Goal: Task Accomplishment & Management: Use online tool/utility

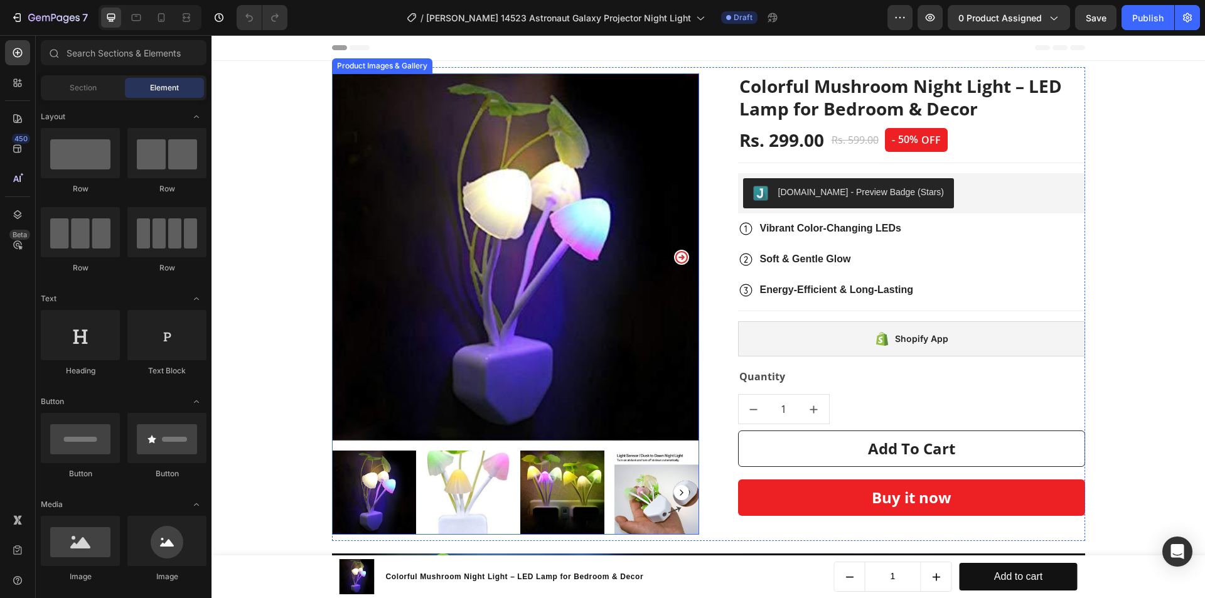
click at [525, 298] on img at bounding box center [515, 256] width 367 height 367
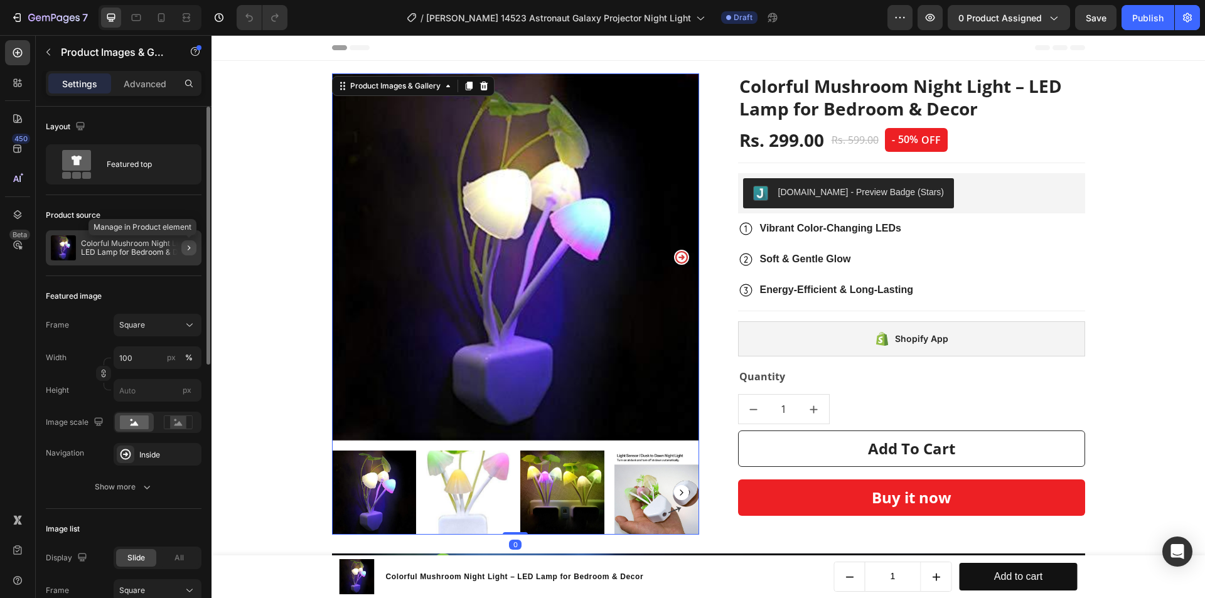
click at [183, 247] on button "button" at bounding box center [188, 247] width 15 height 15
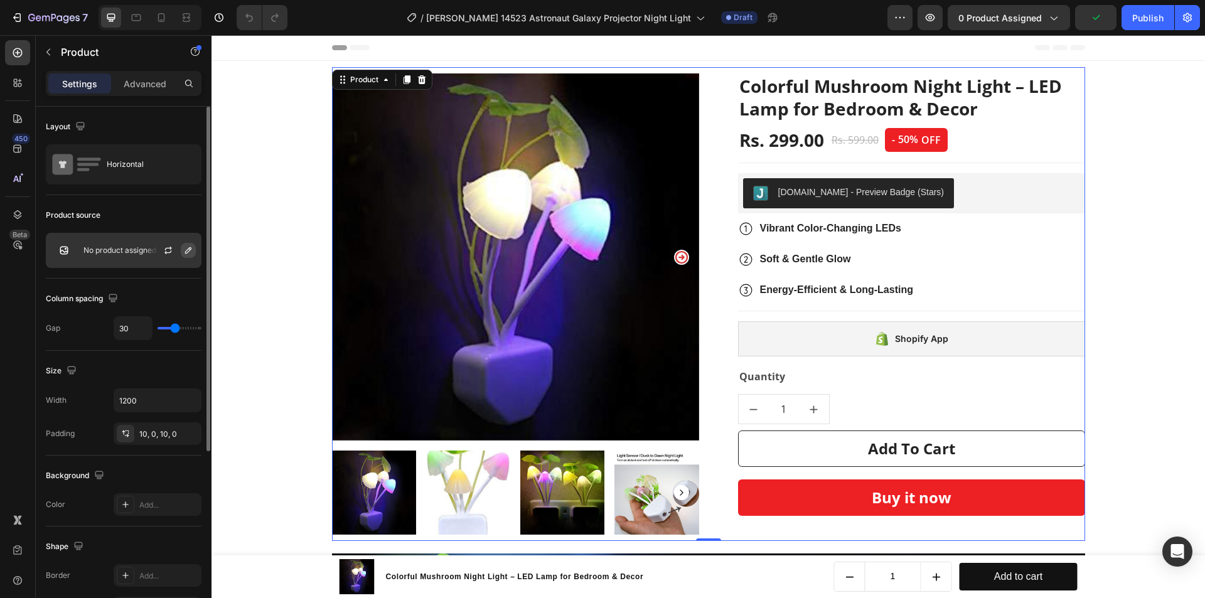
click at [189, 254] on icon "button" at bounding box center [188, 250] width 10 height 10
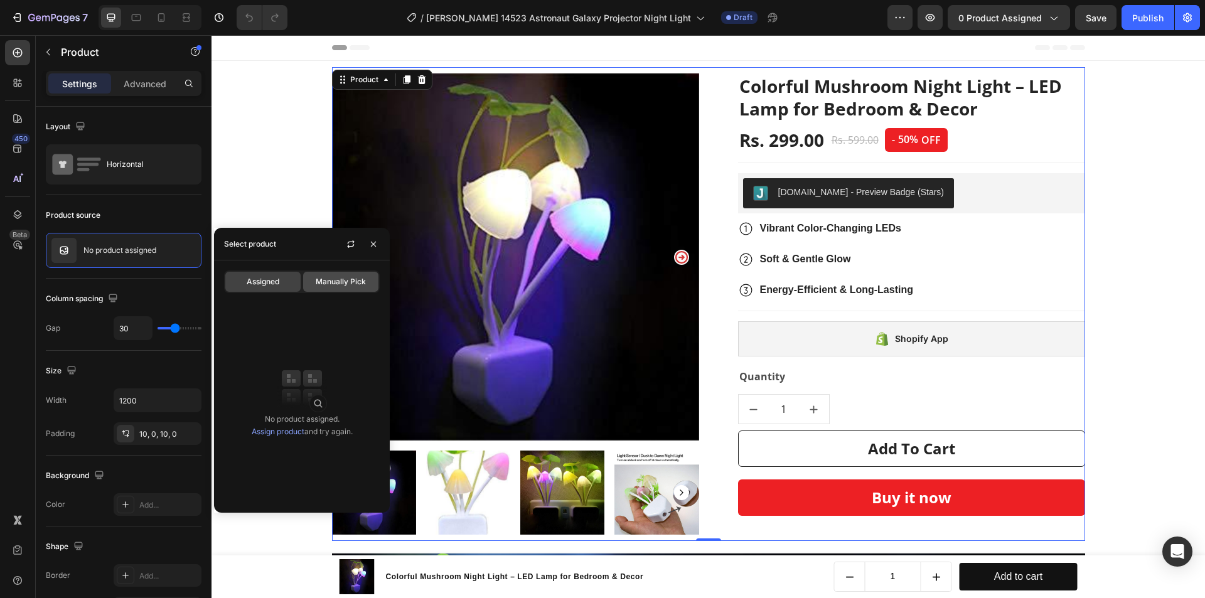
click at [339, 285] on span "Manually Pick" at bounding box center [341, 281] width 50 height 11
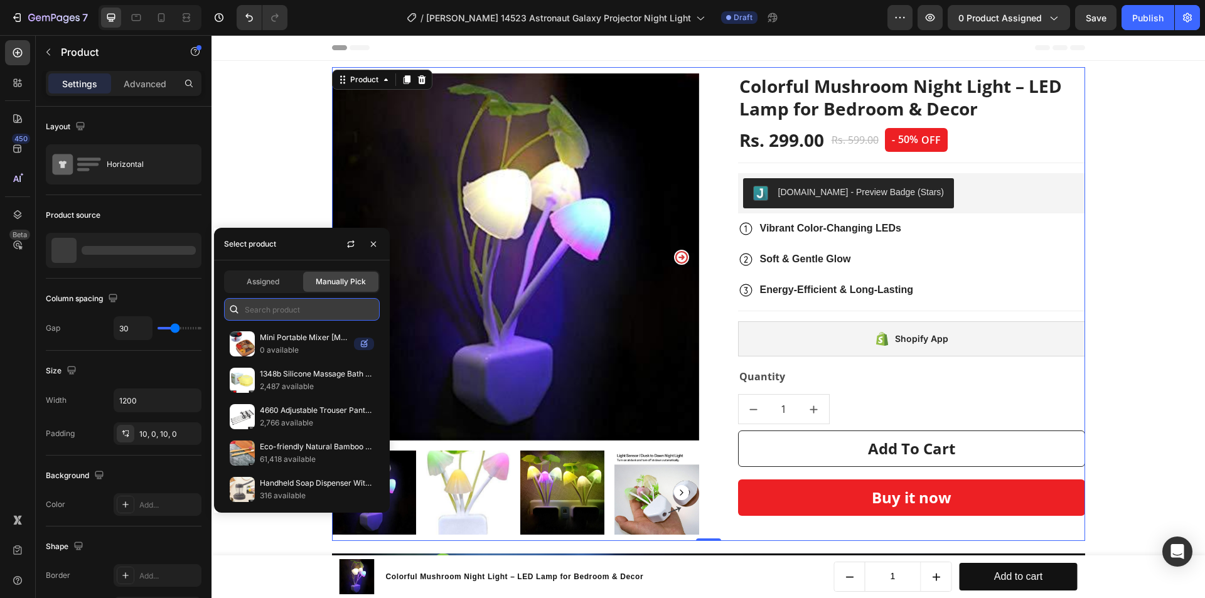
click at [296, 301] on input "text" at bounding box center [302, 309] width 156 height 23
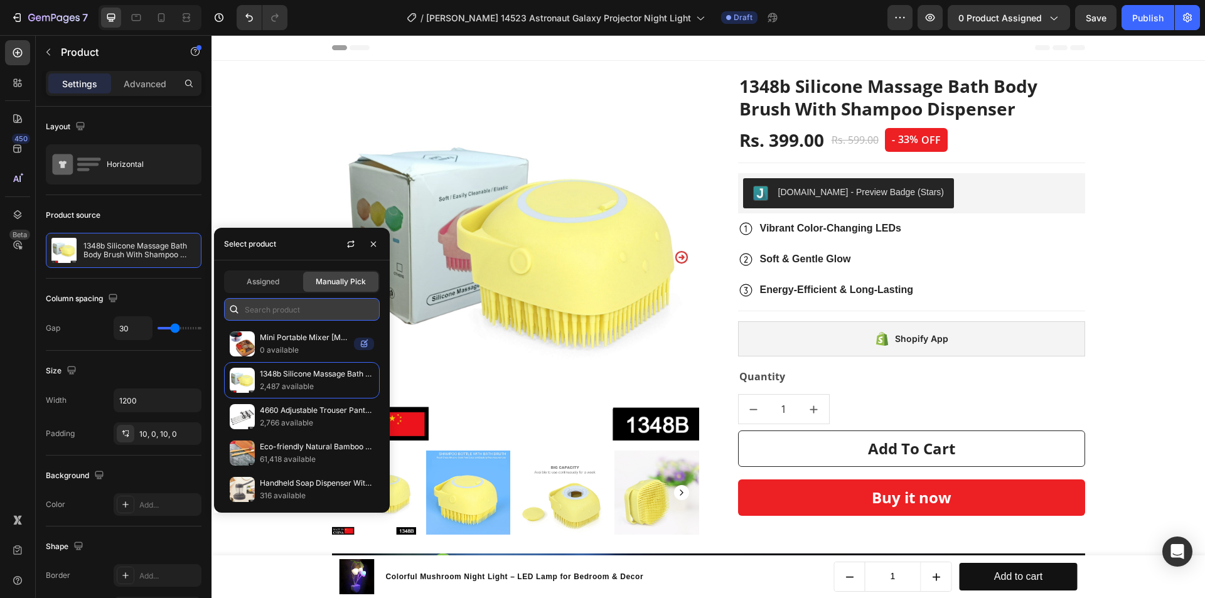
paste input "14523"
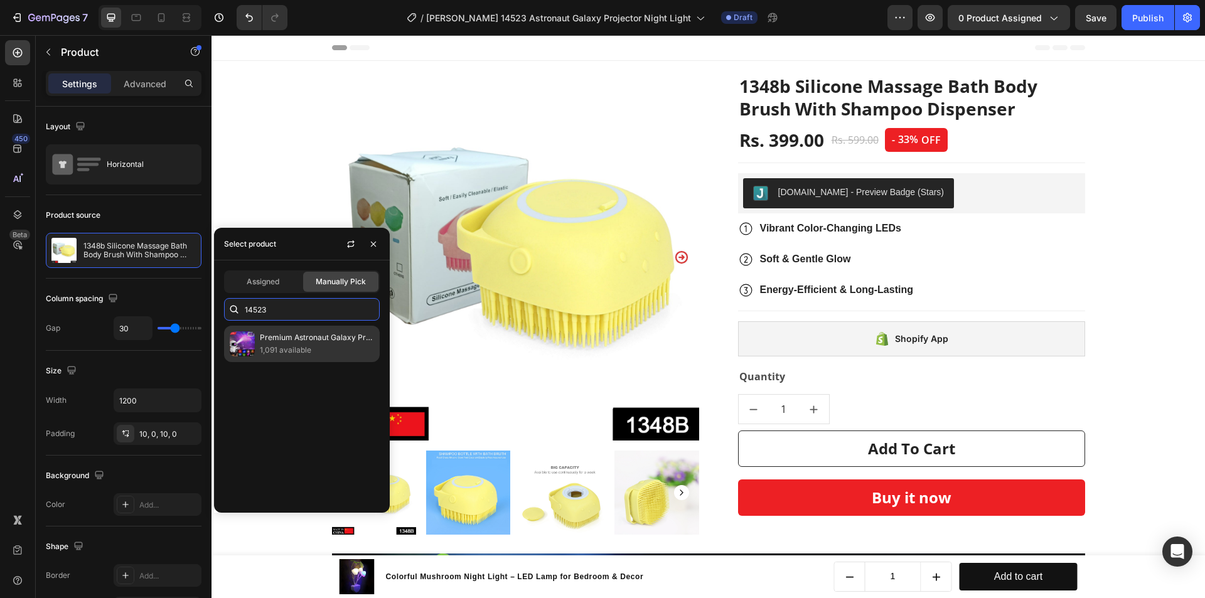
type input "14523"
click at [370, 346] on p "1,091 available" at bounding box center [317, 350] width 114 height 13
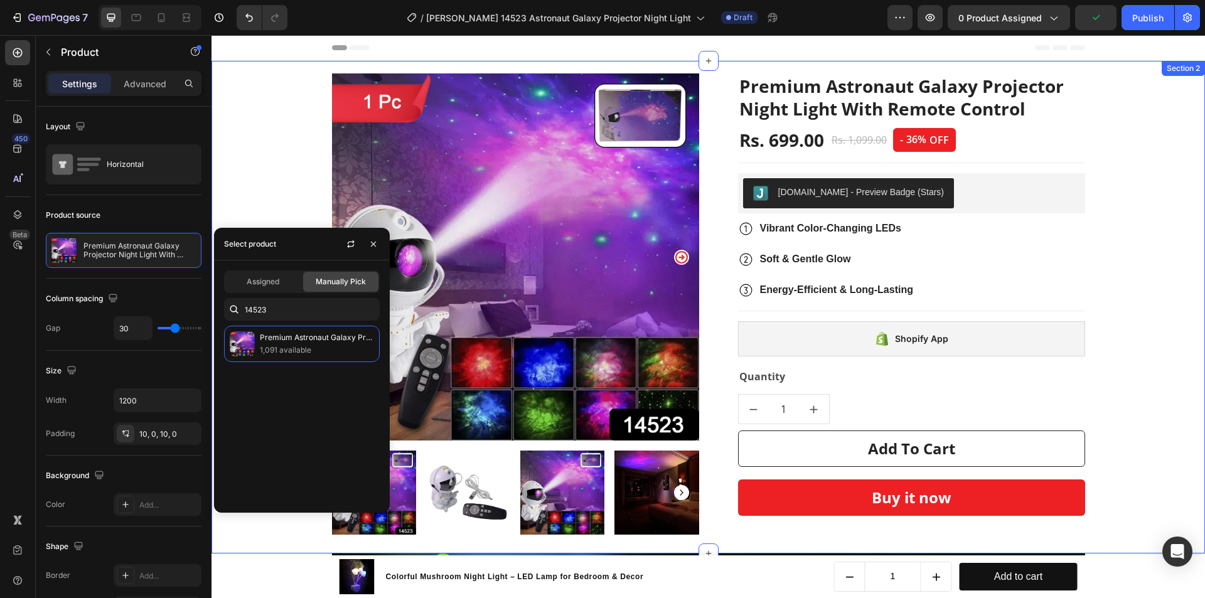
click at [1149, 303] on div "Product Images & Gallery Premium Astronaut Galaxy Projector Night Light With Re…" at bounding box center [708, 304] width 975 height 474
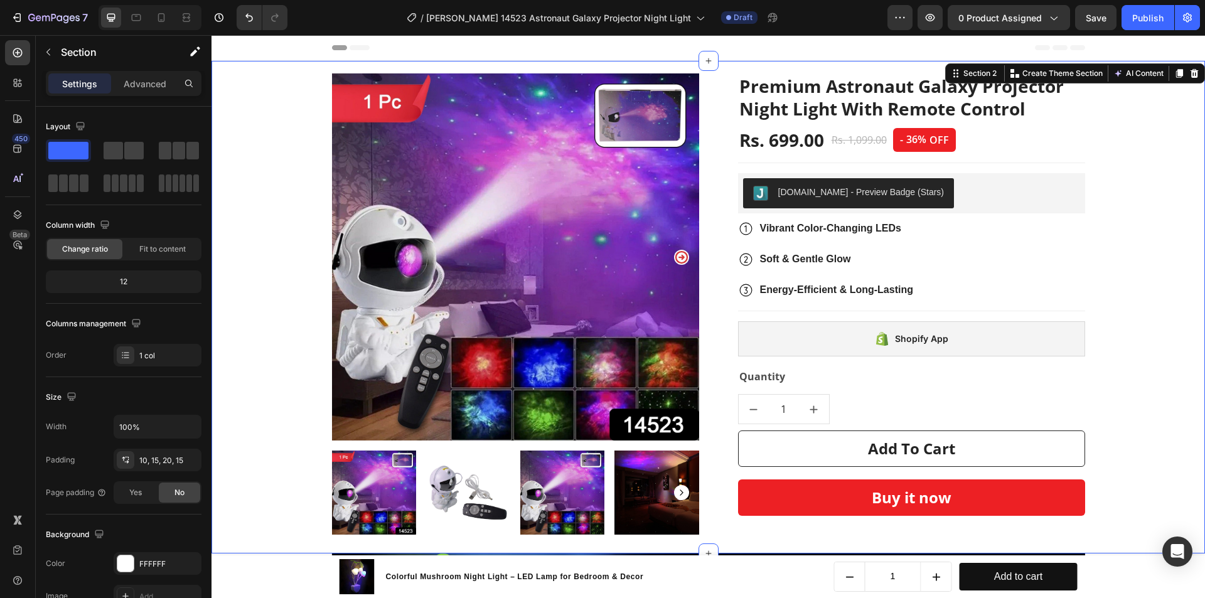
click at [1153, 49] on div "Header" at bounding box center [709, 48] width 994 height 26
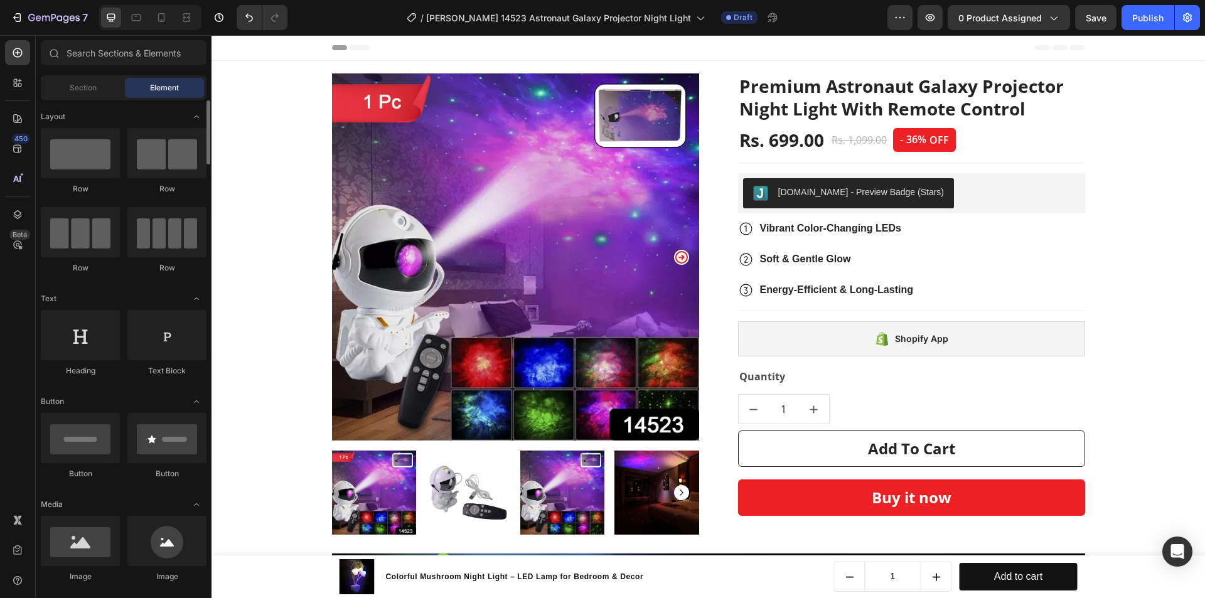
scroll to position [63, 0]
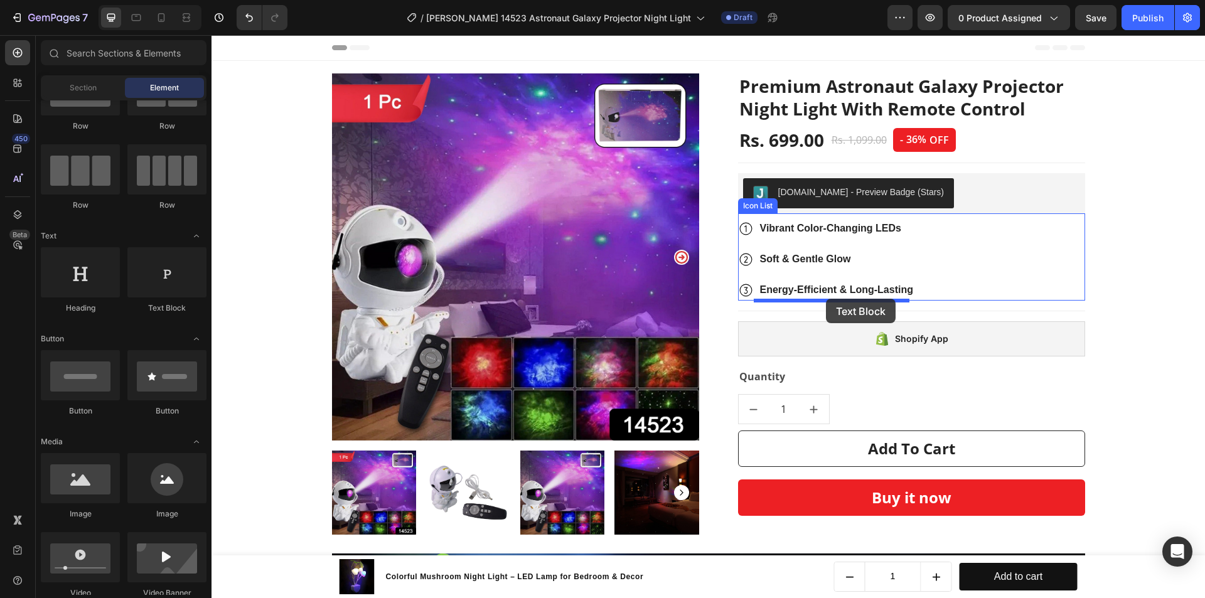
drag, startPoint x: 367, startPoint y: 317, endPoint x: 826, endPoint y: 299, distance: 459.9
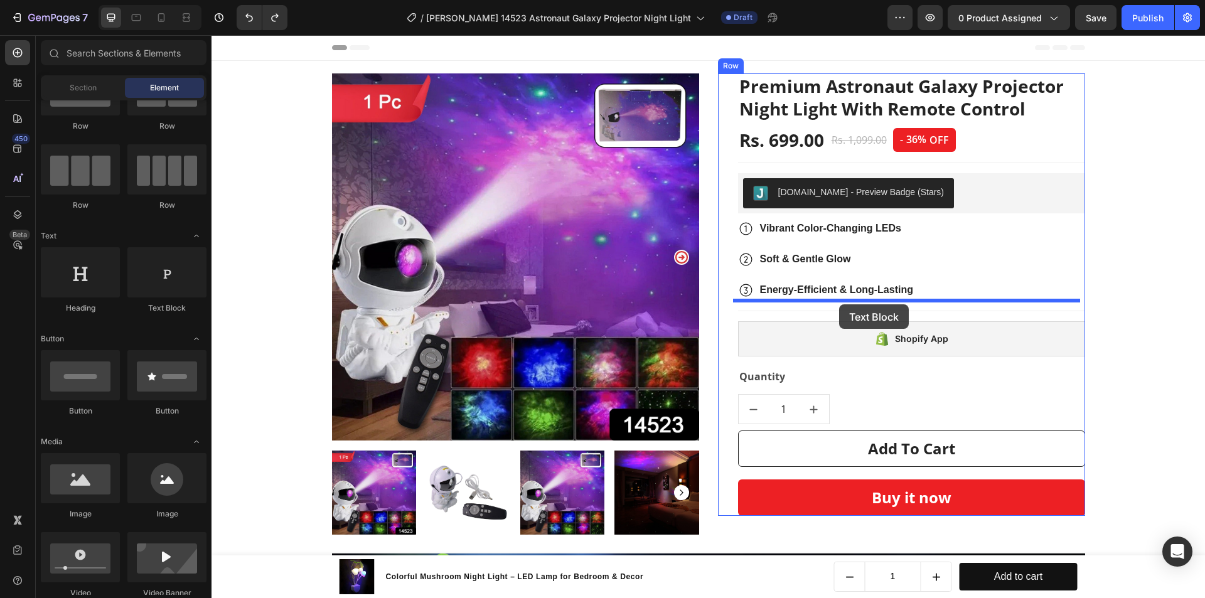
drag, startPoint x: 367, startPoint y: 310, endPoint x: 839, endPoint y: 304, distance: 472.1
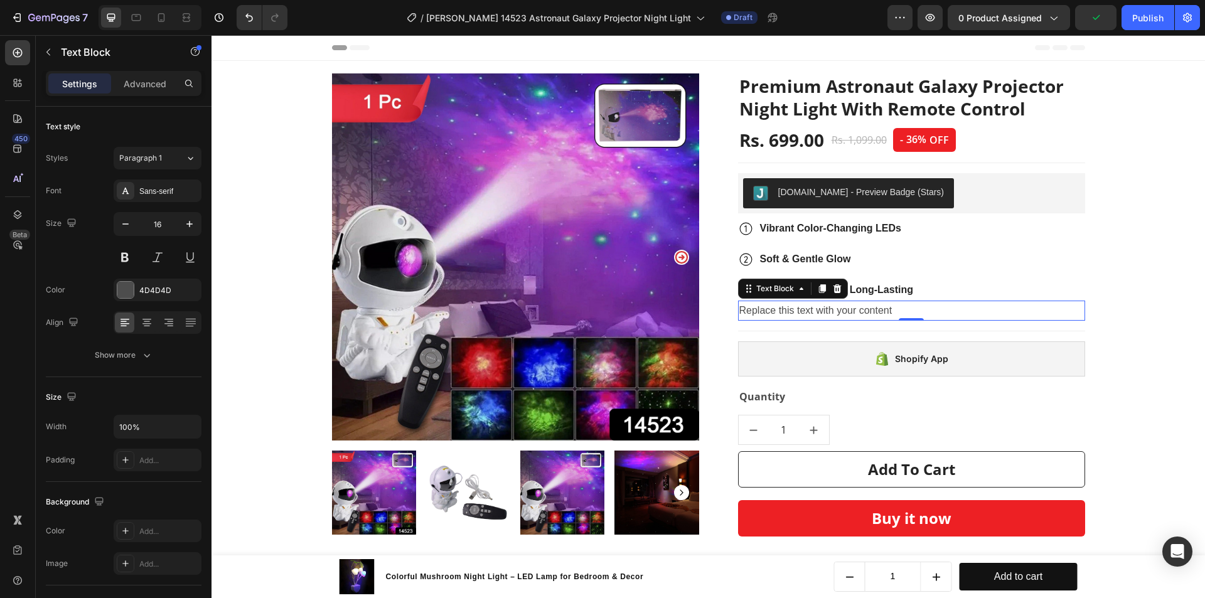
click at [804, 313] on div "Replace this text with your content" at bounding box center [911, 311] width 347 height 21
click at [804, 313] on p "Replace this text with your content" at bounding box center [912, 311] width 345 height 18
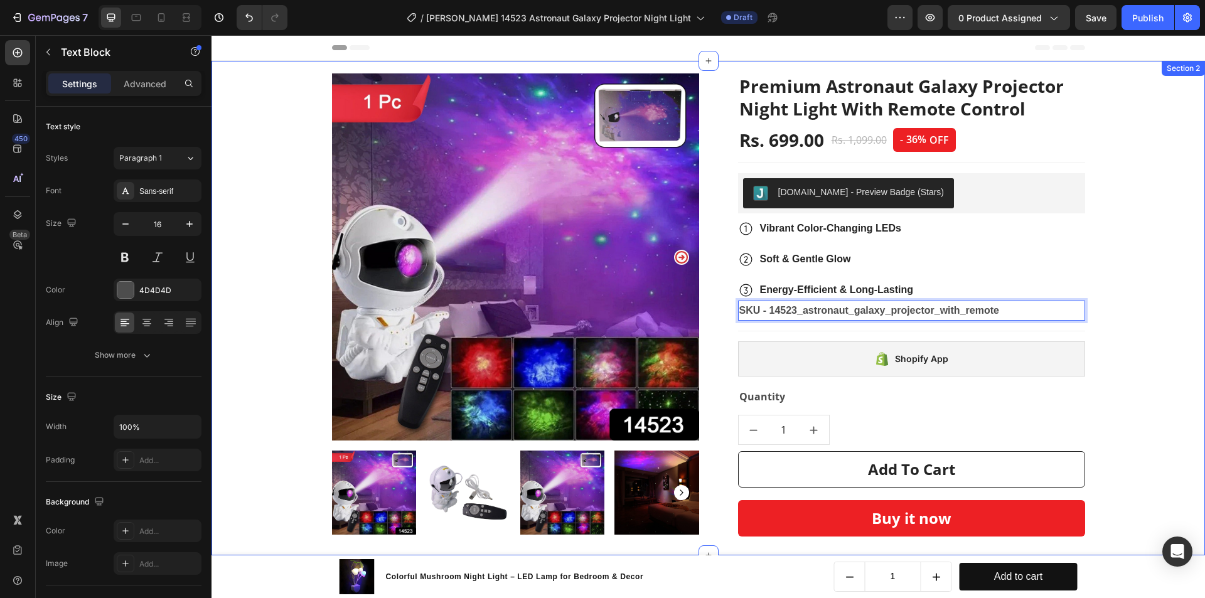
click at [1117, 307] on div "Product Images & Gallery Premium Astronaut Galaxy Projector Night Light With Re…" at bounding box center [708, 305] width 975 height 476
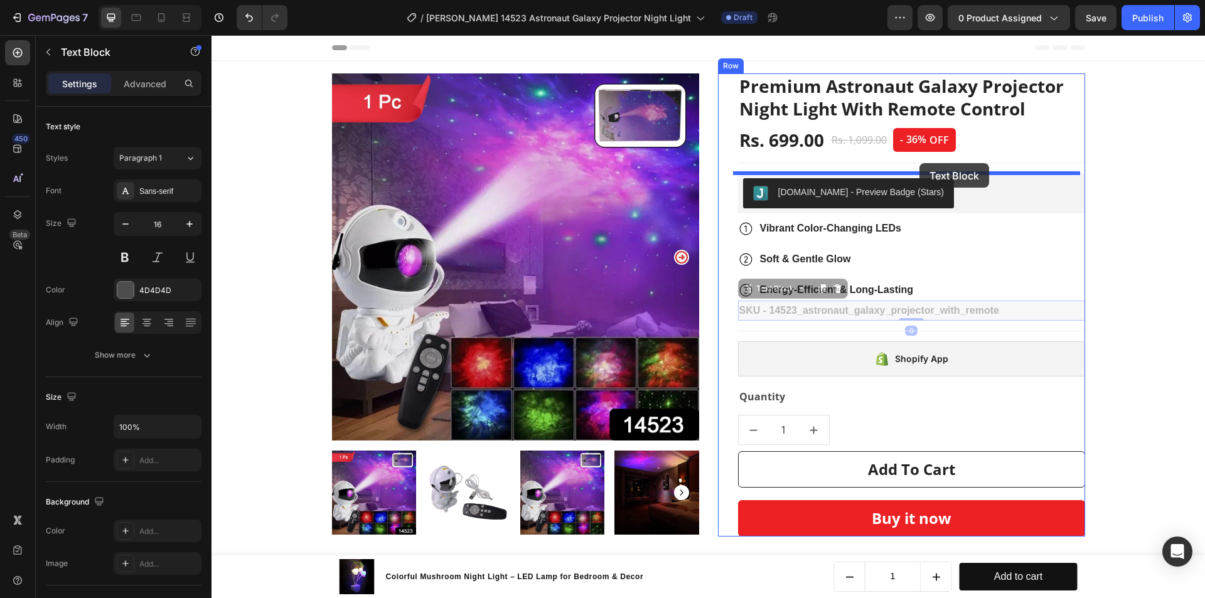
drag, startPoint x: 927, startPoint y: 311, endPoint x: 920, endPoint y: 163, distance: 147.7
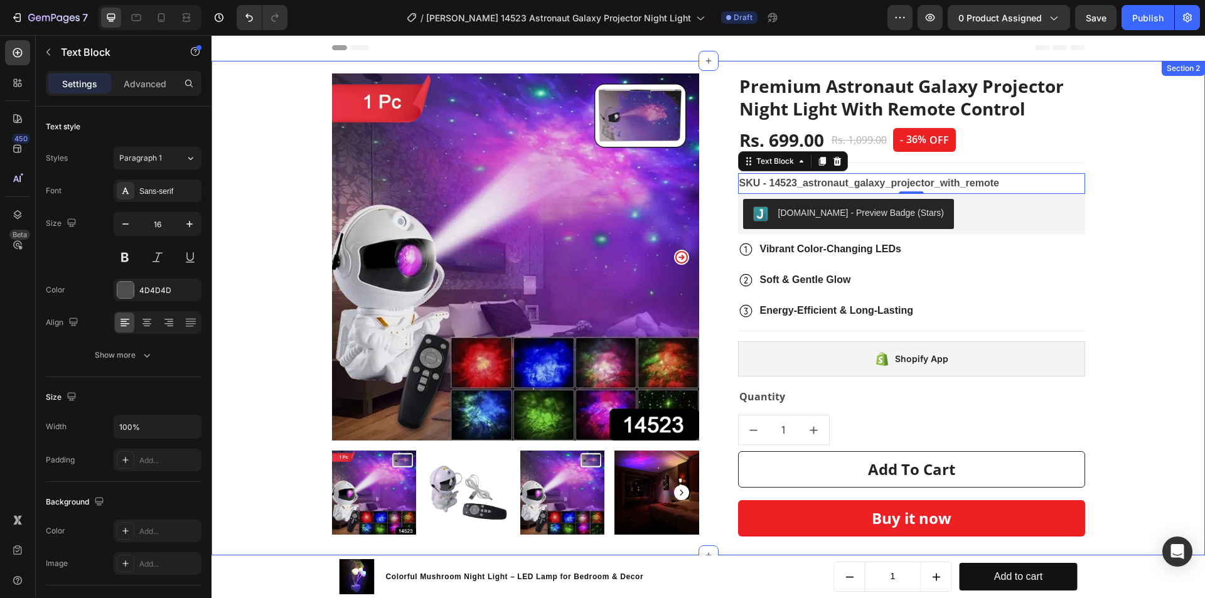
click at [1164, 210] on div "Product Images & Gallery Premium Astronaut Galaxy Projector Night Light With Re…" at bounding box center [708, 305] width 975 height 476
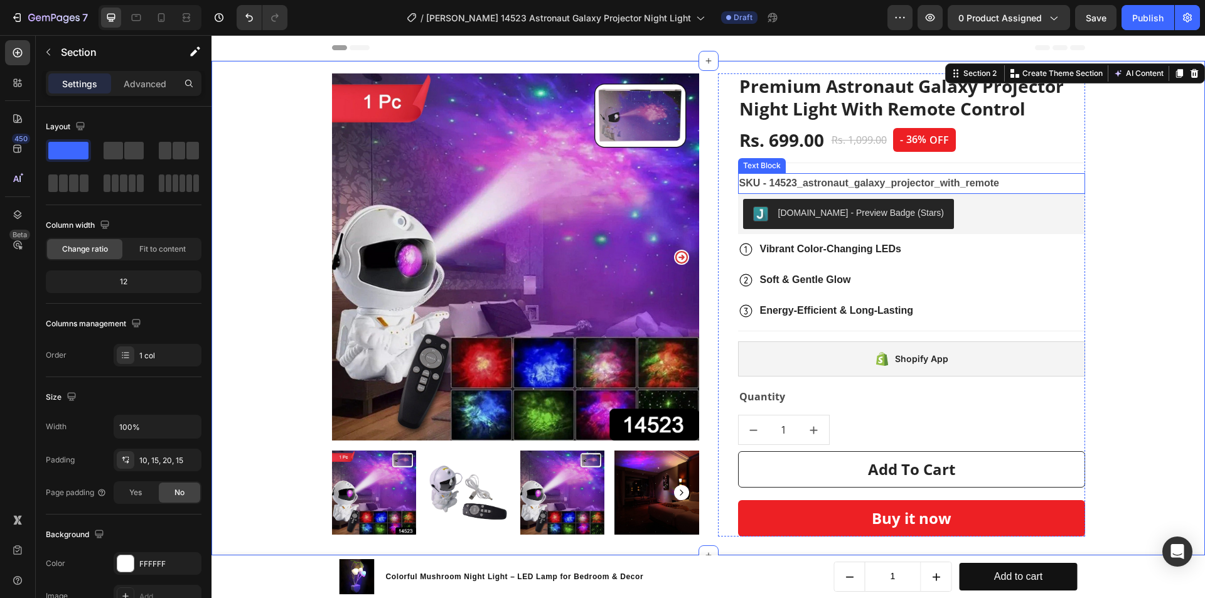
click at [871, 180] on strong "SKU - 14523_astronaut_galaxy_projector_with_remote" at bounding box center [870, 183] width 260 height 11
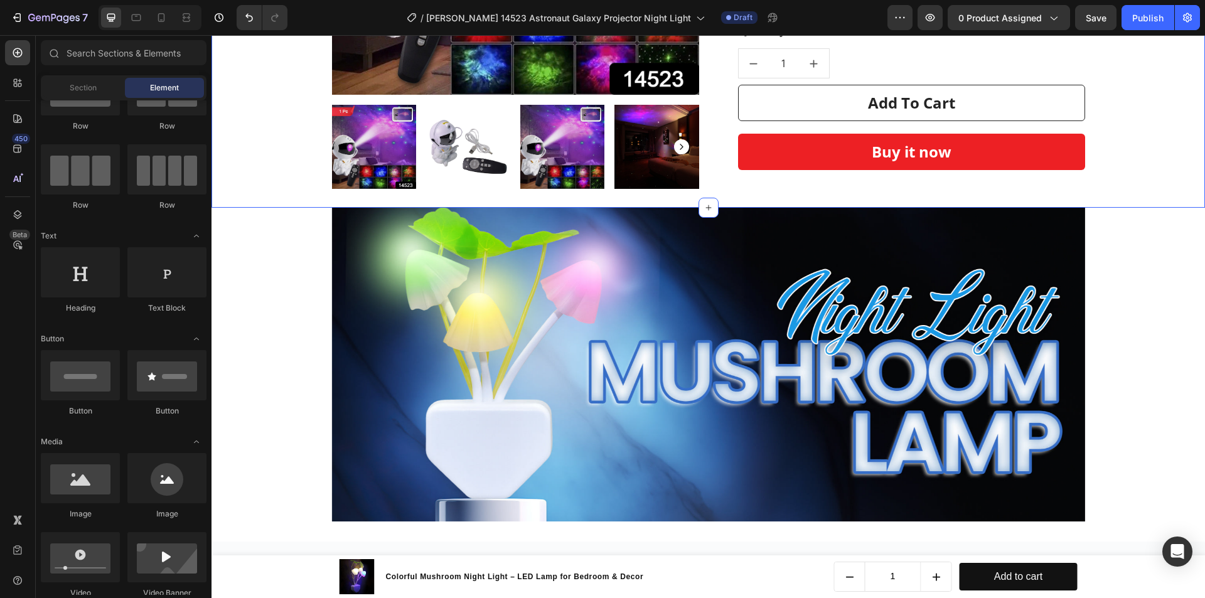
scroll to position [377, 0]
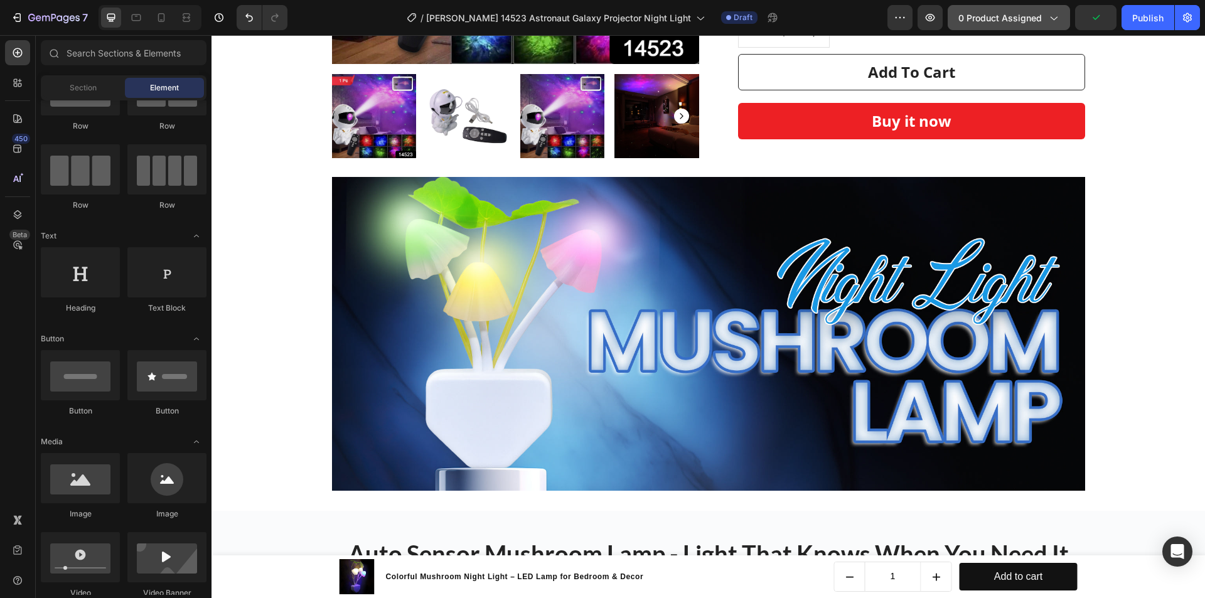
click at [1005, 21] on span "0 product assigned" at bounding box center [1000, 17] width 83 height 13
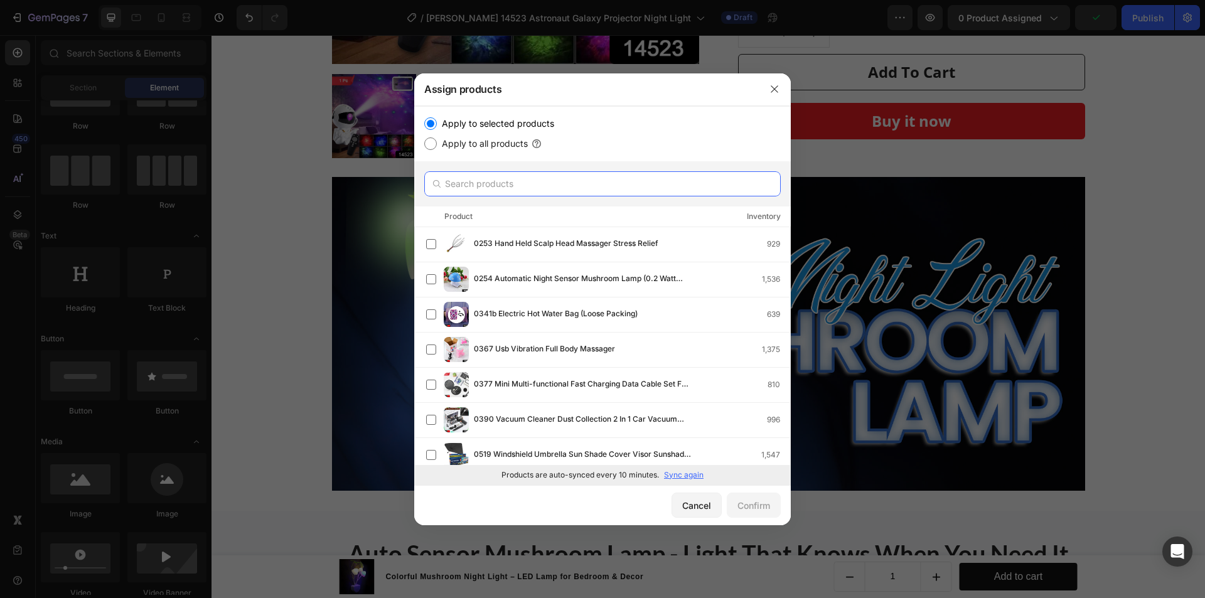
click at [575, 186] on input "text" at bounding box center [602, 183] width 357 height 25
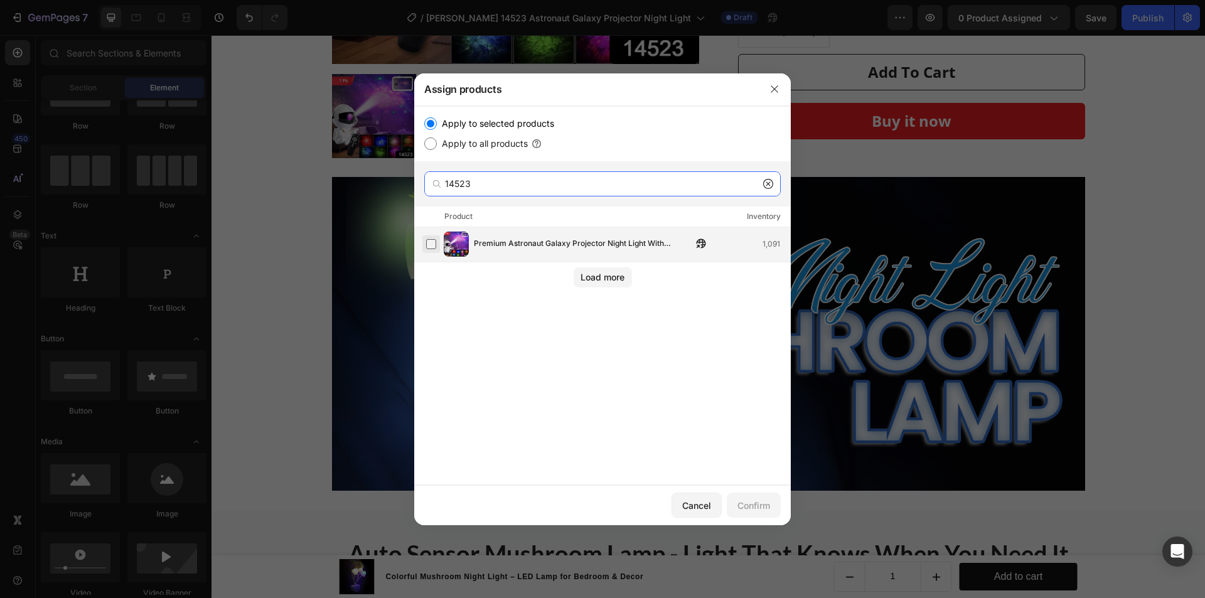
type input "14523"
click at [428, 249] on label at bounding box center [431, 244] width 10 height 10
click at [772, 514] on button "Confirm" at bounding box center [754, 505] width 54 height 25
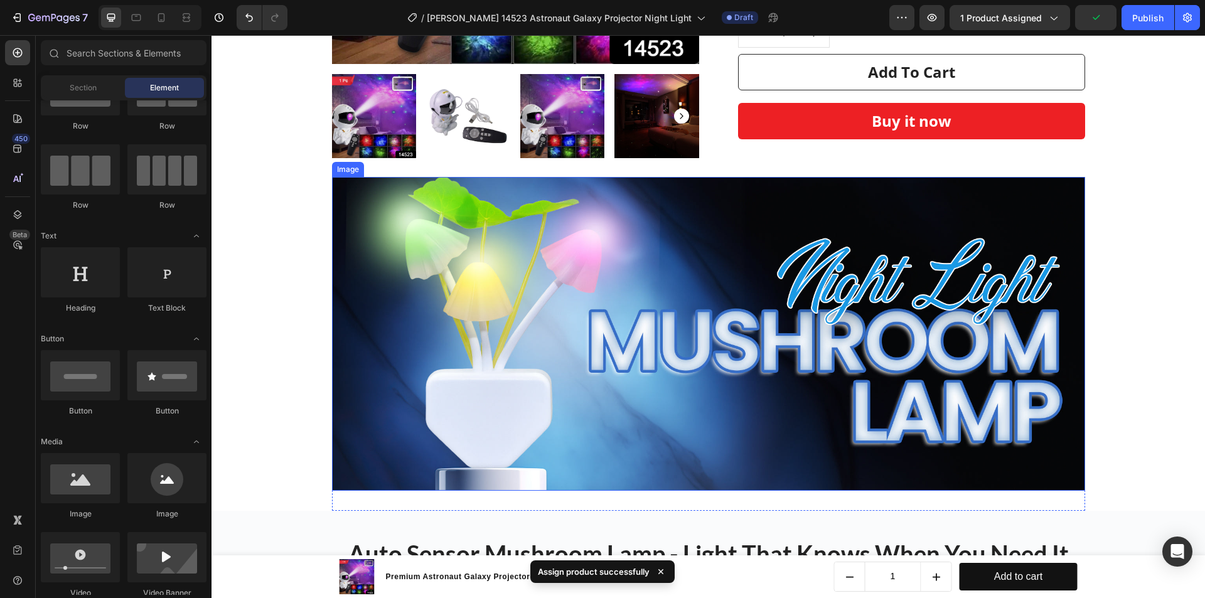
click at [607, 331] on img at bounding box center [708, 334] width 753 height 314
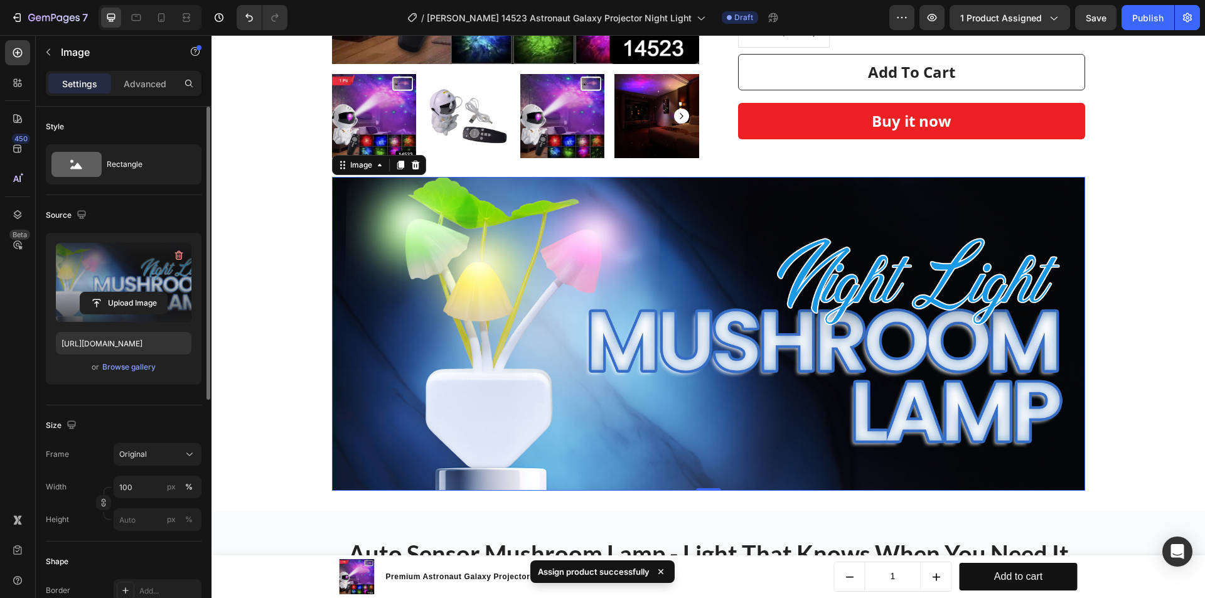
click at [138, 278] on label at bounding box center [124, 282] width 136 height 79
click at [138, 293] on input "file" at bounding box center [123, 303] width 87 height 21
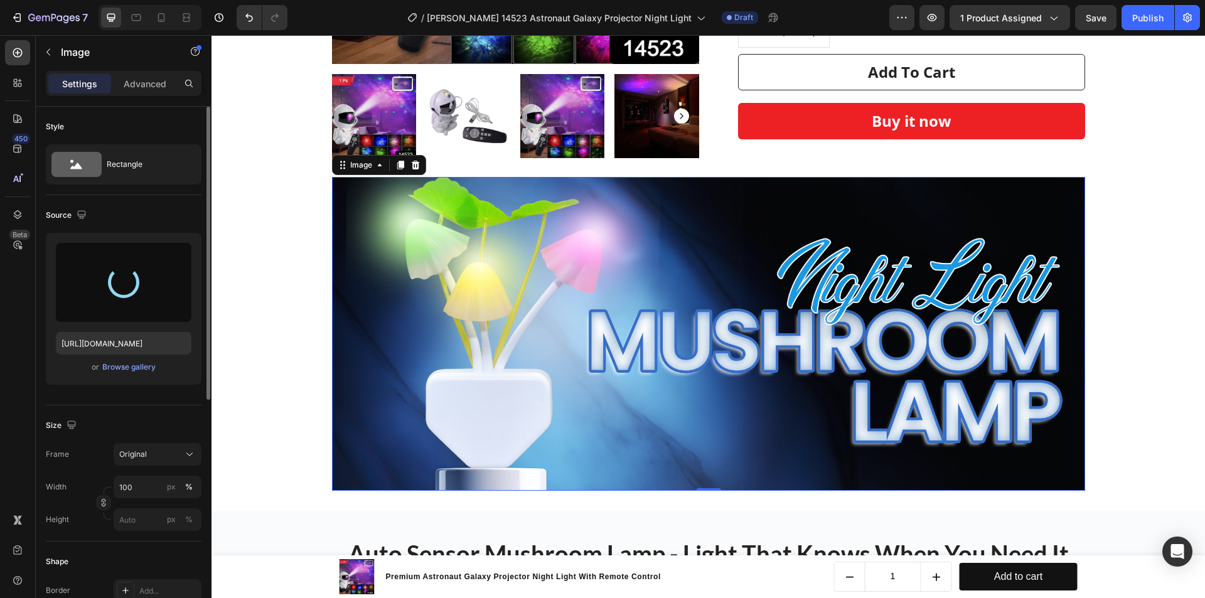
type input "[URL][DOMAIN_NAME]"
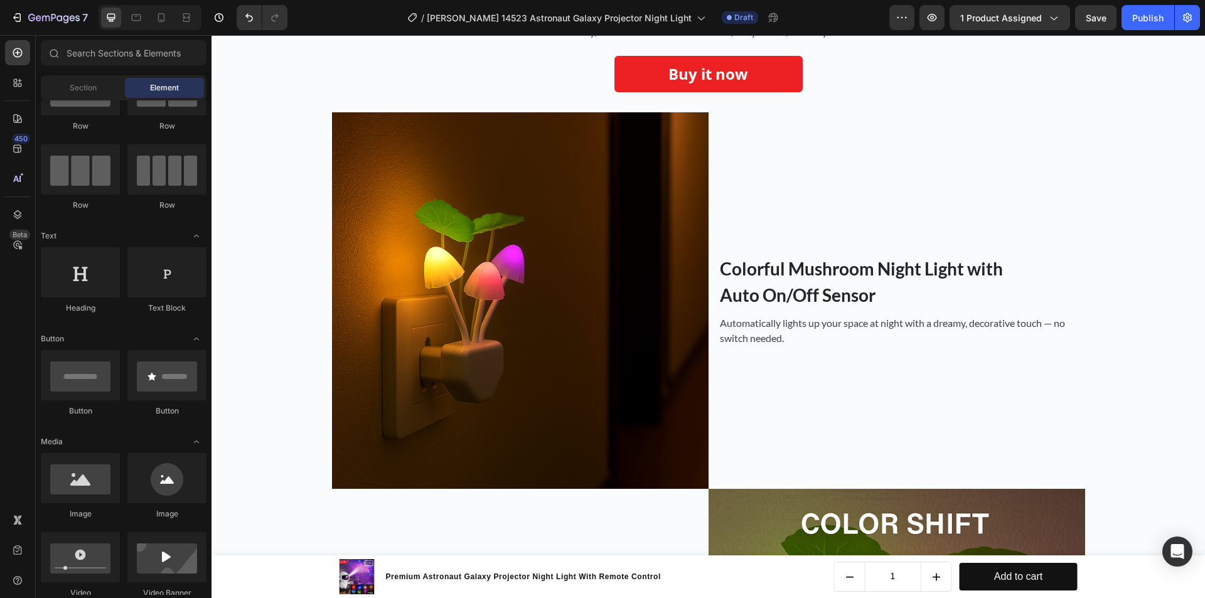
scroll to position [942, 0]
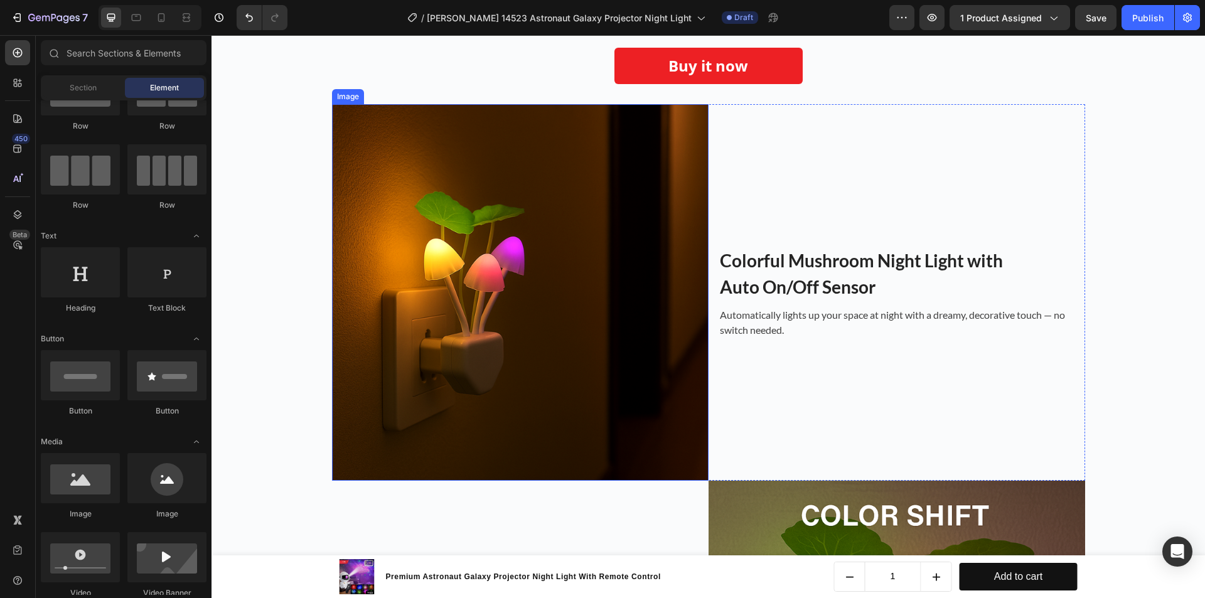
click at [455, 196] on img at bounding box center [520, 292] width 377 height 377
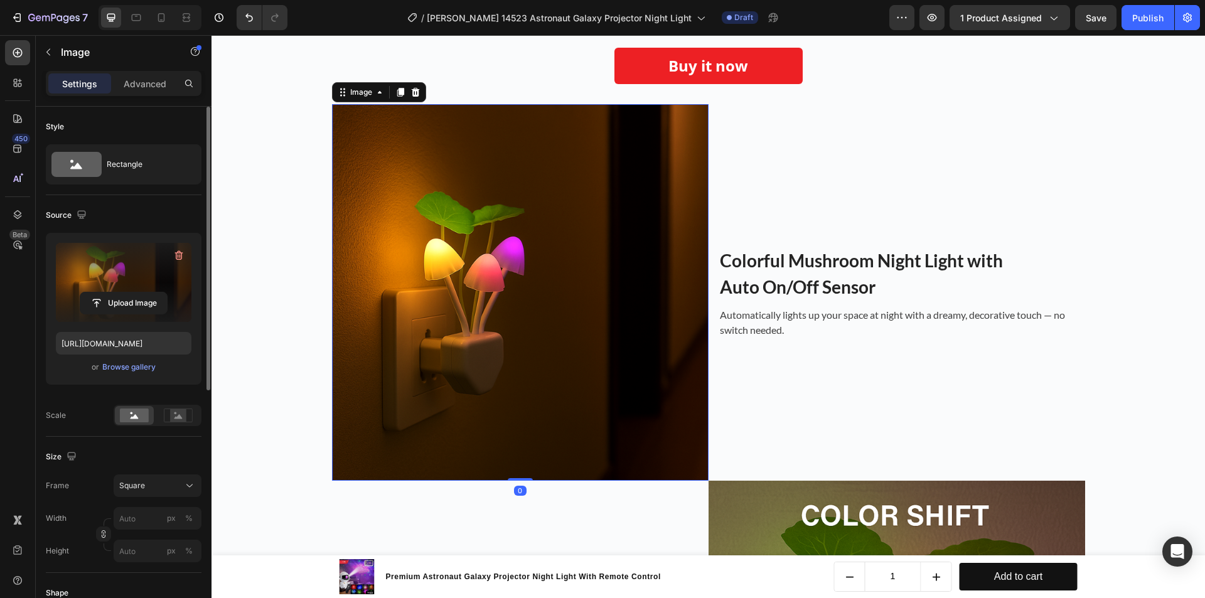
click at [143, 262] on label at bounding box center [124, 282] width 136 height 79
click at [143, 293] on input "file" at bounding box center [123, 303] width 87 height 21
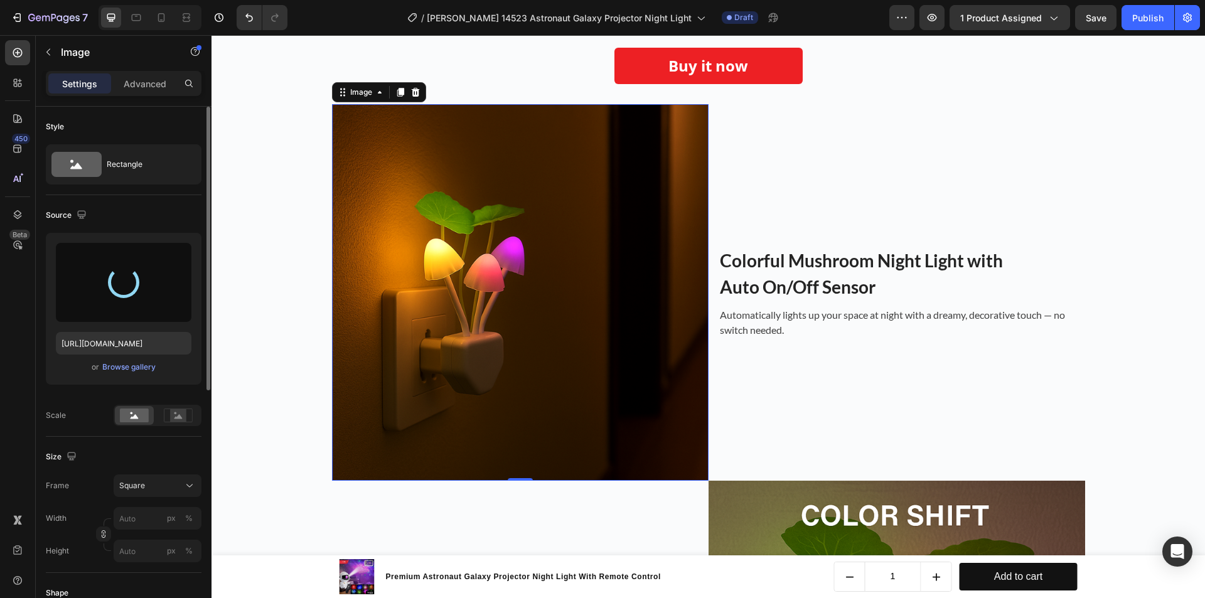
type input "[URL][DOMAIN_NAME]"
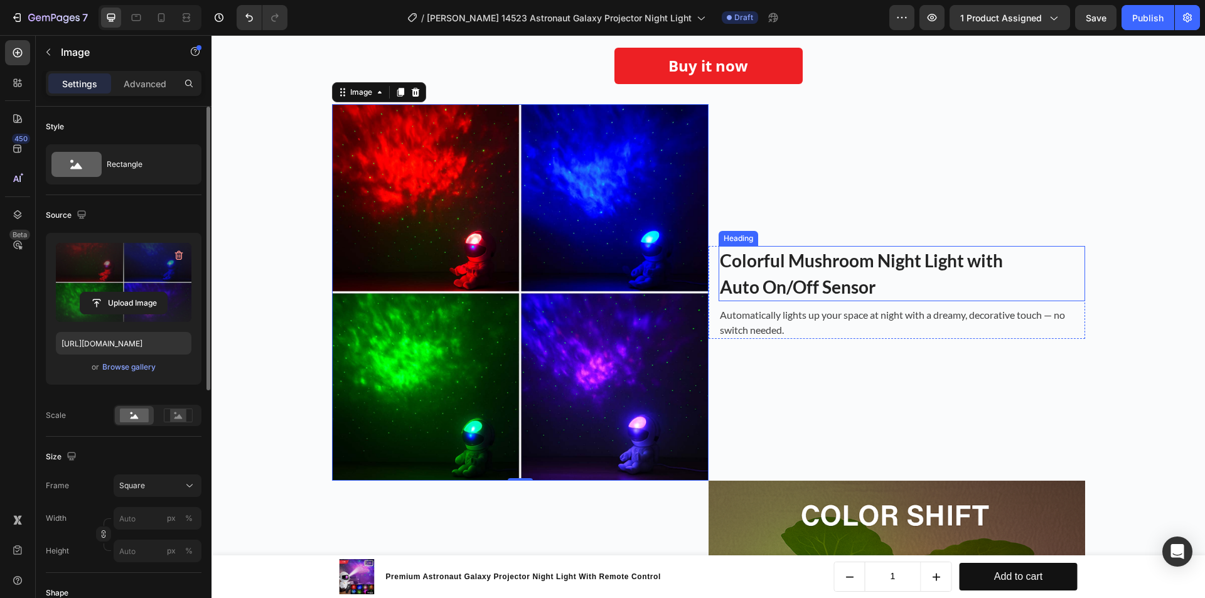
click at [829, 264] on strong "Colorful Mushroom Night Light with" at bounding box center [861, 260] width 283 height 21
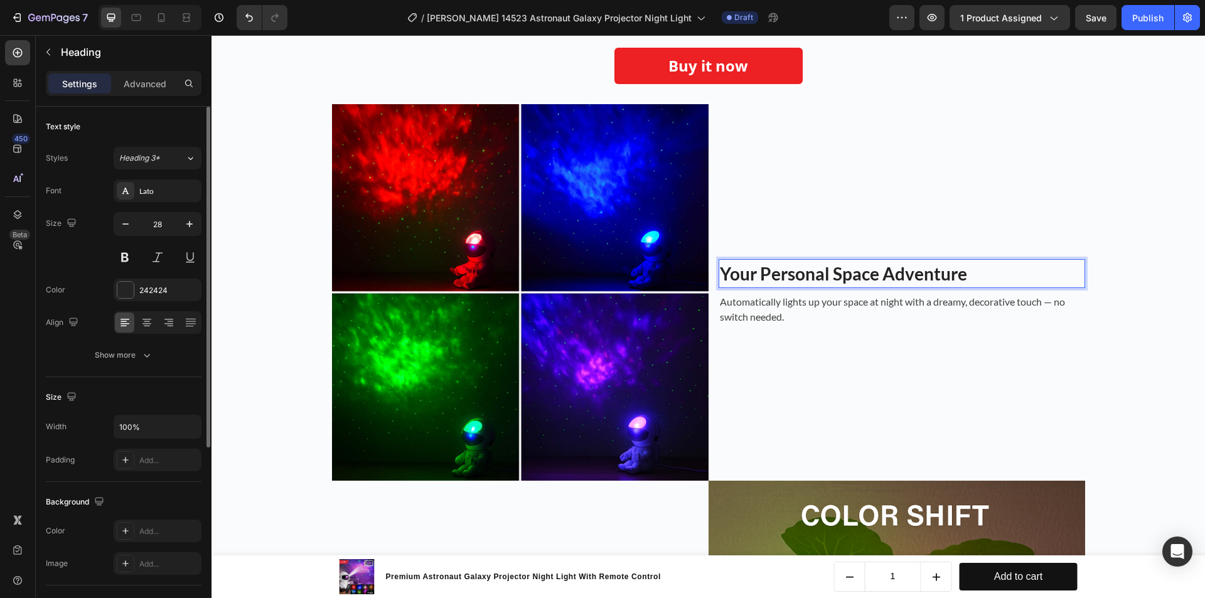
scroll to position [955, 0]
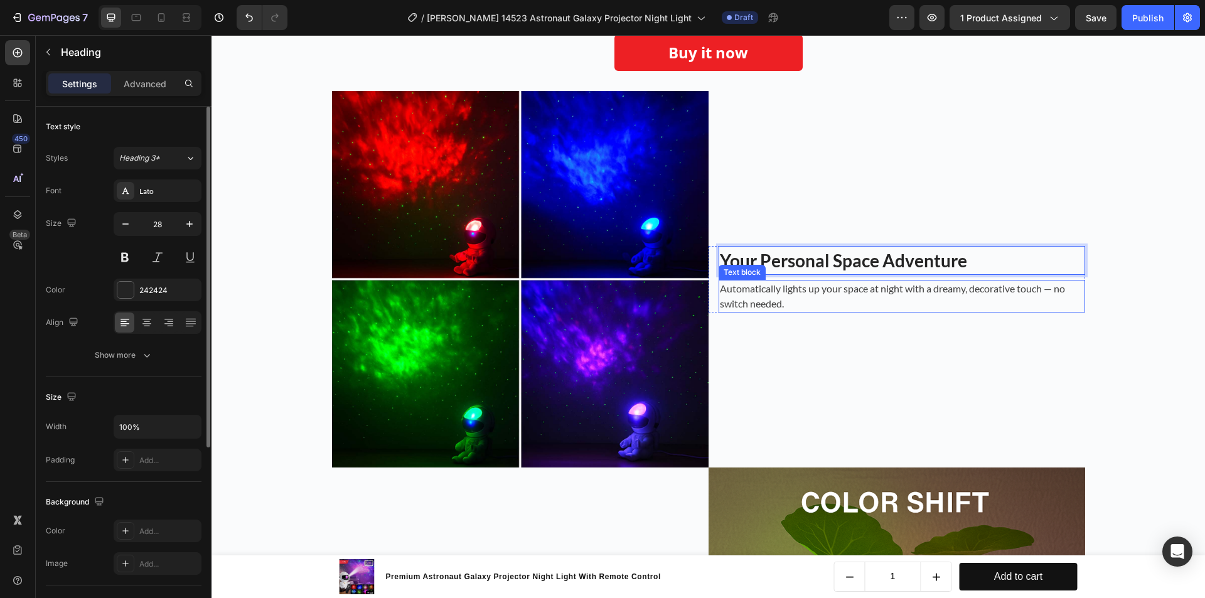
click at [743, 286] on p "Automatically lights up your space at night with a dreamy, decorative touch — n…" at bounding box center [902, 296] width 364 height 30
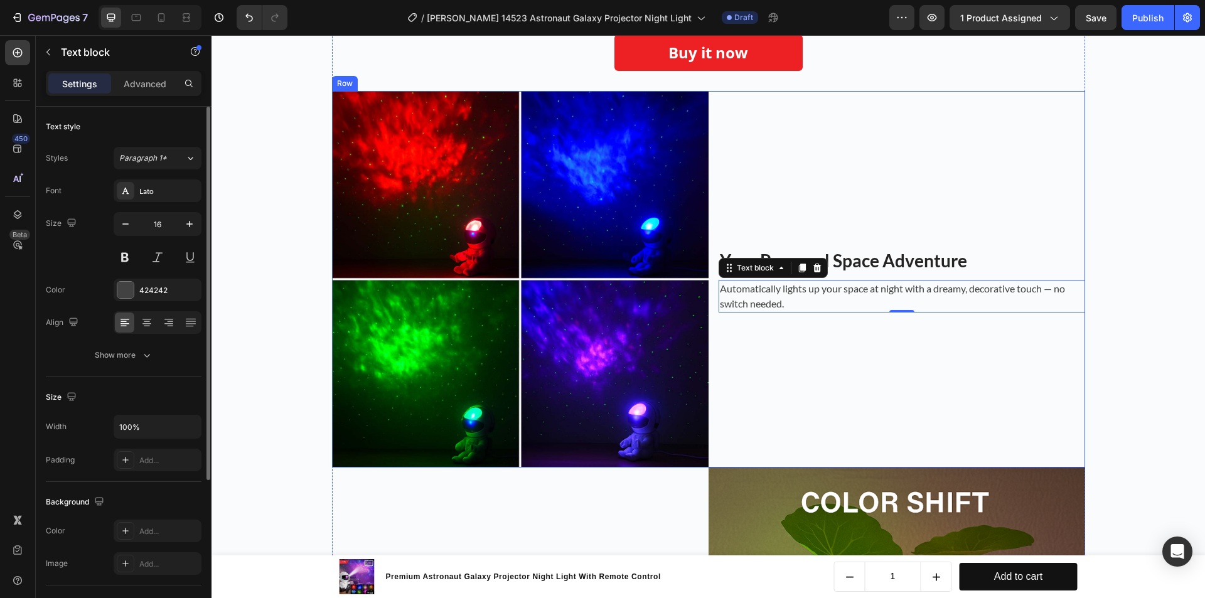
click at [797, 313] on div "⁠⁠⁠⁠⁠⁠⁠ Your Personal Space Adventure Heading Automatically lights up your spac…" at bounding box center [897, 279] width 377 height 377
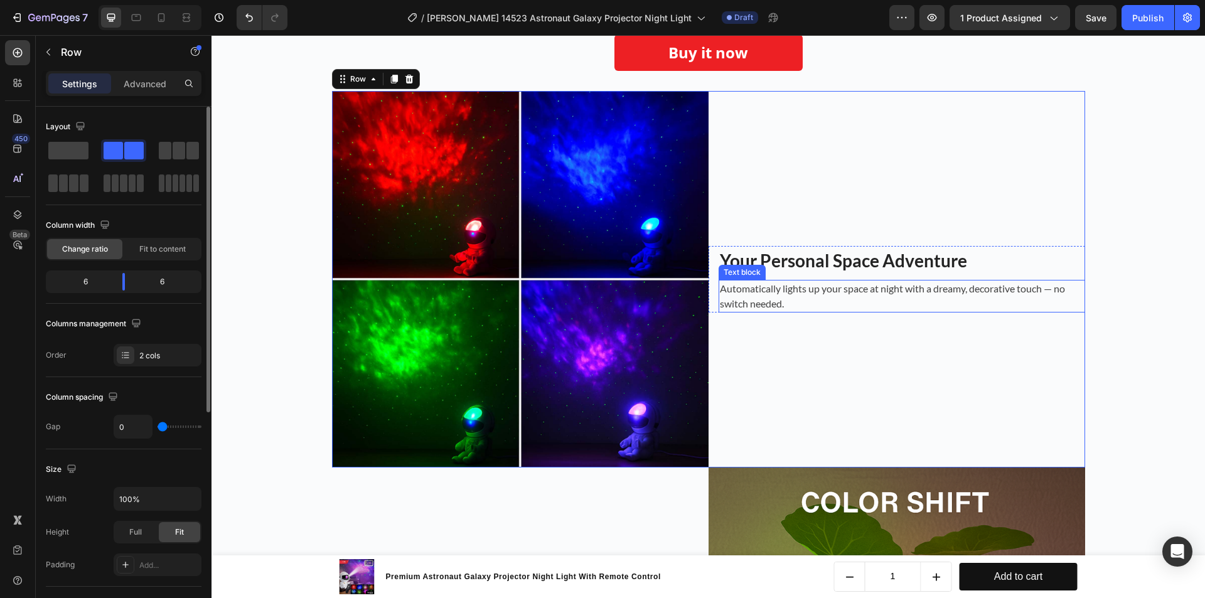
click at [797, 299] on p "Automatically lights up your space at night with a dreamy, decorative touch — n…" at bounding box center [902, 296] width 364 height 30
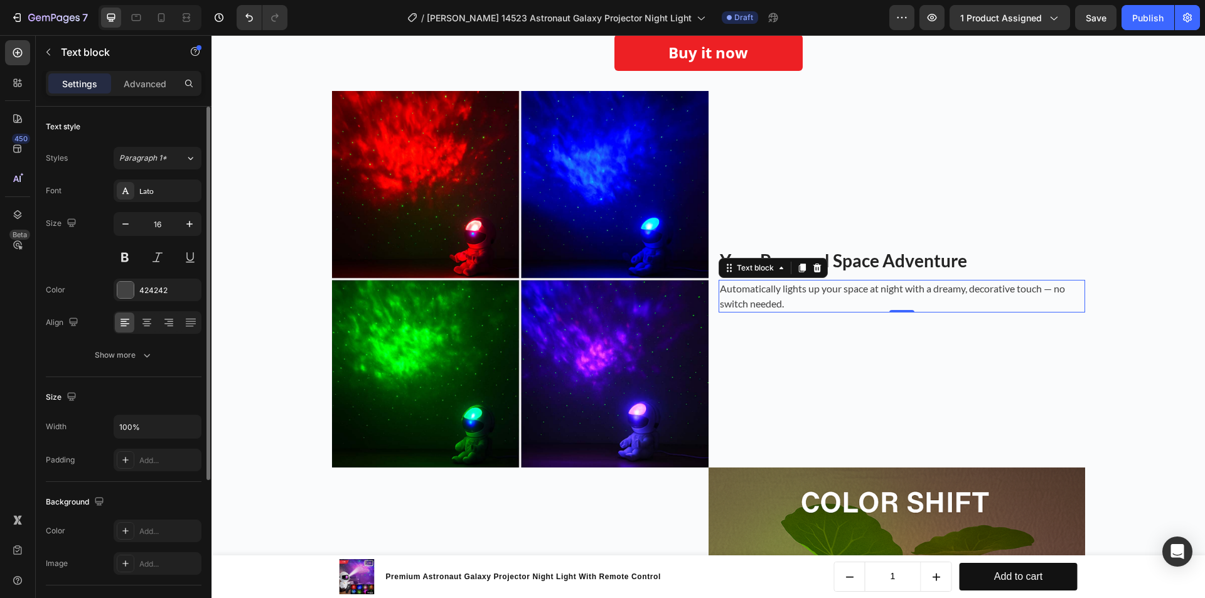
click at [797, 299] on p "Automatically lights up your space at night with a dreamy, decorative touch — n…" at bounding box center [902, 296] width 364 height 30
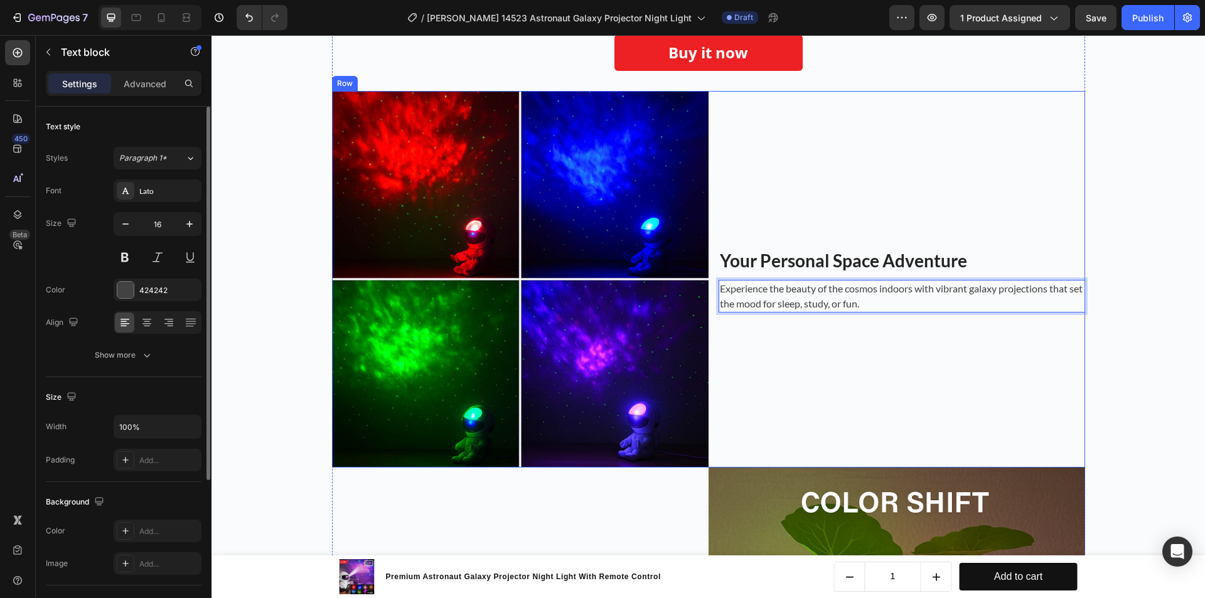
click at [799, 332] on div "⁠⁠⁠⁠⁠⁠⁠ Your Personal Space Adventure Heading Experience the beauty of the cosm…" at bounding box center [897, 279] width 377 height 377
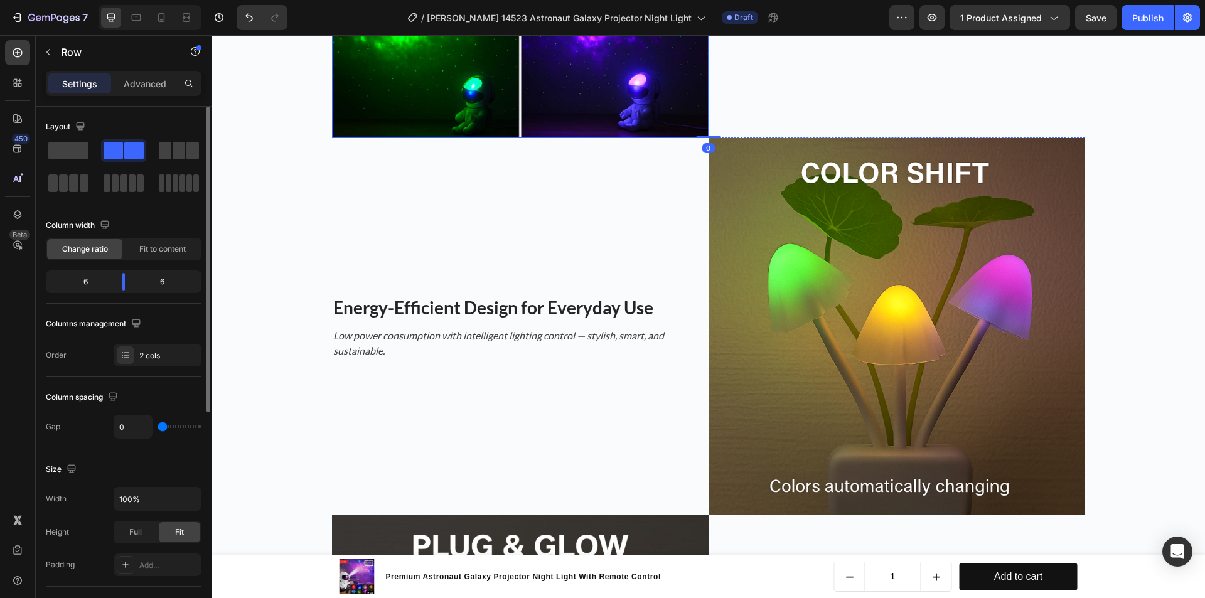
scroll to position [1394, 0]
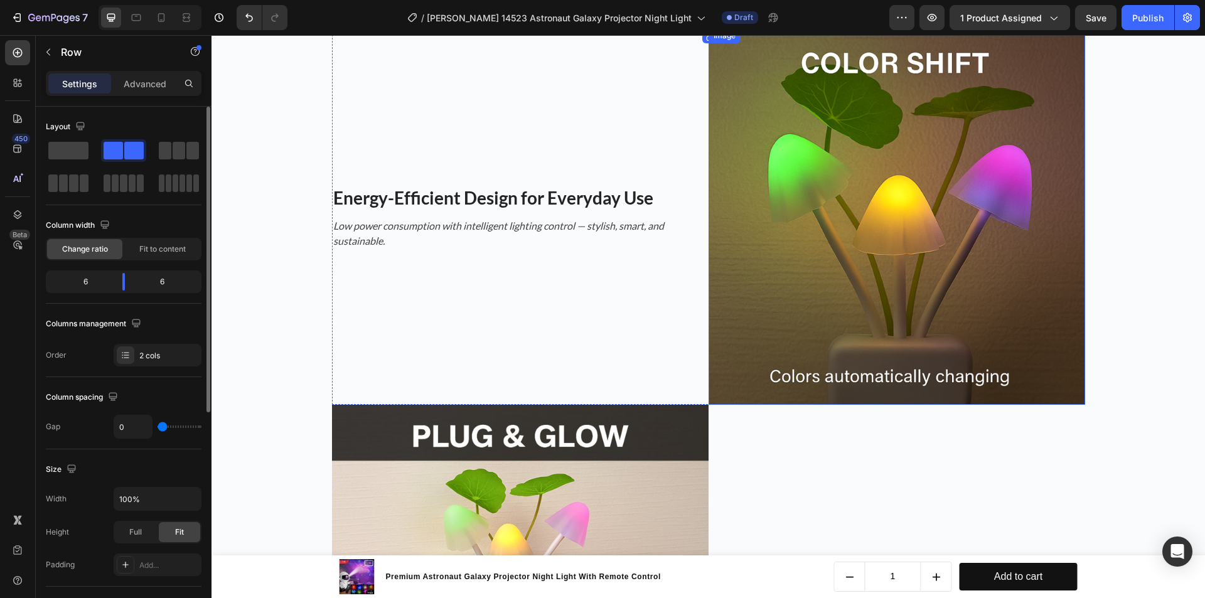
click at [861, 242] on img at bounding box center [897, 216] width 377 height 377
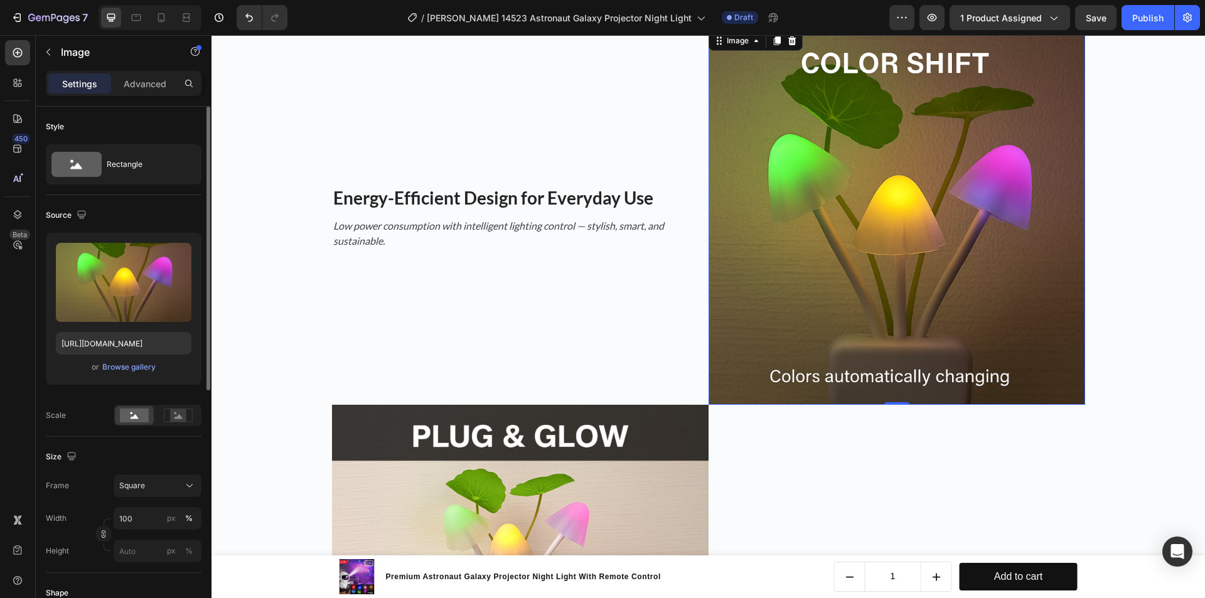
click at [1070, 194] on img at bounding box center [897, 216] width 377 height 377
click at [895, 240] on img at bounding box center [897, 216] width 377 height 377
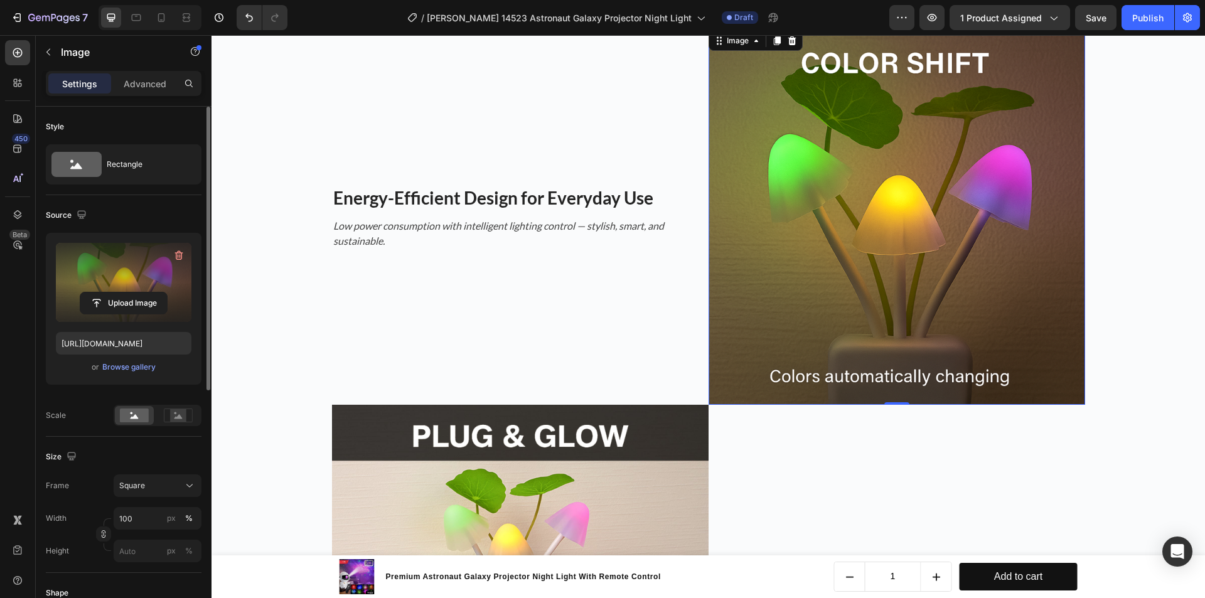
click at [72, 256] on label at bounding box center [124, 282] width 136 height 79
click at [80, 293] on input "file" at bounding box center [123, 303] width 87 height 21
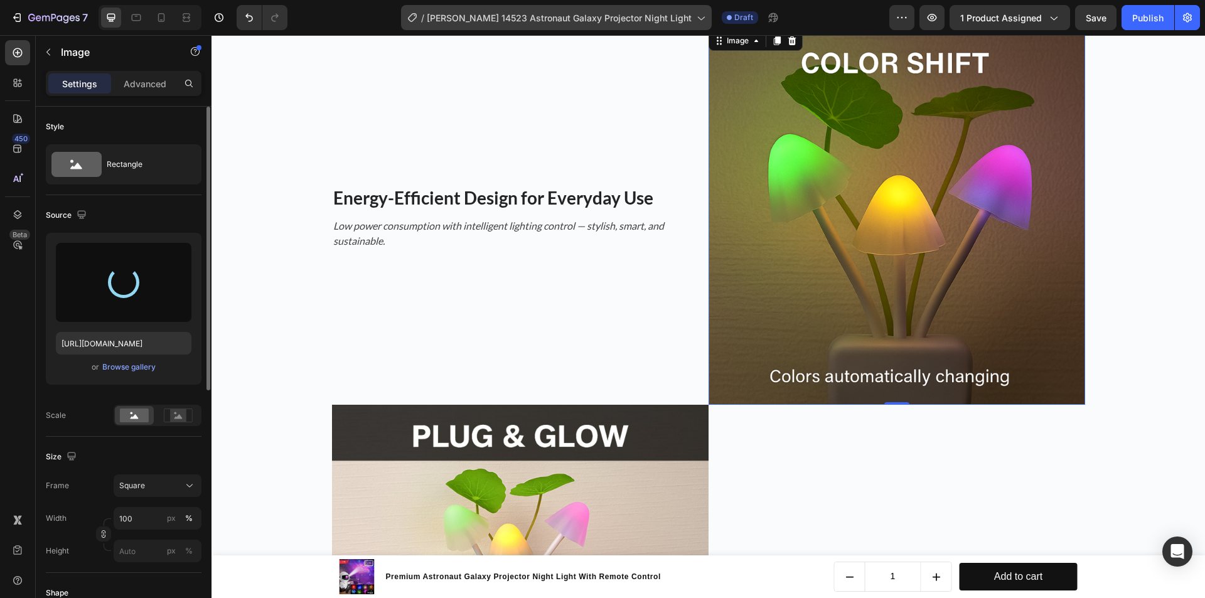
type input "[URL][DOMAIN_NAME]"
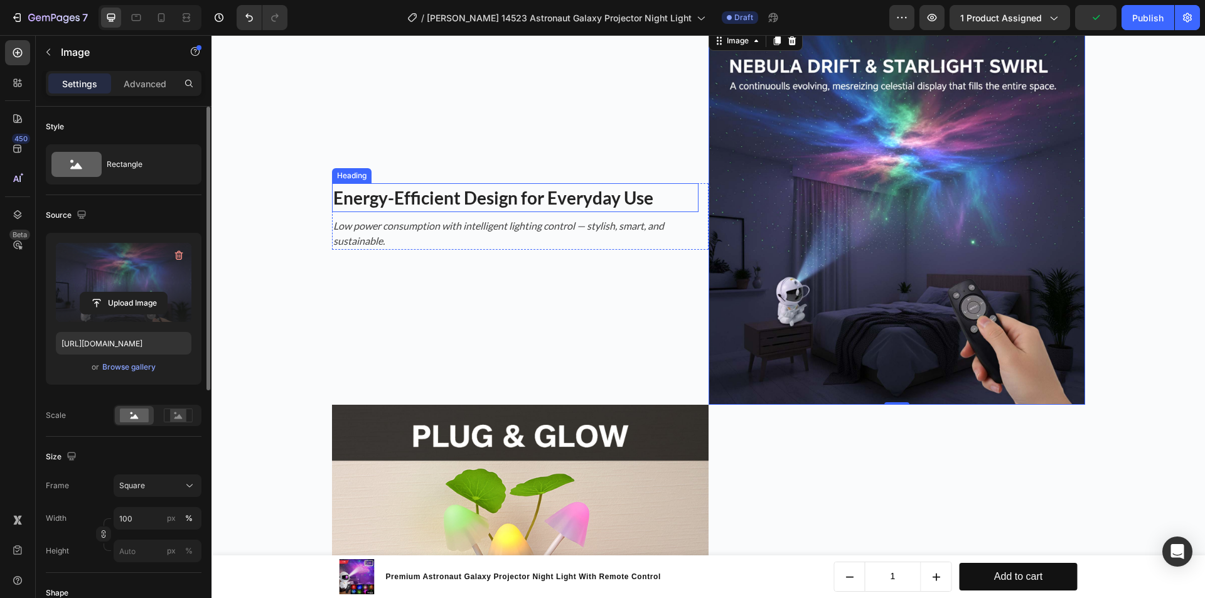
click at [457, 191] on strong "Energy-Efficient Design for Everyday Use" at bounding box center [493, 197] width 320 height 21
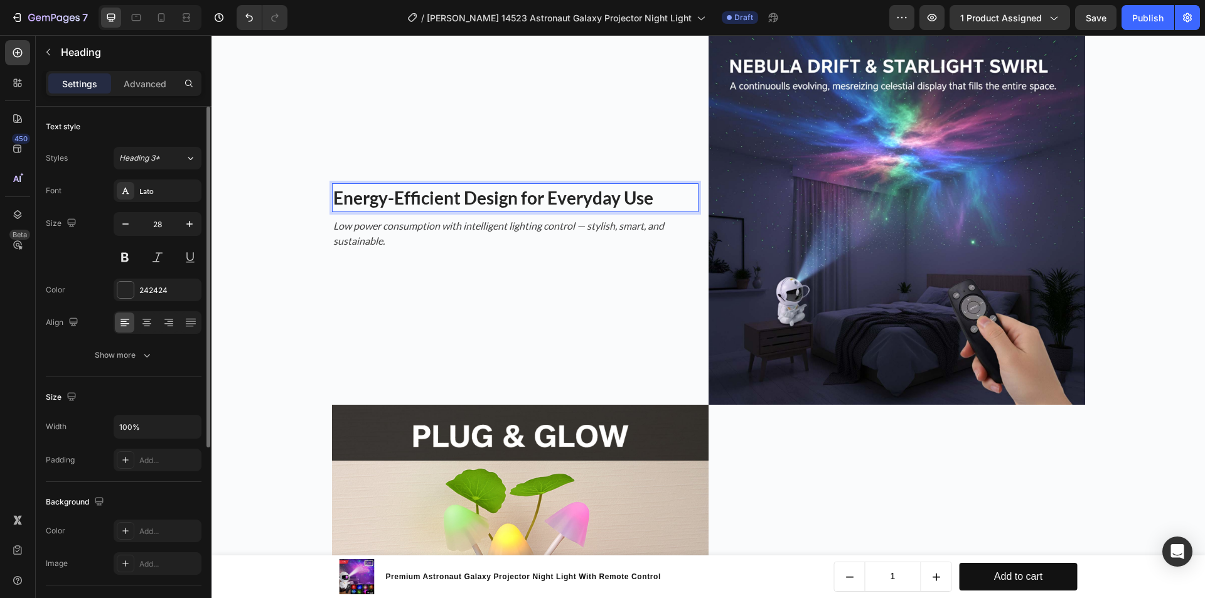
click at [498, 203] on strong "Energy-Efficient Design for Everyday Use" at bounding box center [493, 197] width 320 height 21
click at [468, 228] on icon "Low power consumption with intelligent lighting control — stylish, smart, and s…" at bounding box center [498, 233] width 331 height 27
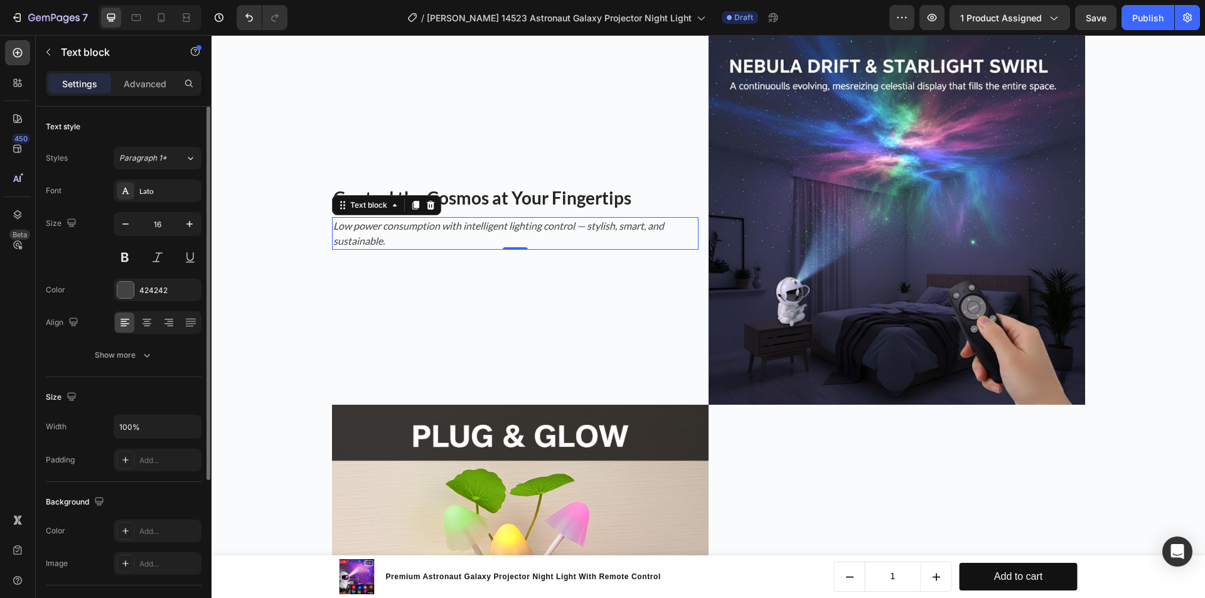
click at [524, 228] on icon "Low power consumption with intelligent lighting control — stylish, smart, and s…" at bounding box center [498, 233] width 331 height 27
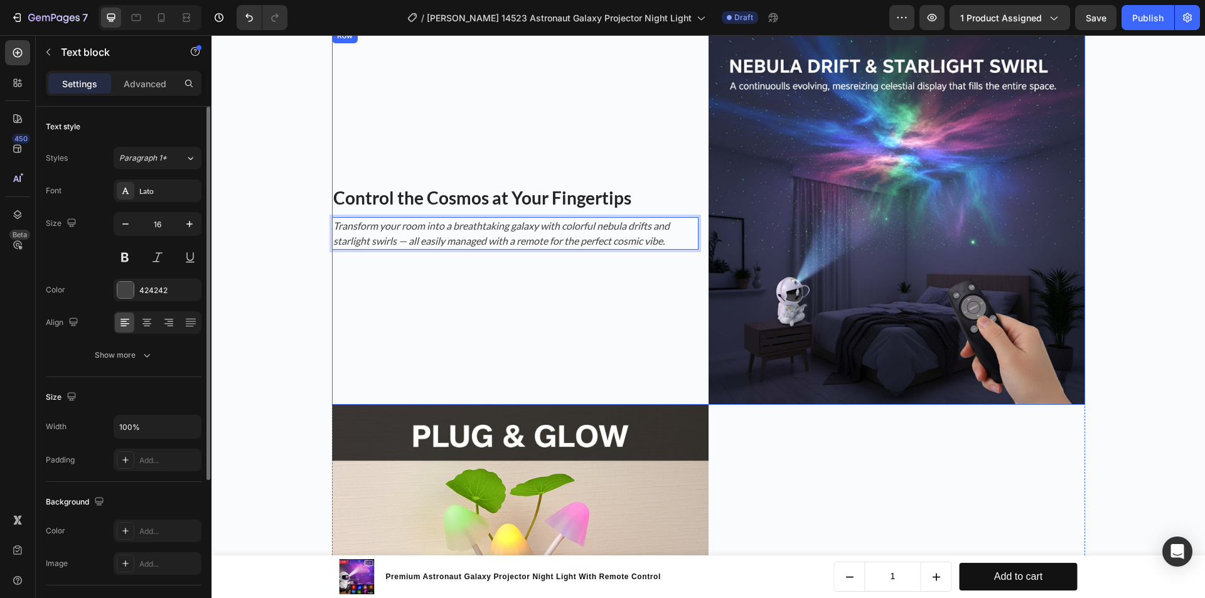
click at [522, 271] on div "⁠⁠⁠⁠⁠⁠⁠ Control the Cosmos at Your Fingertips Heading Transform your room into …" at bounding box center [520, 216] width 377 height 377
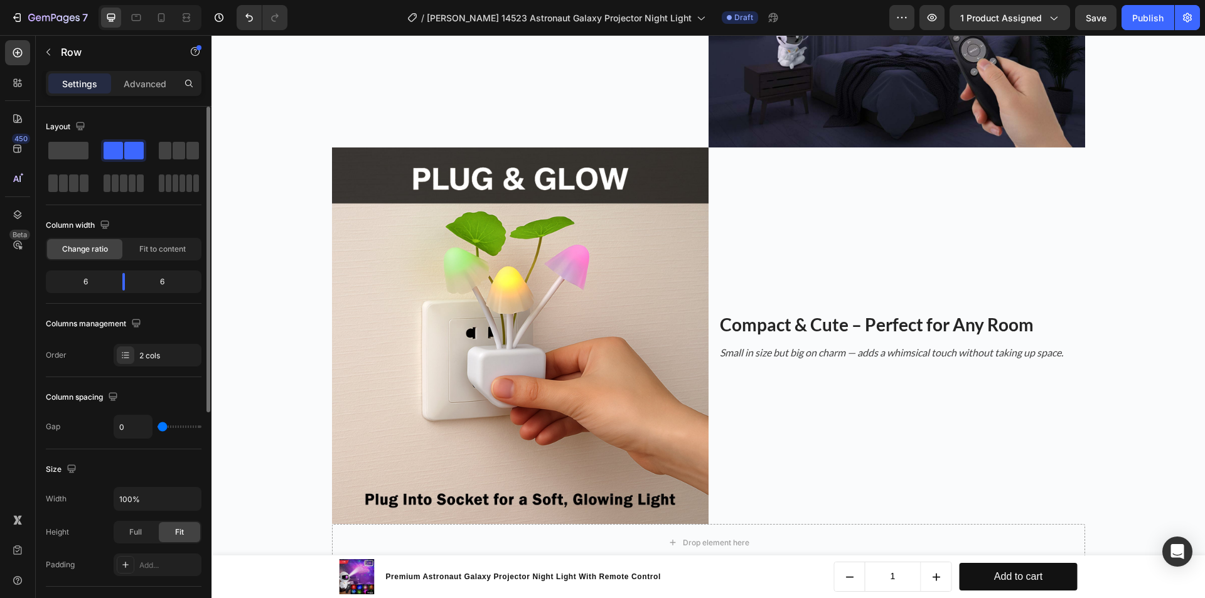
scroll to position [1645, 0]
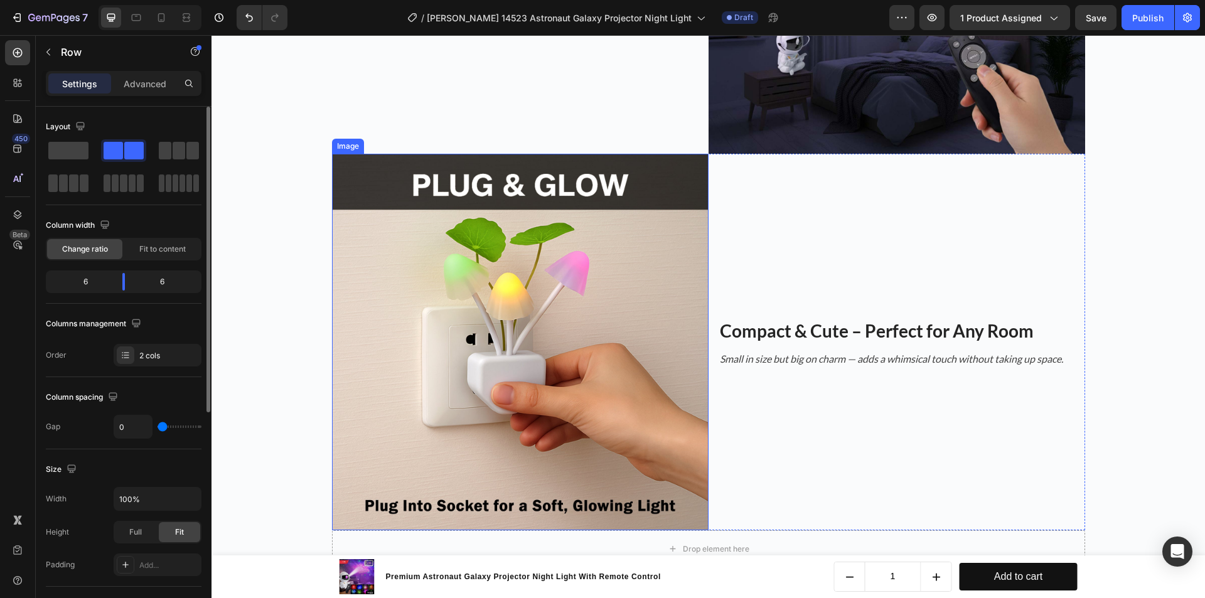
click at [569, 264] on img at bounding box center [520, 342] width 377 height 377
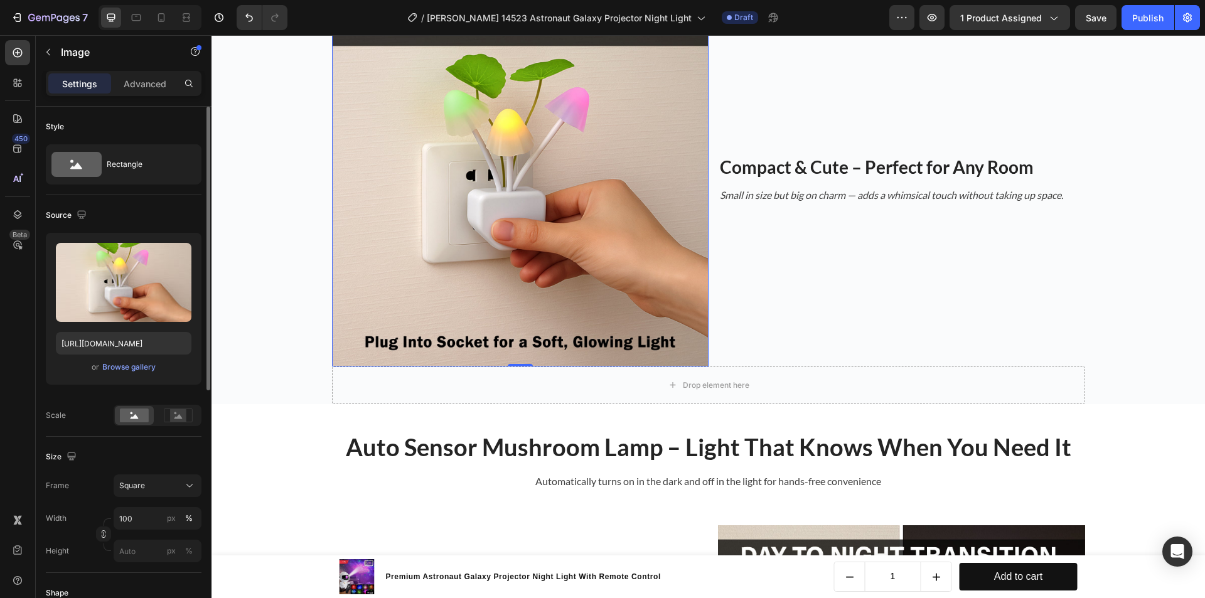
scroll to position [1771, 0]
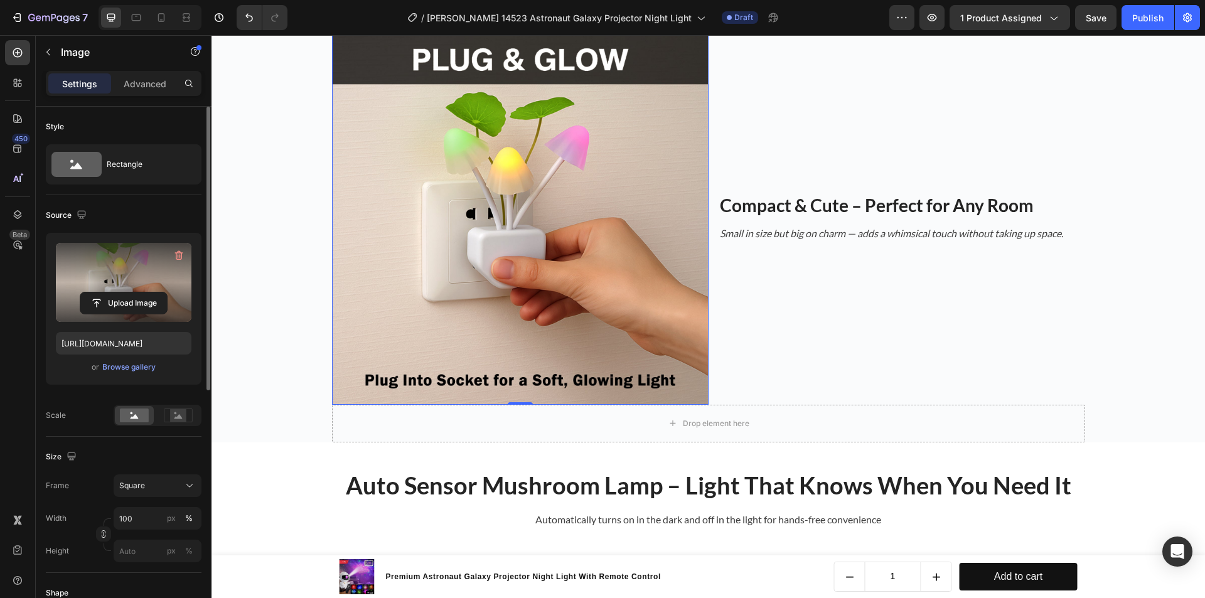
click at [129, 271] on label at bounding box center [124, 282] width 136 height 79
click at [129, 293] on input "file" at bounding box center [123, 303] width 87 height 21
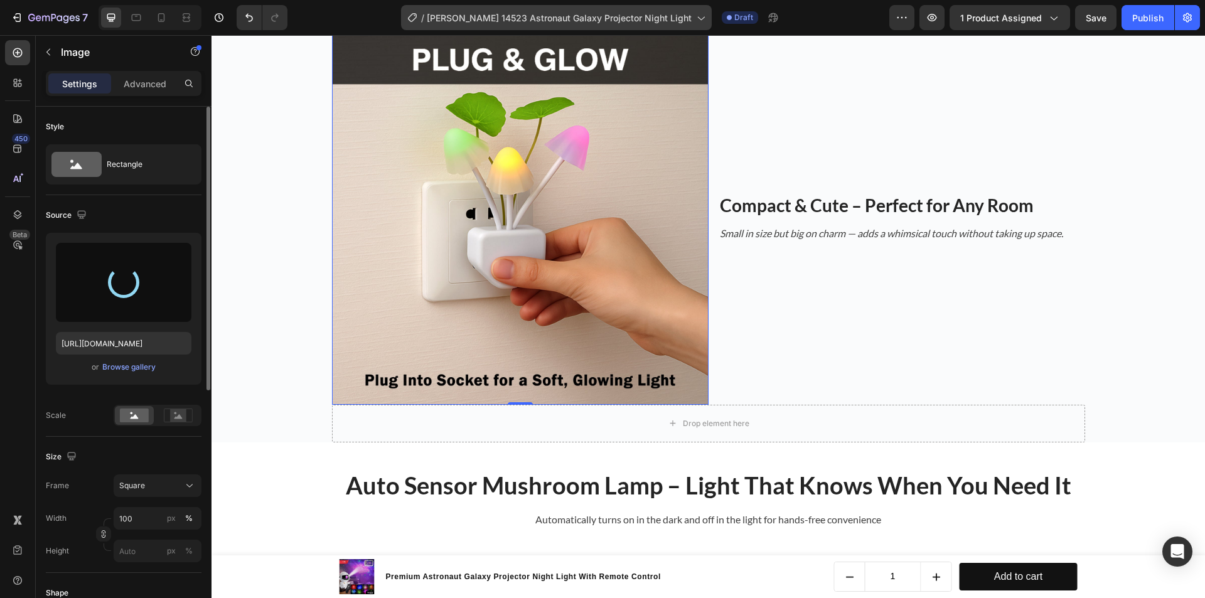
type input "[URL][DOMAIN_NAME]"
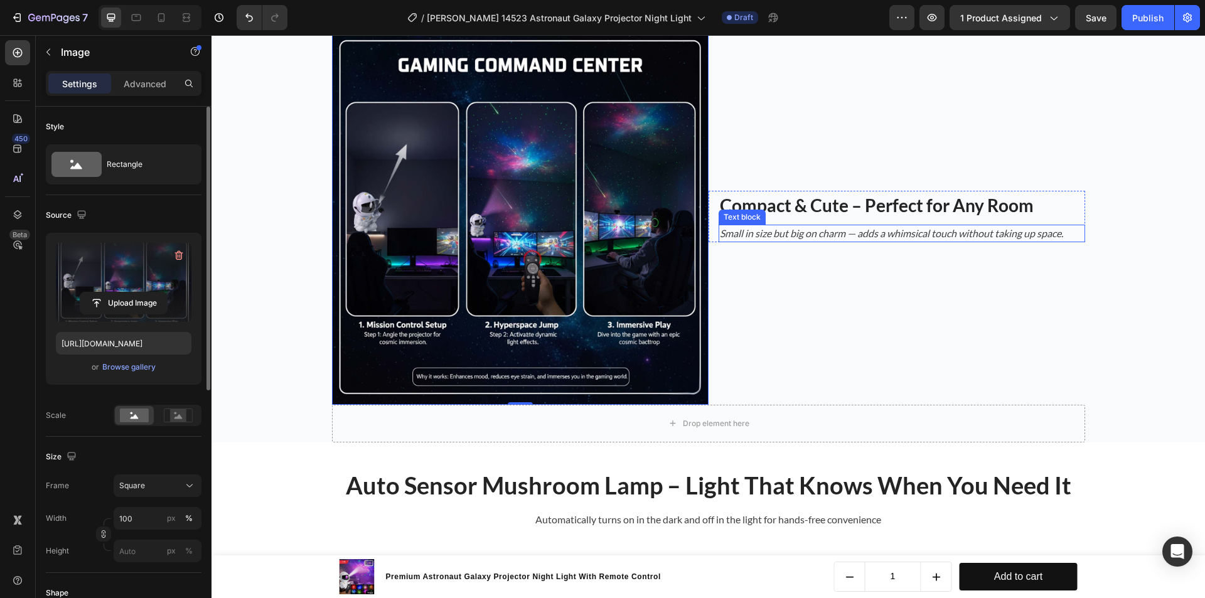
click at [778, 207] on h3 "Compact & Cute – Perfect for Any Room" at bounding box center [902, 205] width 367 height 29
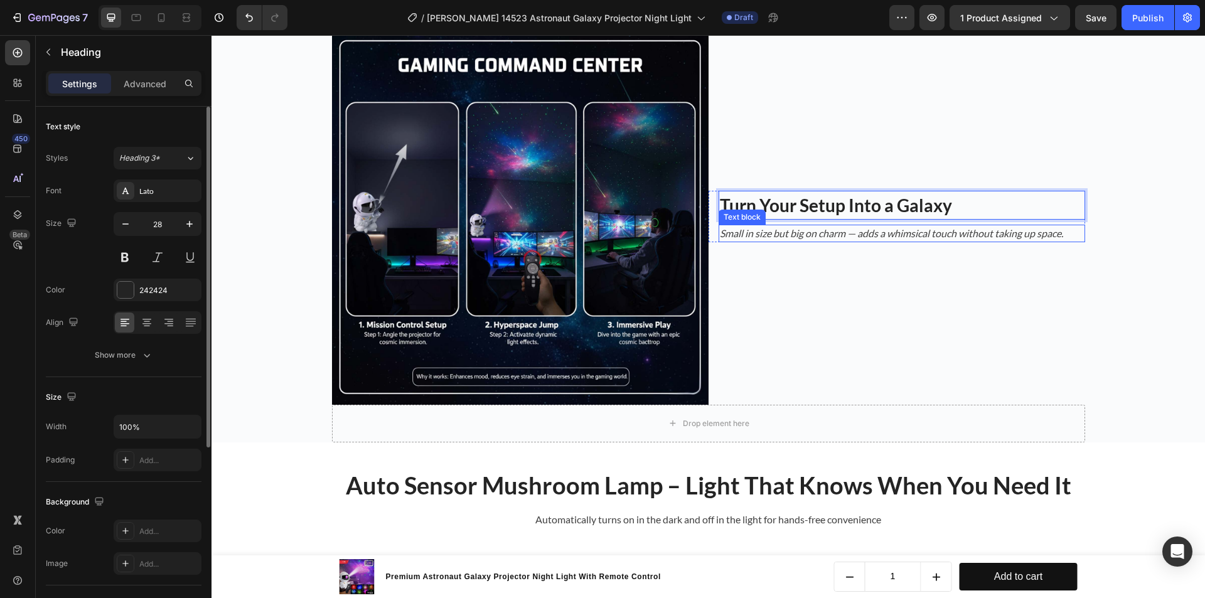
click at [782, 237] on icon "Small in size but big on charm — adds a whimsical touch without taking up space." at bounding box center [891, 233] width 343 height 12
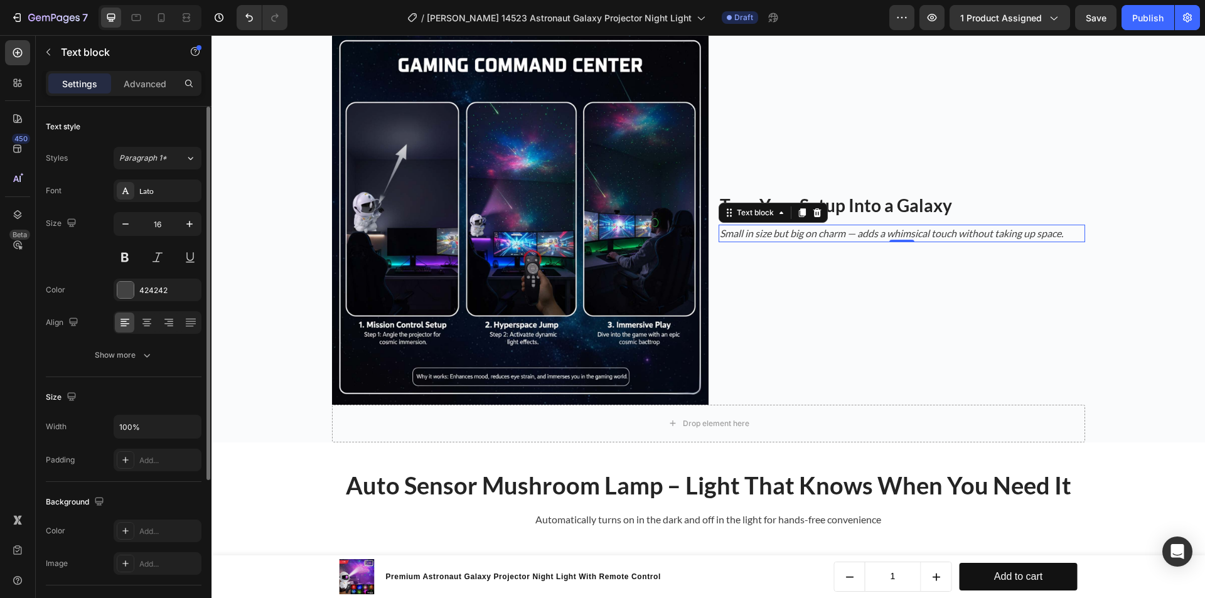
click at [757, 238] on icon "Small in size but big on charm — adds a whimsical touch without taking up space." at bounding box center [891, 233] width 343 height 12
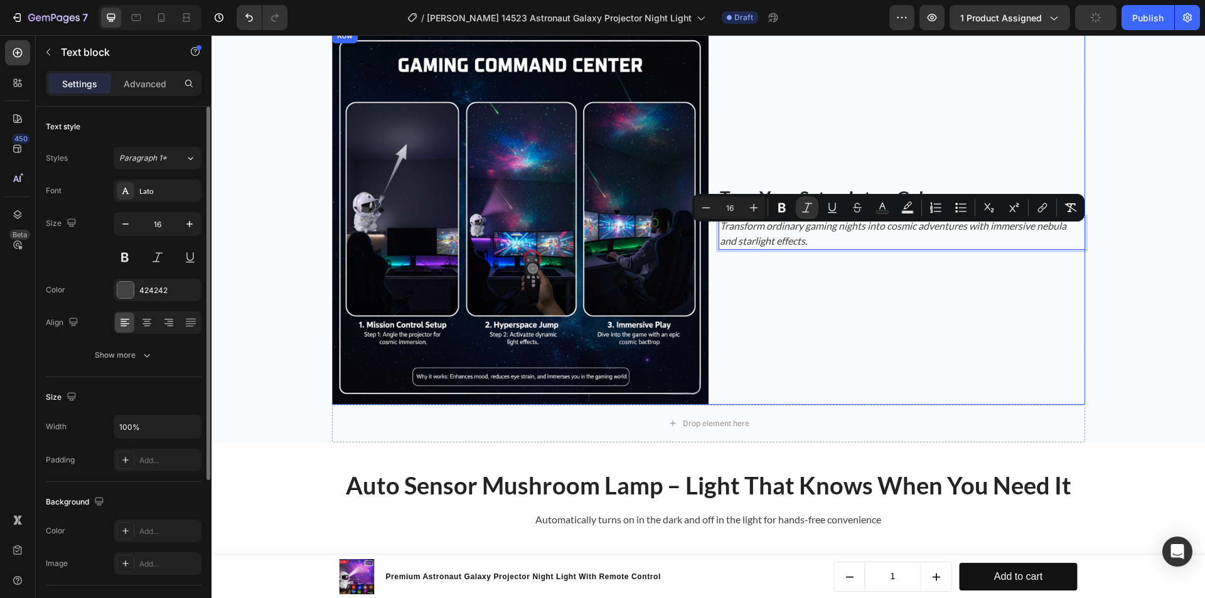
scroll to position [1763, 0]
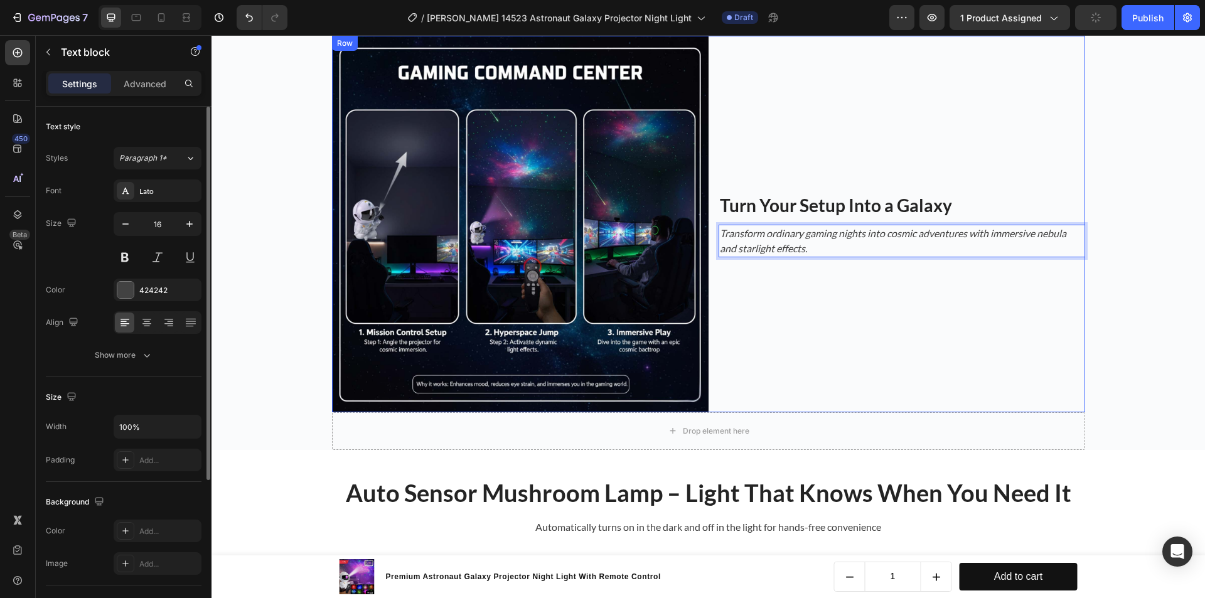
click at [770, 286] on div "Turn Your Setup Into a Galaxy Heading Transform ordinary gaming nights into cos…" at bounding box center [897, 224] width 377 height 377
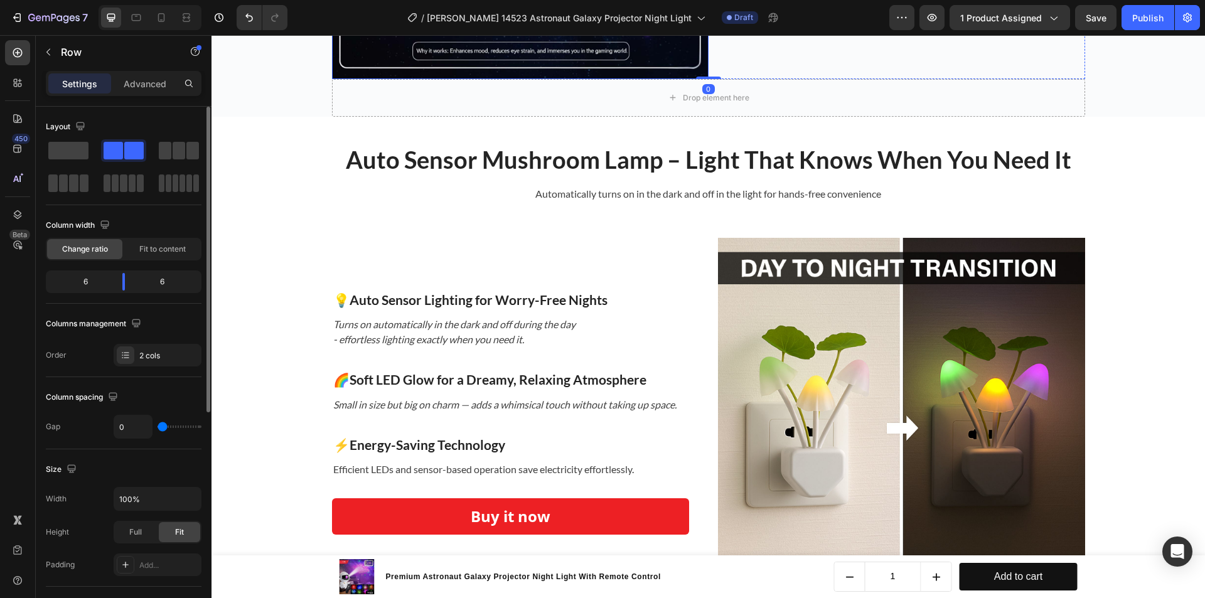
scroll to position [2140, 0]
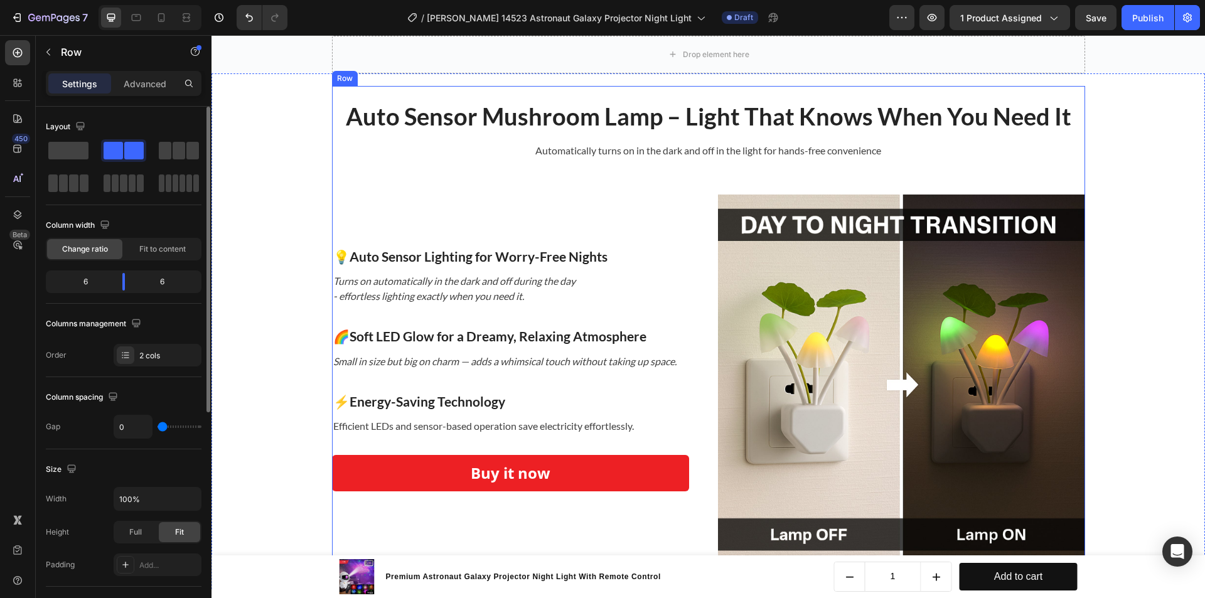
click at [376, 159] on div "Auto Sensor Mushroom Lamp – Light That Knows When You Need It Heading Automatic…" at bounding box center [708, 331] width 753 height 461
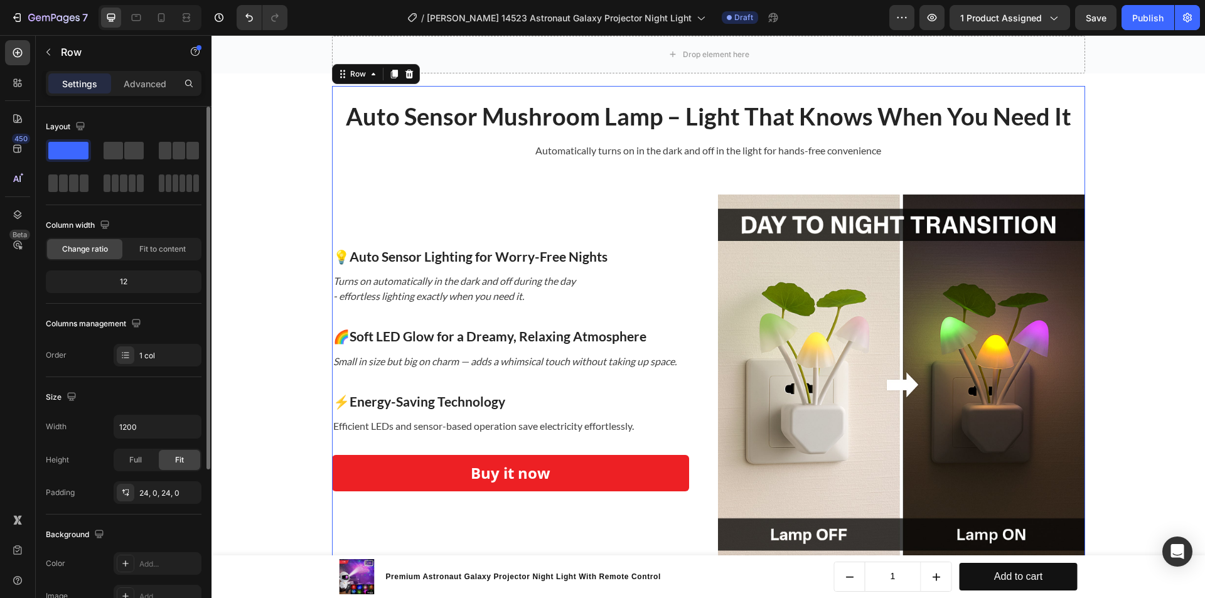
click at [402, 134] on div "Auto Sensor Mushroom Lamp – Light That Knows When You Need It Heading Automatic…" at bounding box center [708, 331] width 753 height 461
click at [450, 127] on strong "Auto Sensor Mushroom Lamp – Light That Knows When You Need It" at bounding box center [709, 116] width 726 height 29
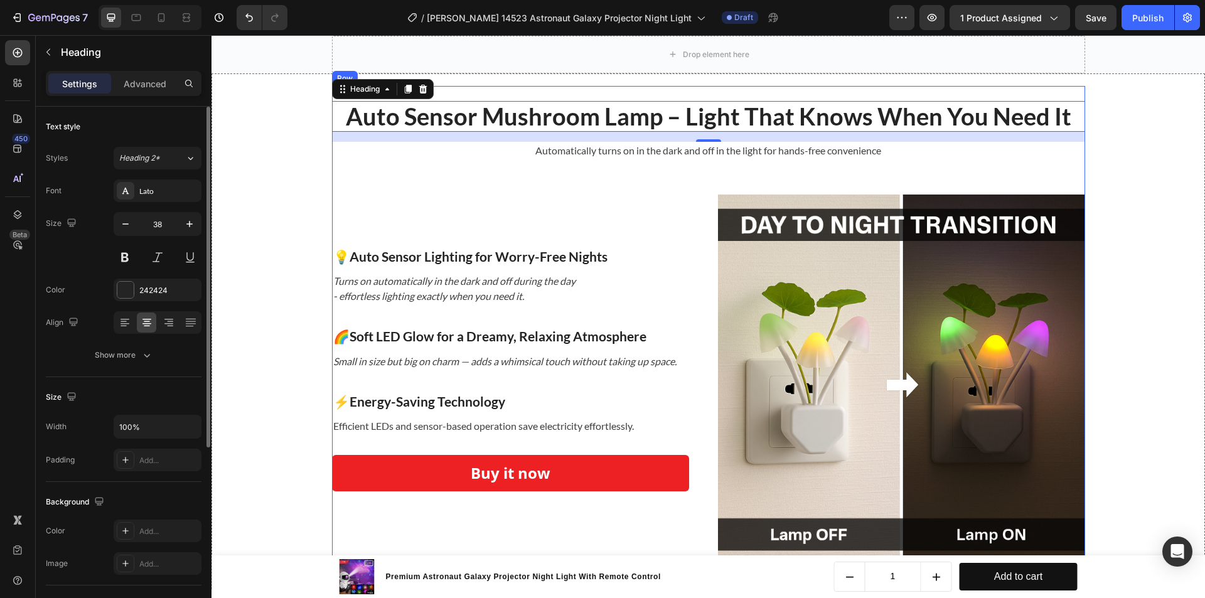
click at [459, 171] on div "Auto Sensor Mushroom Lamp – Light That Knows When You Need It Heading 16 Automa…" at bounding box center [708, 331] width 753 height 461
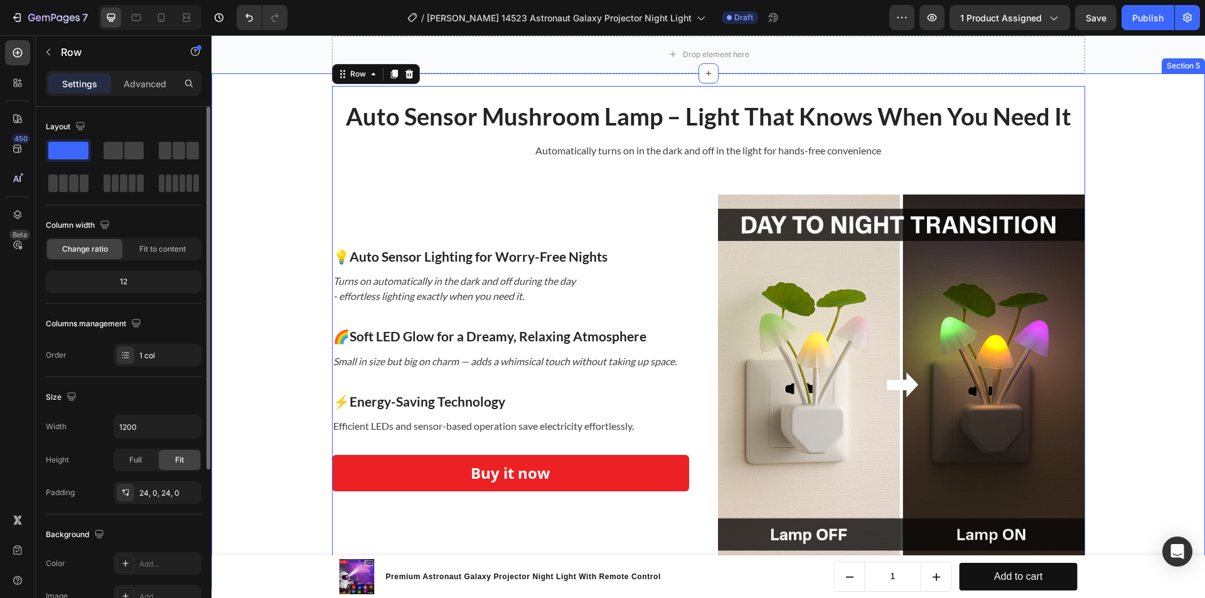
click at [1146, 143] on div "Auto Sensor Mushroom Lamp – Light That Knows When You Need It Heading Automatic…" at bounding box center [708, 332] width 975 height 492
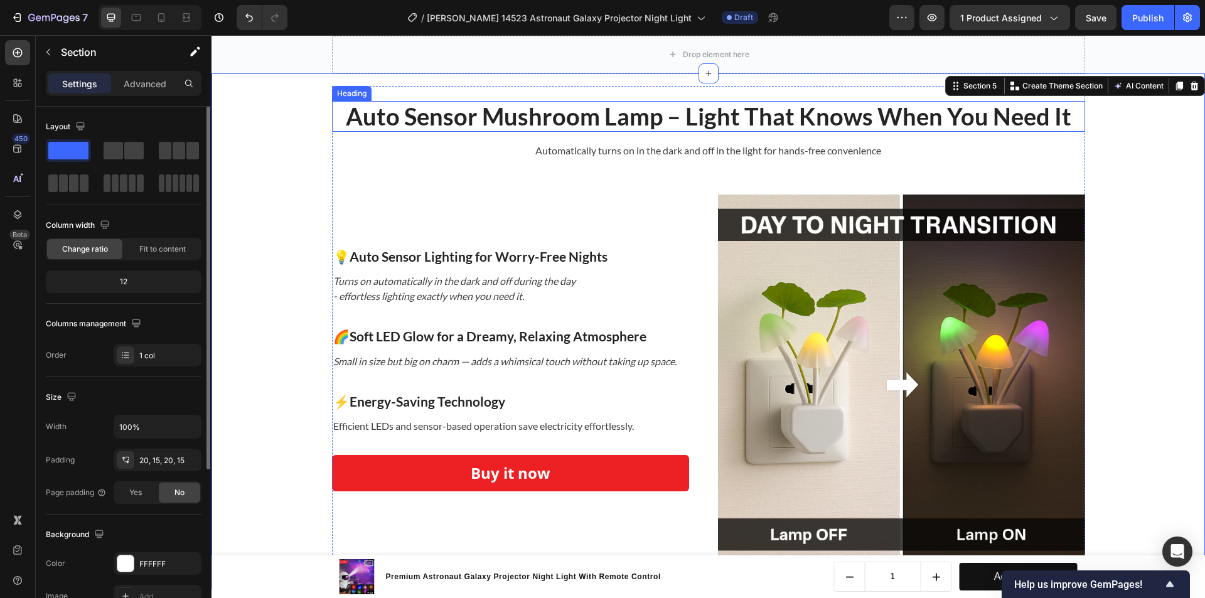
click at [646, 117] on strong "Auto Sensor Mushroom Lamp – Light That Knows When You Need It" at bounding box center [709, 116] width 726 height 29
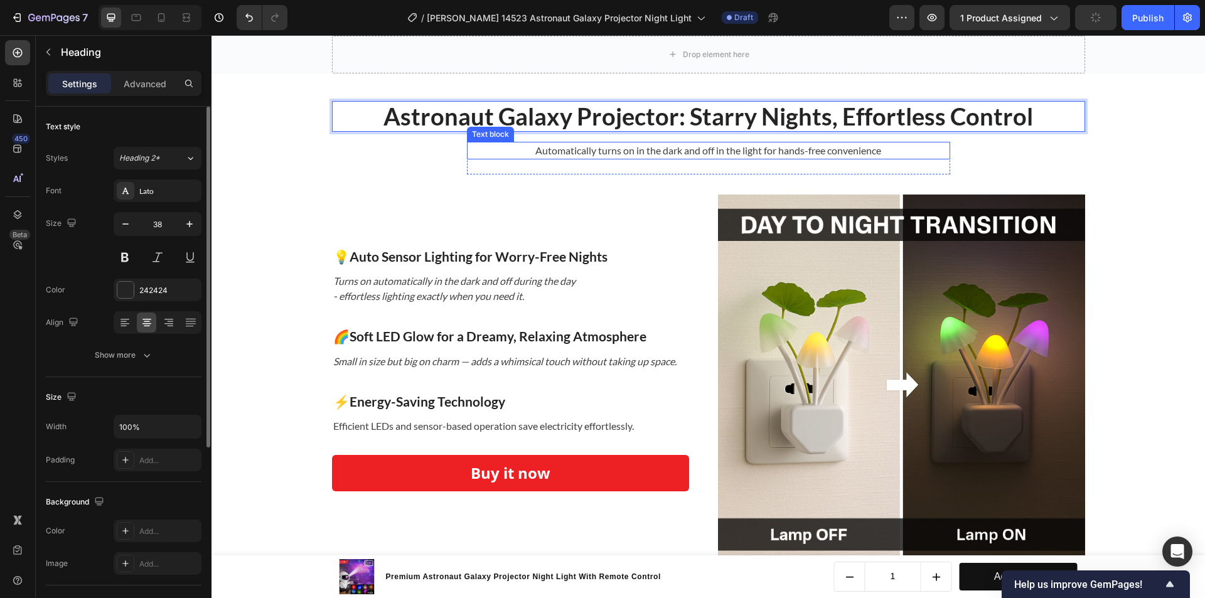
click at [568, 147] on p "Automatically turns on in the dark and off in the light for hands-free convenie…" at bounding box center [708, 150] width 481 height 15
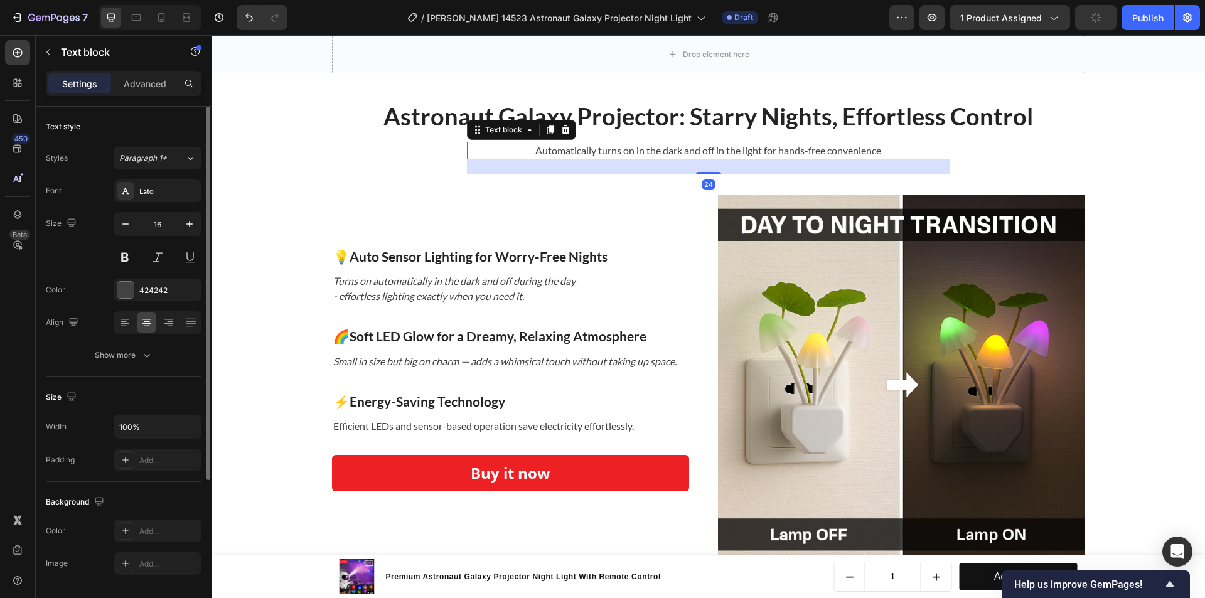
click at [568, 147] on p "Automatically turns on in the dark and off in the light for hands-free convenie…" at bounding box center [708, 150] width 481 height 15
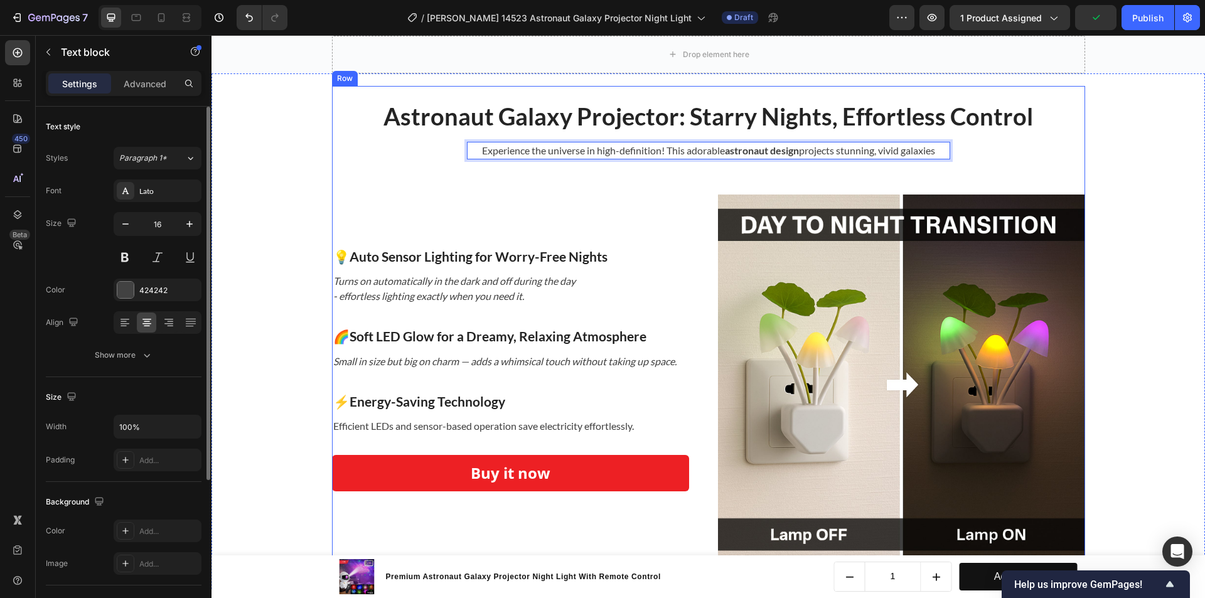
click at [1009, 148] on div "⁠⁠⁠⁠⁠⁠⁠ Astronaut Galaxy Projector: Starry Nights, Effortless Control Heading E…" at bounding box center [708, 331] width 753 height 461
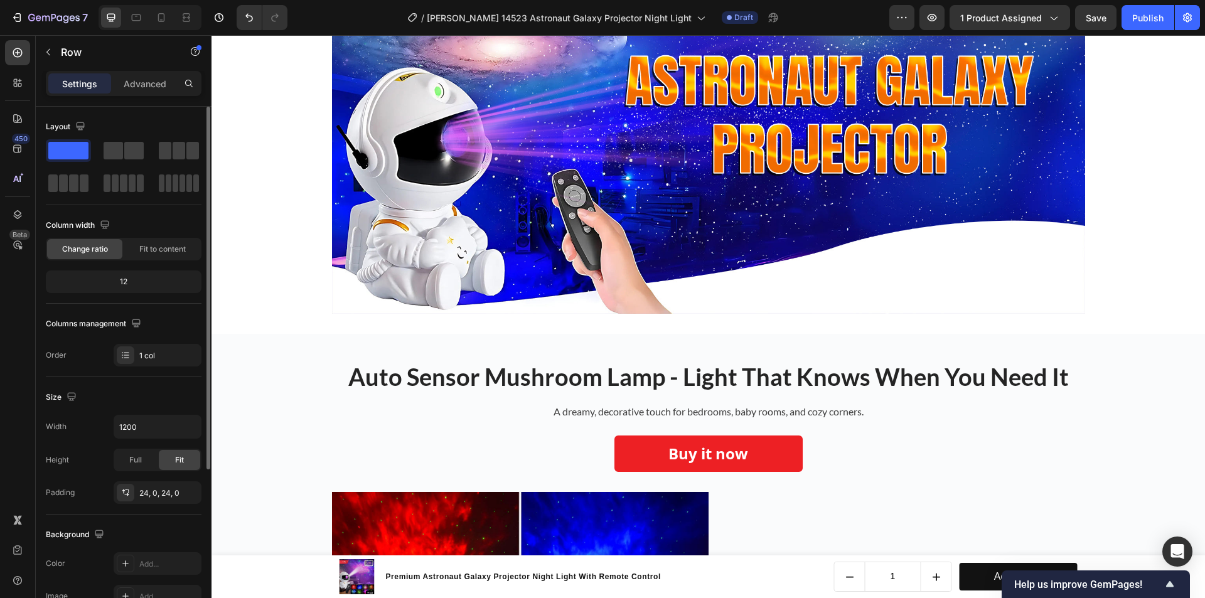
scroll to position [508, 0]
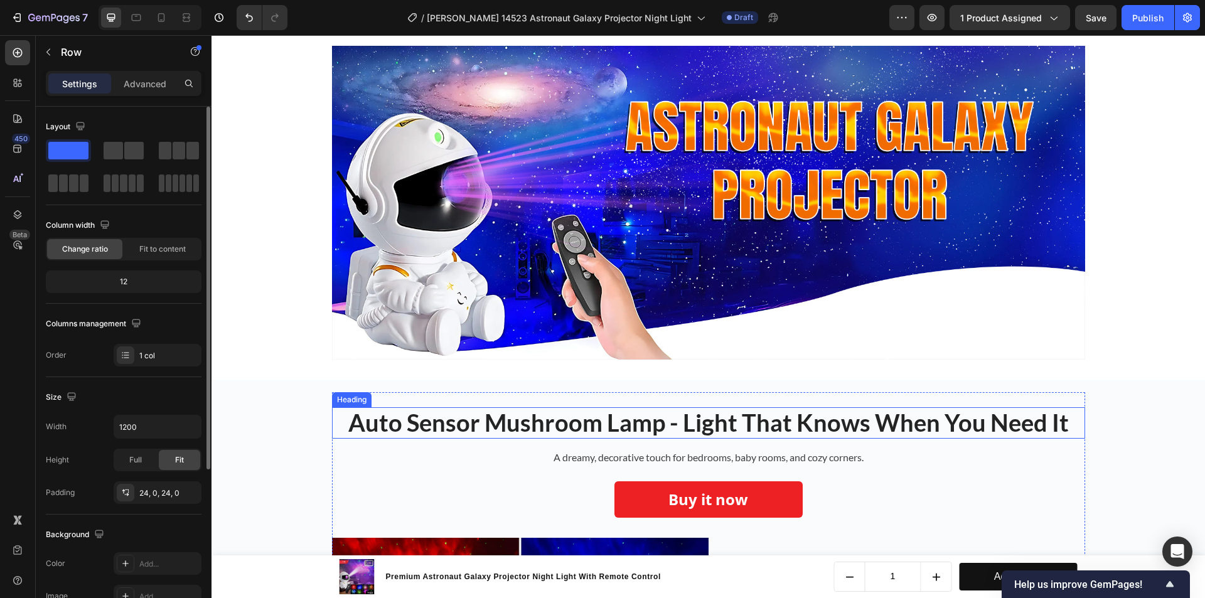
click at [617, 432] on h2 "Auto Sensor Mushroom Lamp - Light That Knows When You Need It" at bounding box center [708, 422] width 753 height 31
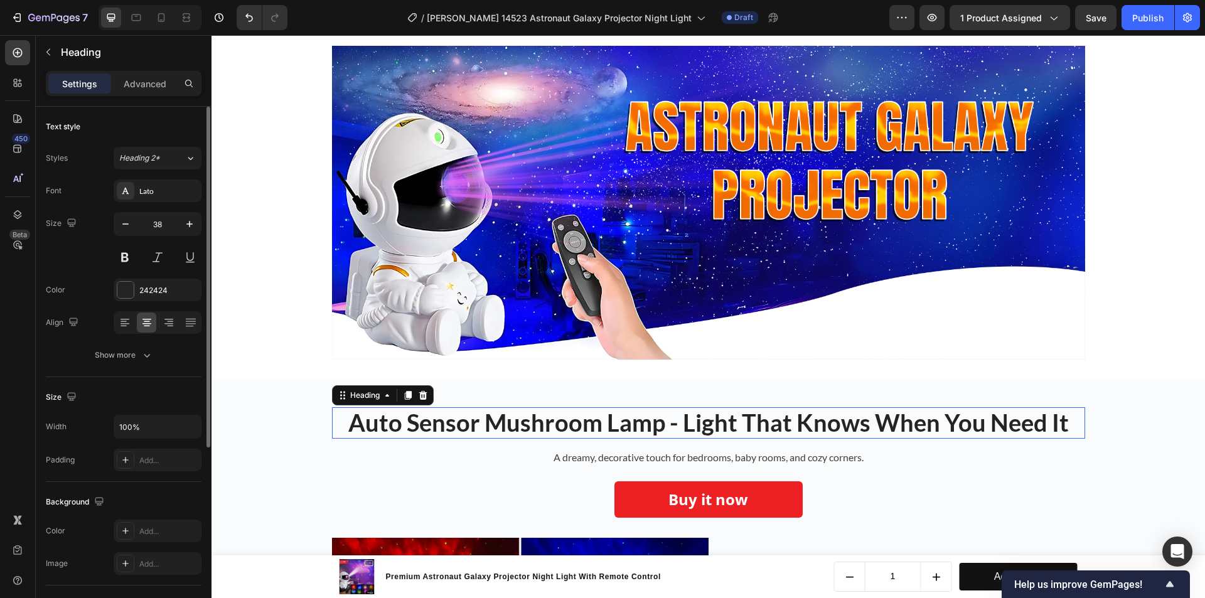
click at [617, 432] on h2 "Auto Sensor Mushroom Lamp - Light That Knows When You Need It" at bounding box center [708, 422] width 753 height 31
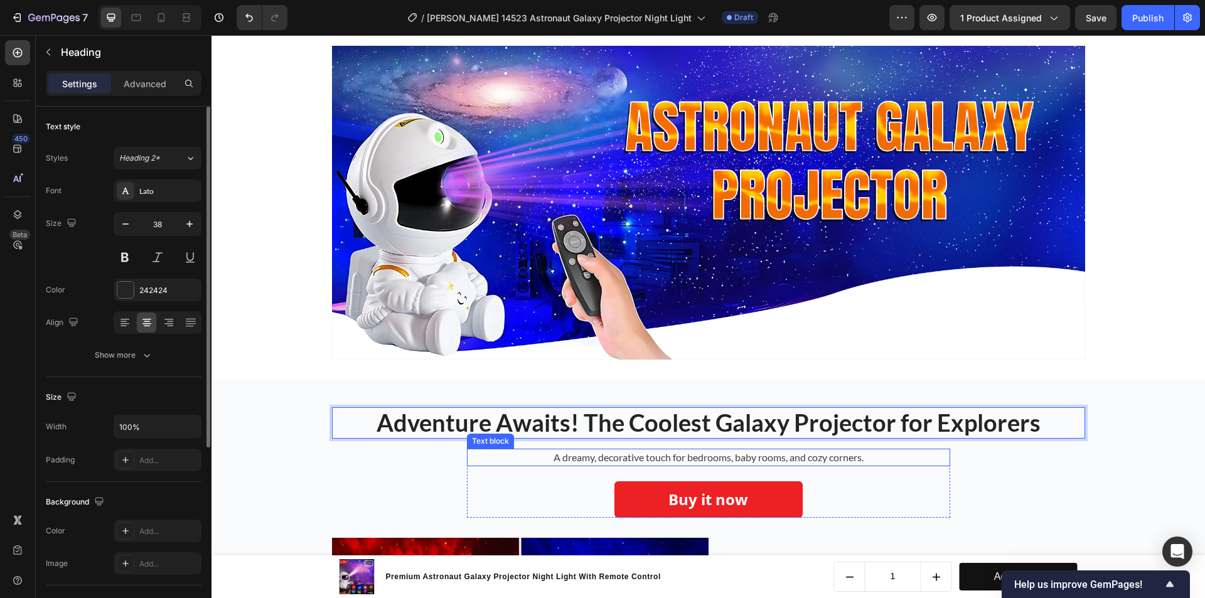
click at [623, 458] on p "A dreamy, decorative touch for bedrooms, baby rooms, and cozy corners." at bounding box center [708, 457] width 481 height 15
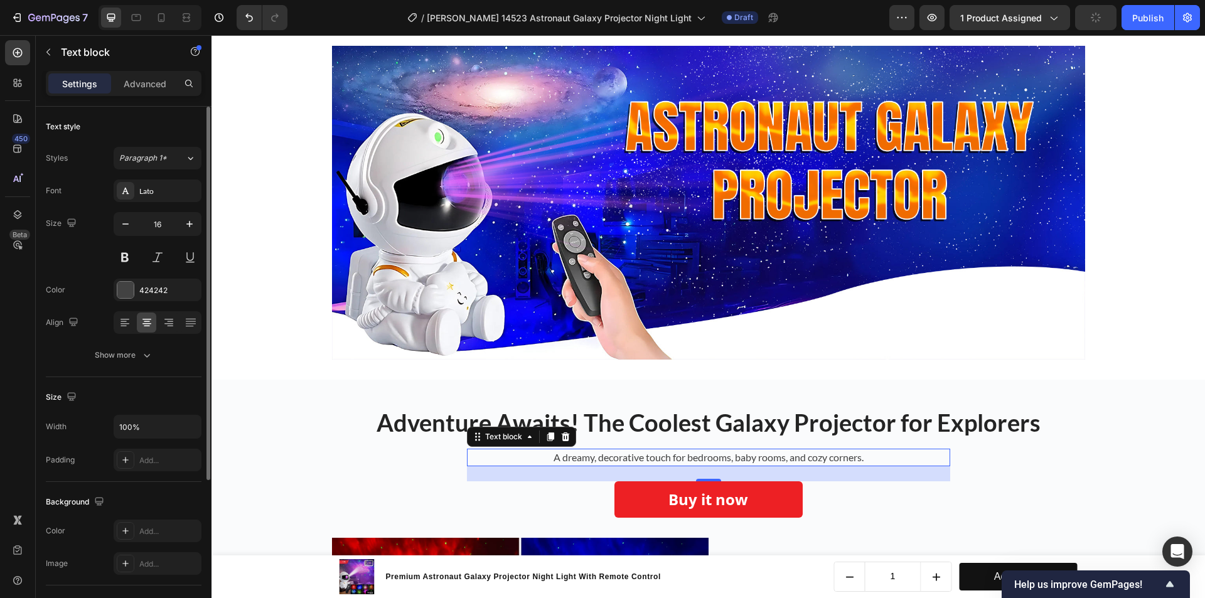
click at [611, 451] on p "A dreamy, decorative touch for bedrooms, baby rooms, and cozy corners." at bounding box center [708, 457] width 481 height 15
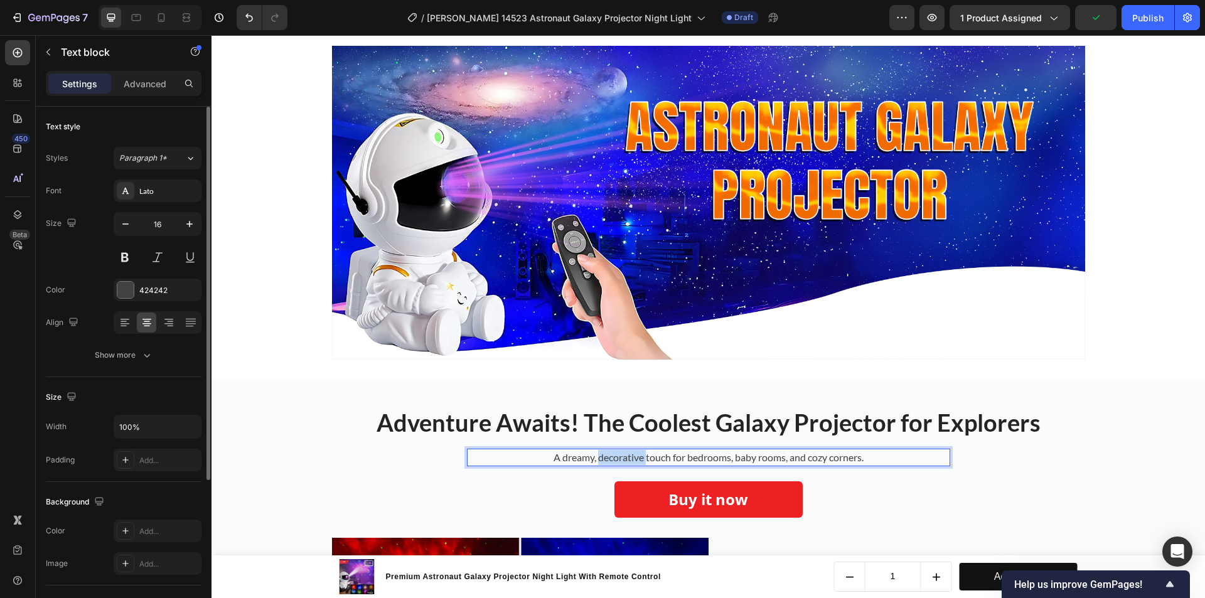
click at [611, 451] on p "A dreamy, decorative touch for bedrooms, baby rooms, and cozy corners." at bounding box center [708, 457] width 481 height 15
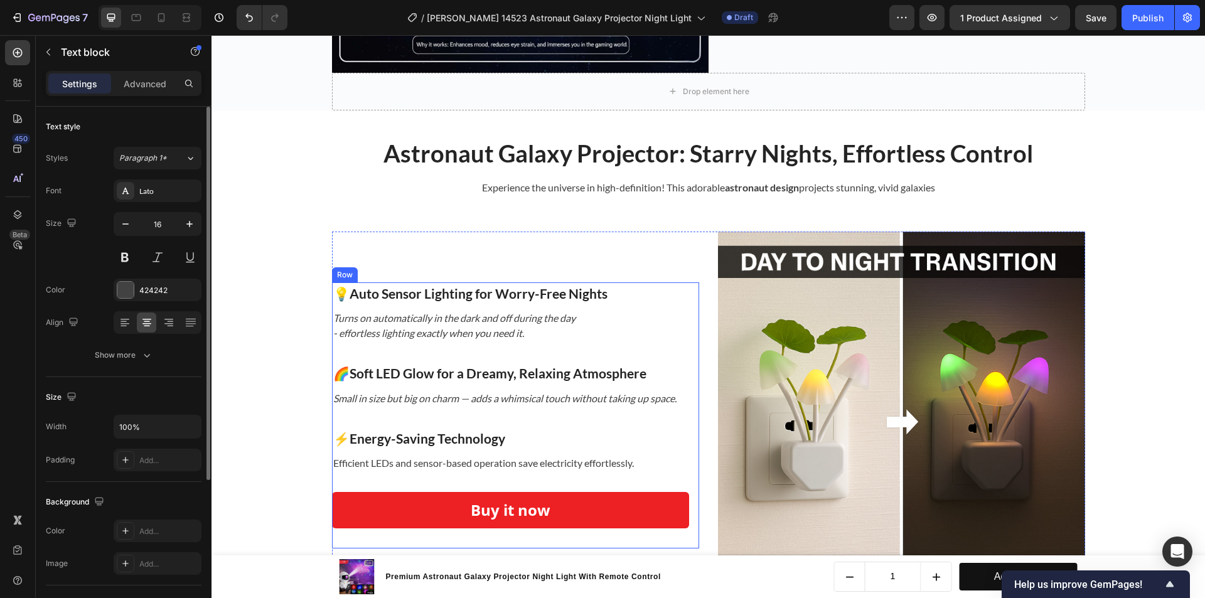
scroll to position [2134, 0]
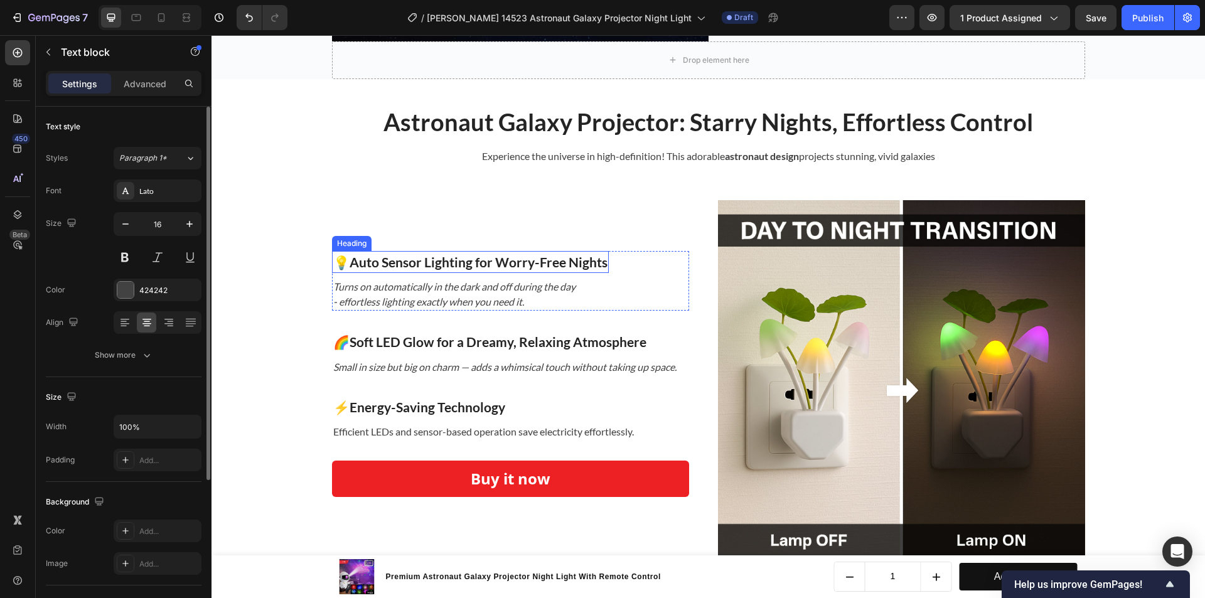
click at [403, 257] on h3 "💡Auto Sensor Lighting for Worry-Free Nights" at bounding box center [470, 262] width 277 height 23
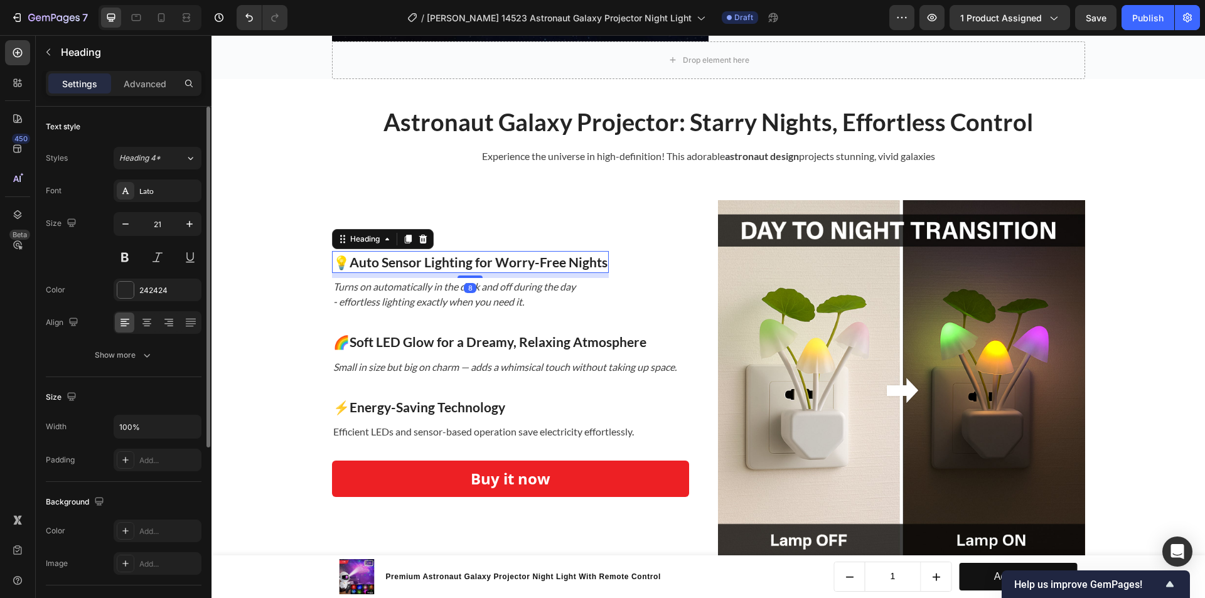
click at [403, 257] on h3 "💡Auto Sensor Lighting for Worry-Free Nights" at bounding box center [470, 262] width 277 height 23
click at [414, 277] on div "Instant Room Transformation Heading 8 Turns on automatically in the dark and of…" at bounding box center [454, 281] width 245 height 60
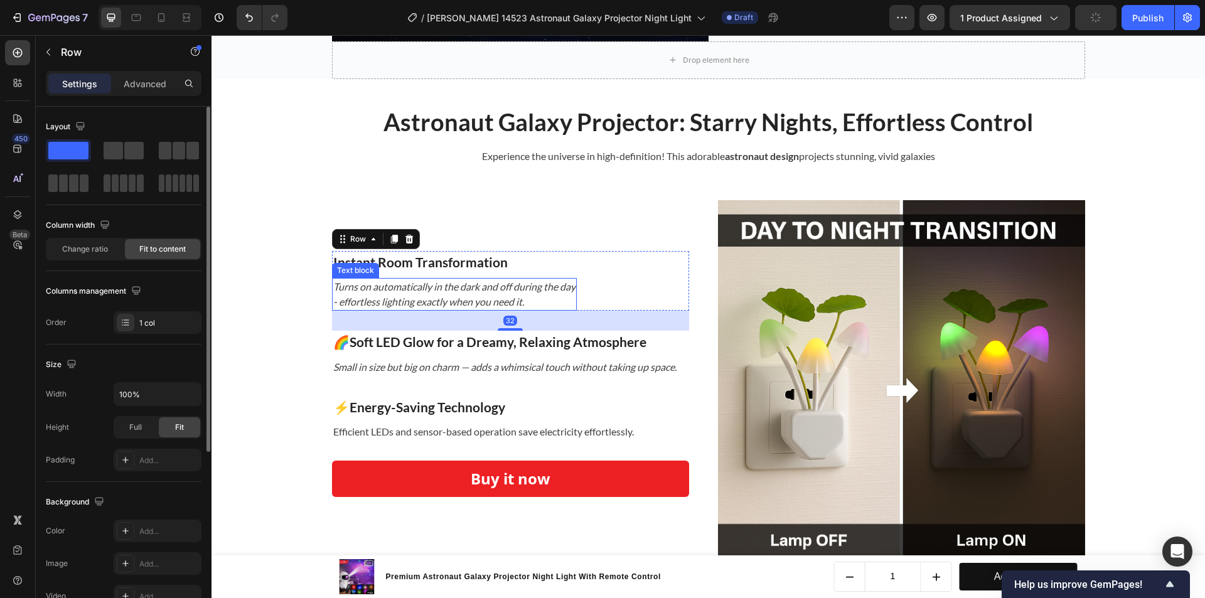
click at [417, 283] on icon "Turns on automatically in the dark and off during the day" at bounding box center [454, 287] width 242 height 12
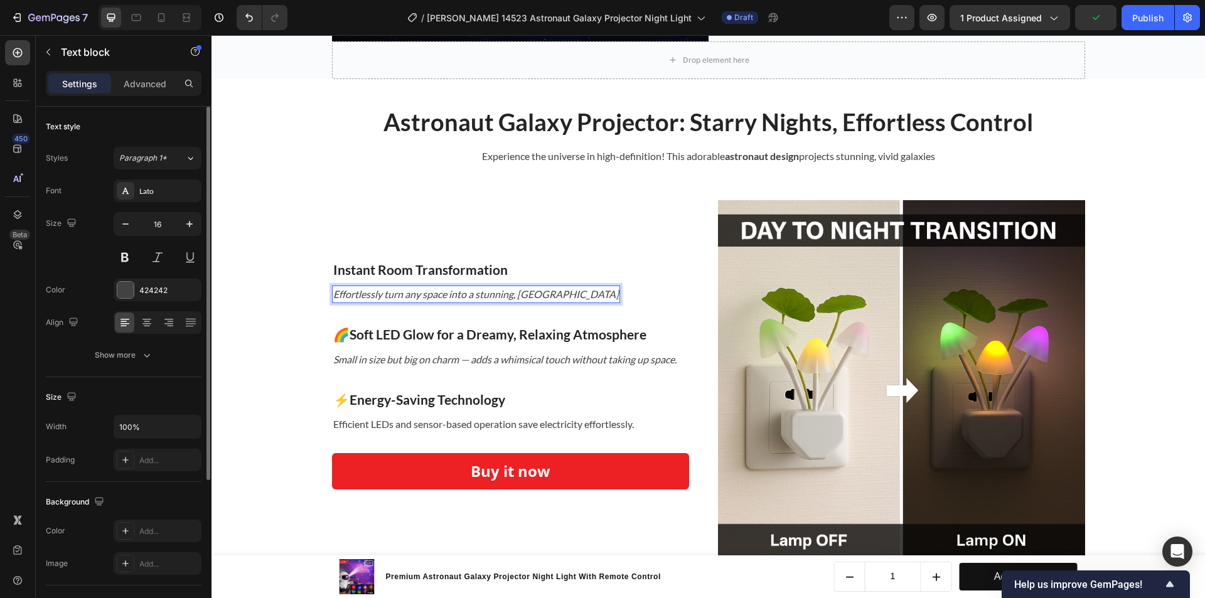
scroll to position [2142, 0]
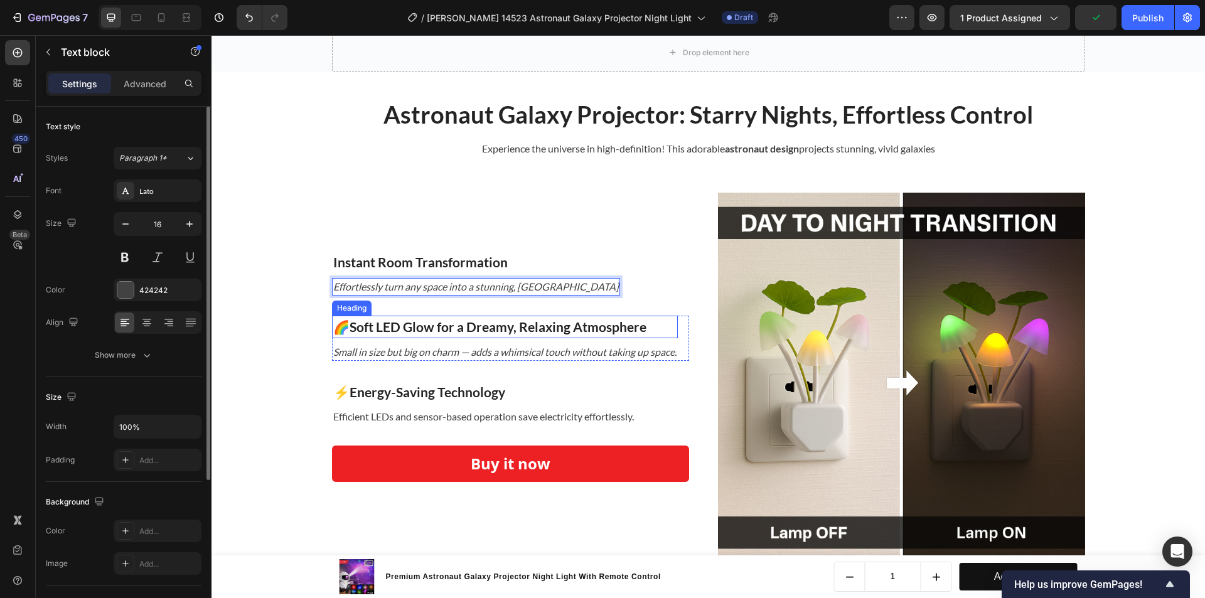
click at [442, 331] on h3 "🌈Soft LED Glow for a Dreamy, Relaxing Atmosphere" at bounding box center [505, 327] width 346 height 23
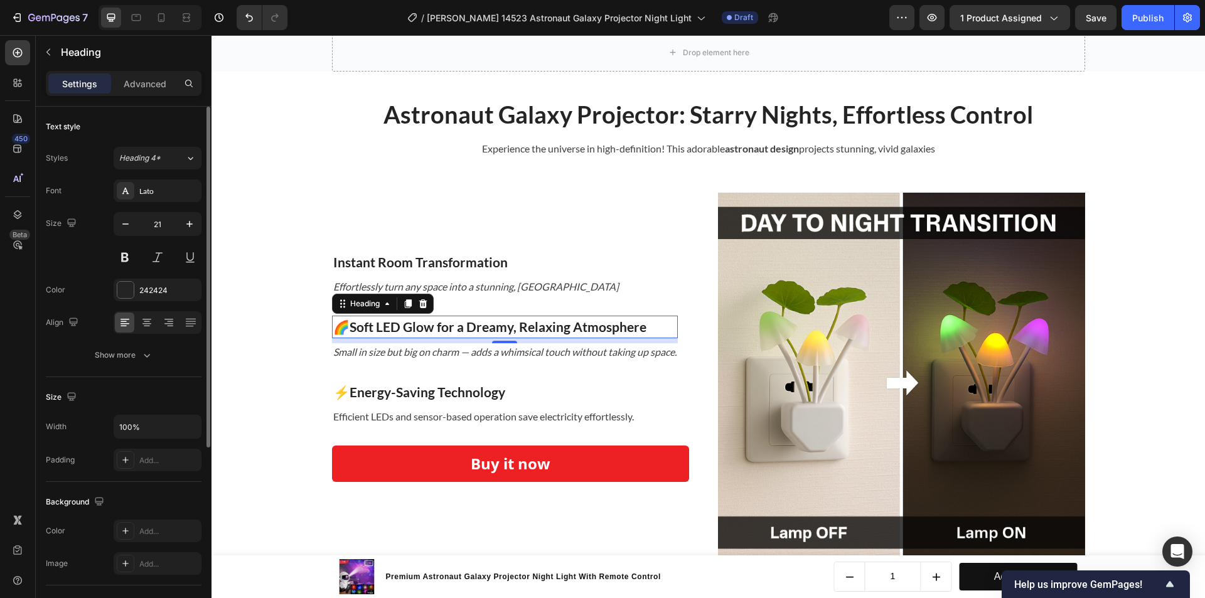
click at [448, 331] on h3 "🌈Soft LED Glow for a Dreamy, Relaxing Atmosphere" at bounding box center [505, 327] width 346 height 23
click at [448, 331] on p "🌈Soft LED Glow for a Dreamy, Relaxing Atmosphere" at bounding box center [504, 327] width 343 height 20
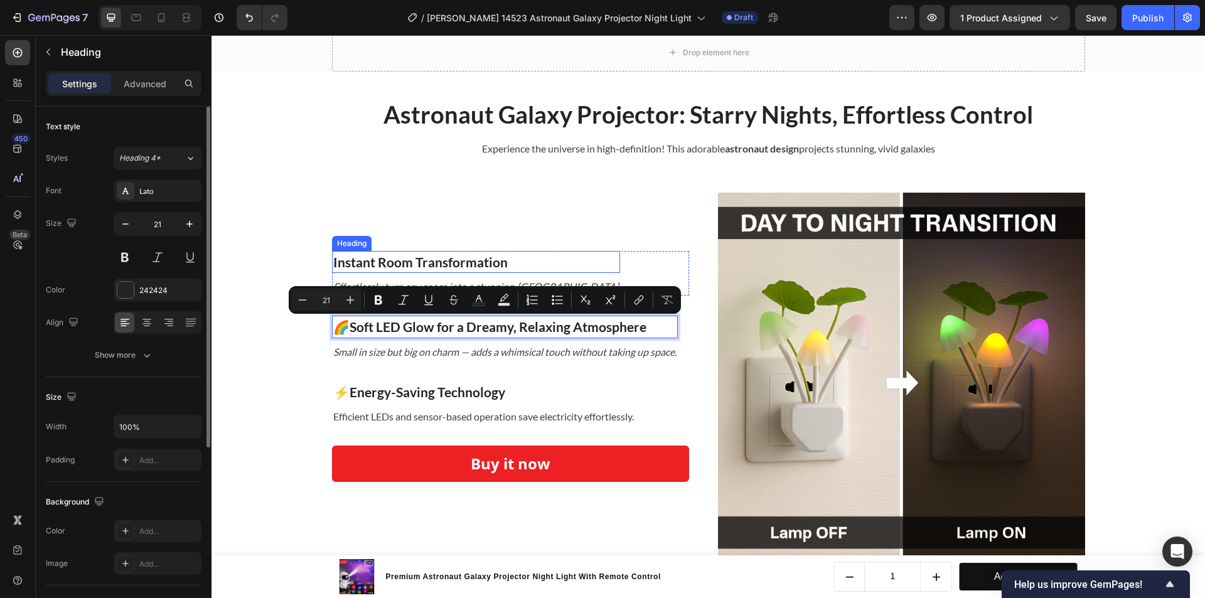
click at [453, 268] on p "Instant Room Transformation" at bounding box center [476, 262] width 286 height 20
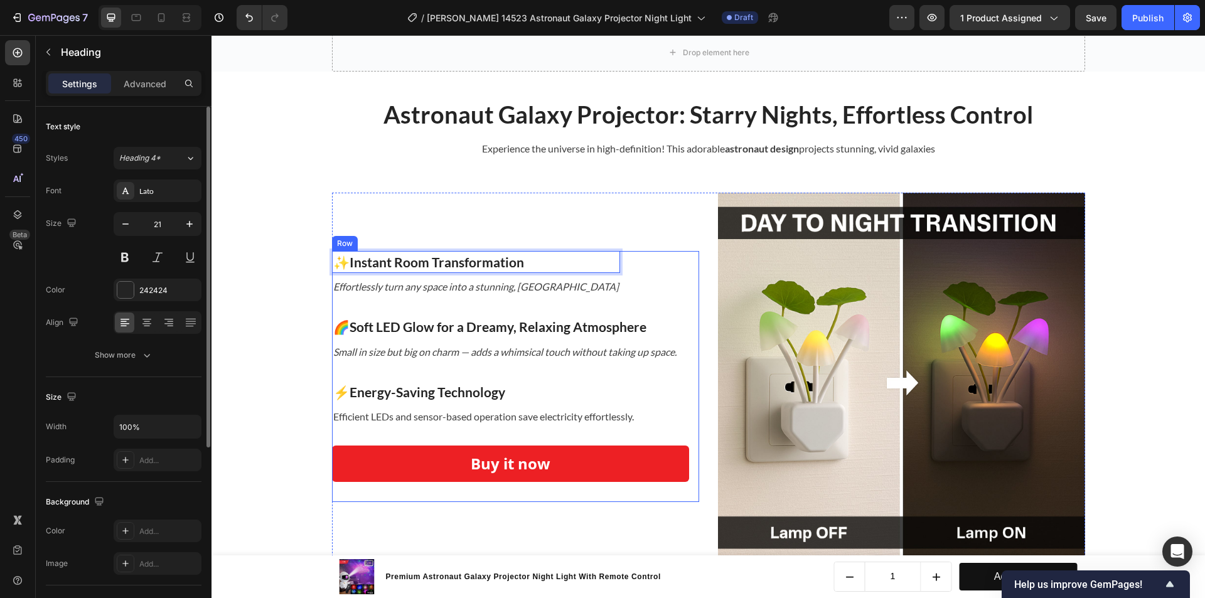
click at [463, 296] on div "✨ Instant Room Transformation Heading 8 Effortlessly turn any space into a stun…" at bounding box center [510, 377] width 357 height 252
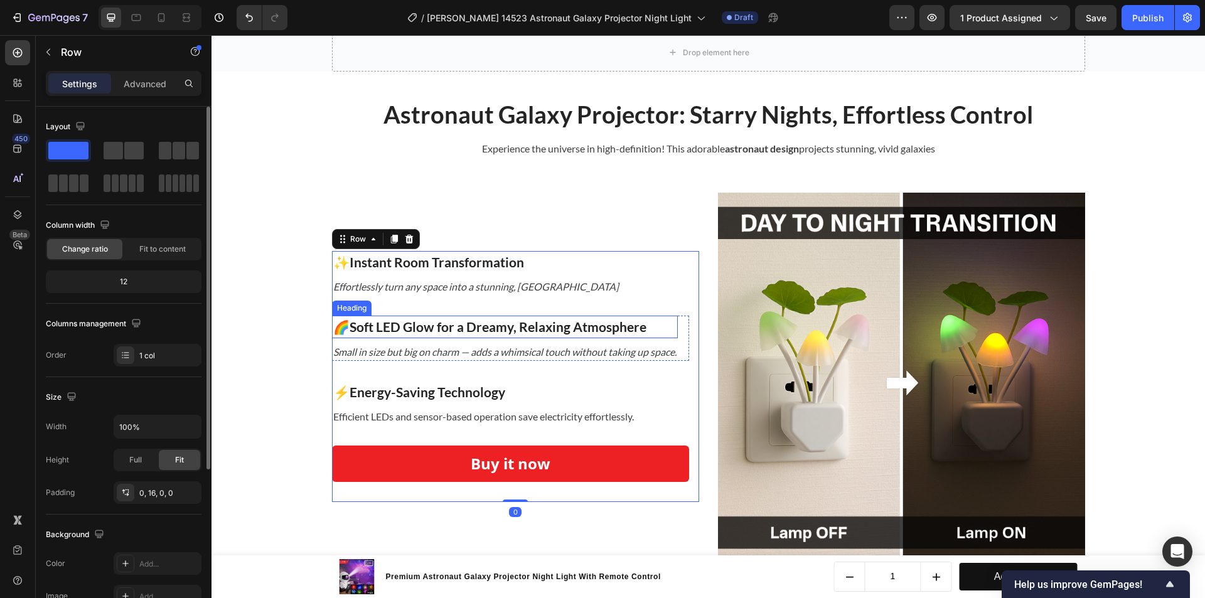
click at [460, 330] on p "🌈Soft LED Glow for a Dreamy, Relaxing Atmosphere" at bounding box center [504, 327] width 343 height 20
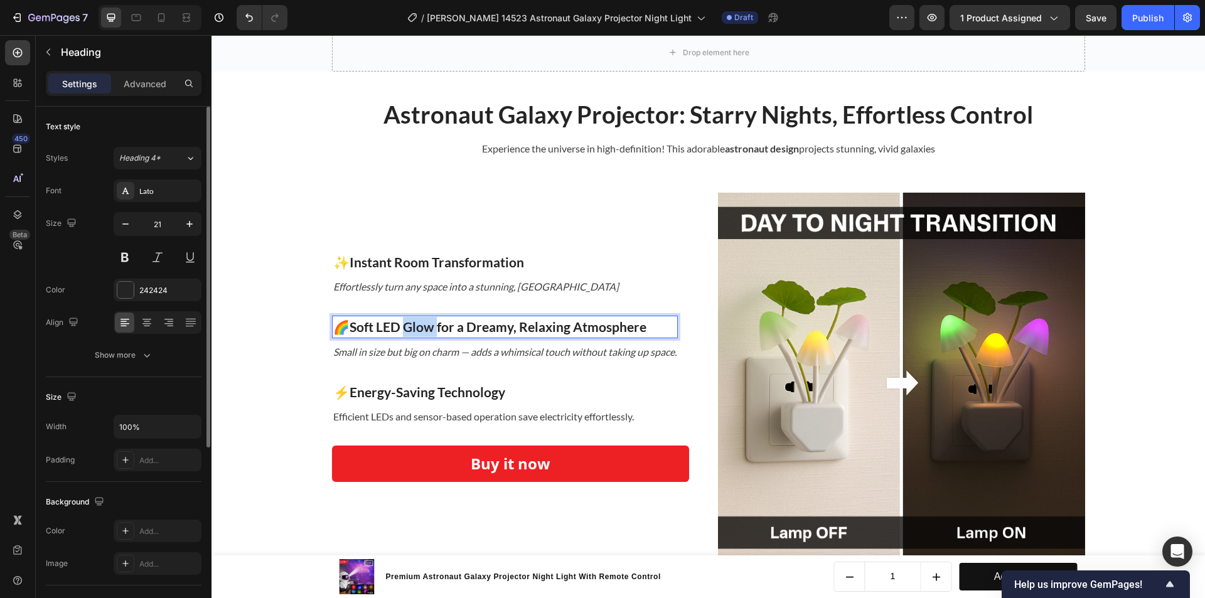
click at [421, 335] on p "🌈Soft LED Glow for a Dreamy, Relaxing Atmosphere" at bounding box center [504, 327] width 343 height 20
click at [418, 354] on icon "Small in size but big on charm — adds a whimsical touch without taking up space." at bounding box center [504, 352] width 343 height 12
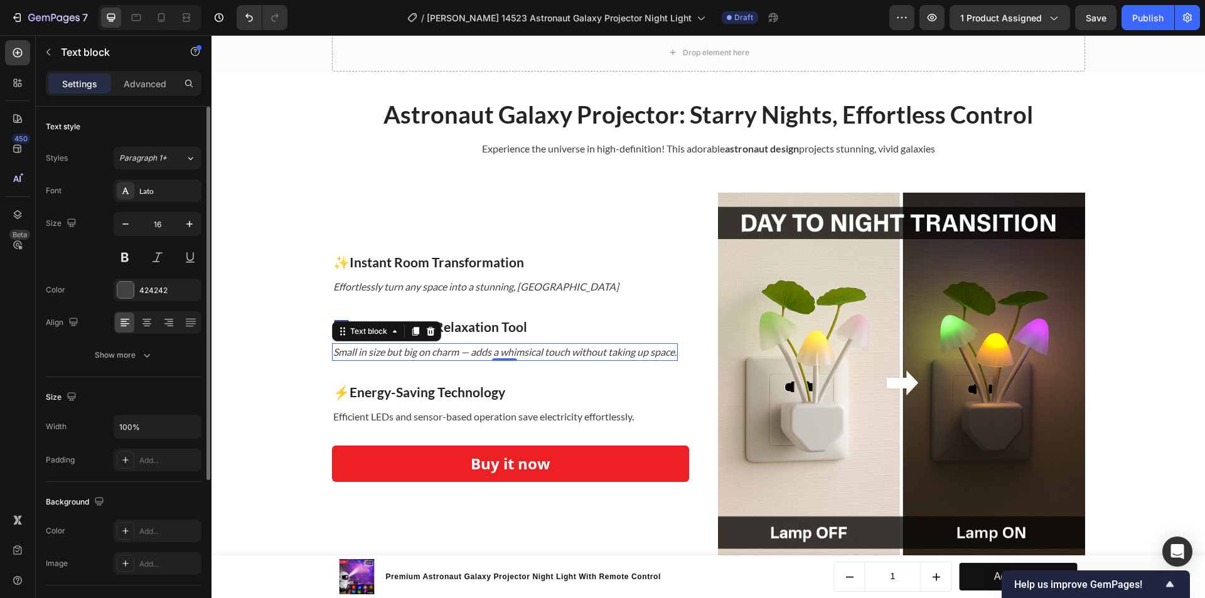
click at [507, 349] on icon "Small in size but big on charm — adds a whimsical touch without taking up space." at bounding box center [504, 352] width 343 height 12
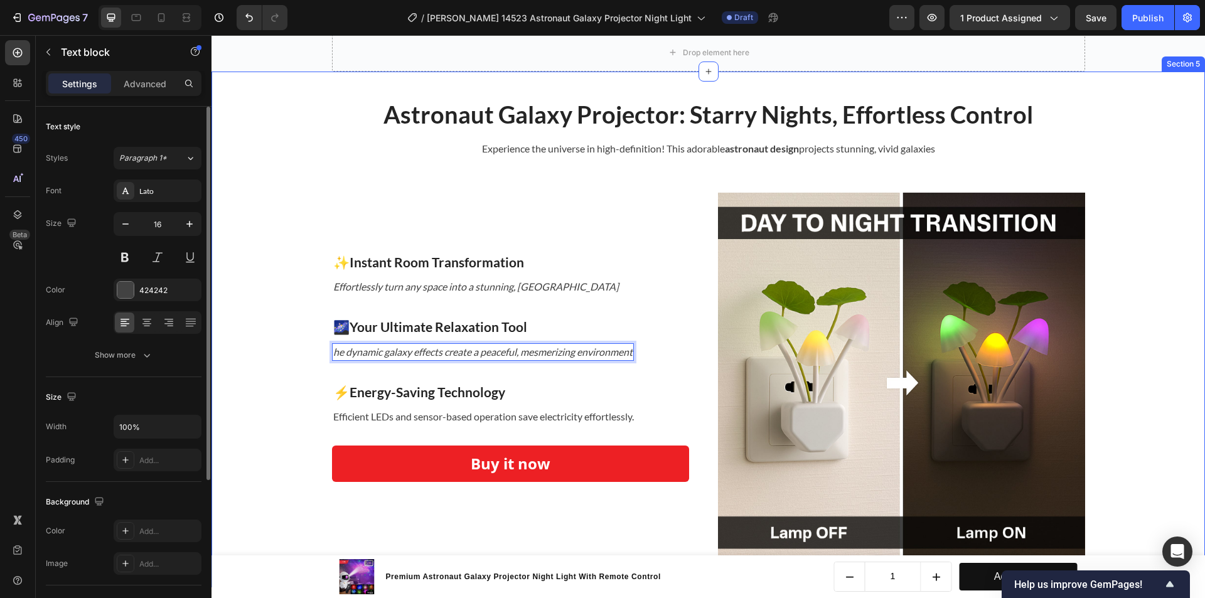
click at [273, 416] on div "Astronaut Galaxy Projector: Starry Nights, Effortless Control Heading Experienc…" at bounding box center [708, 330] width 975 height 492
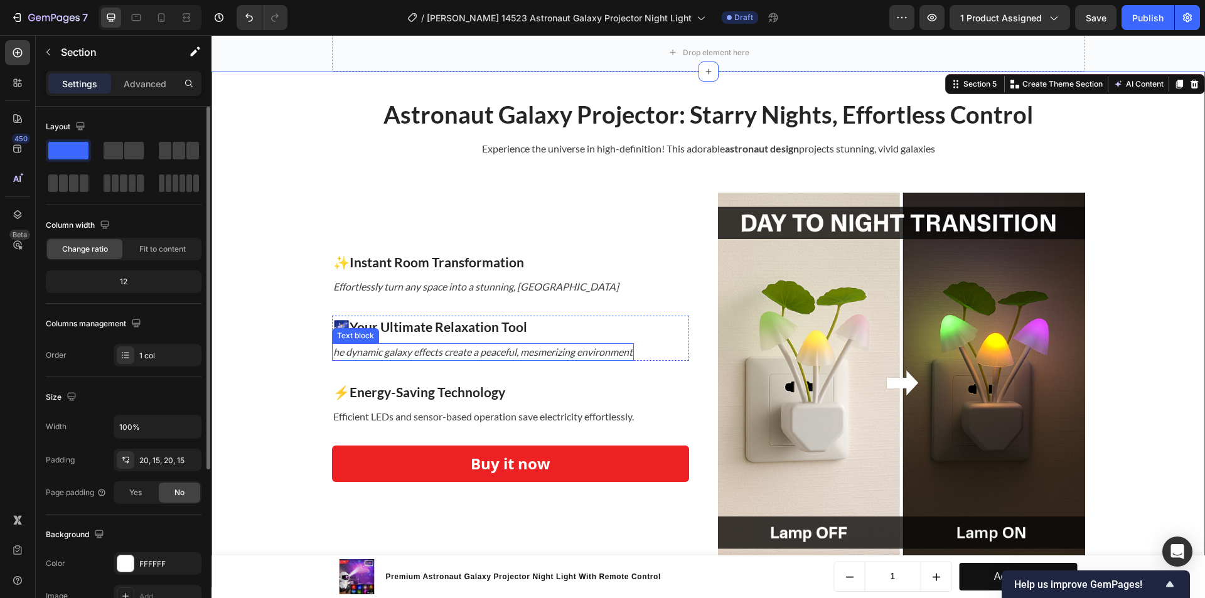
click at [340, 352] on icon "he dynamic galaxy effects create a peaceful, mesmerizing environment" at bounding box center [482, 352] width 299 height 12
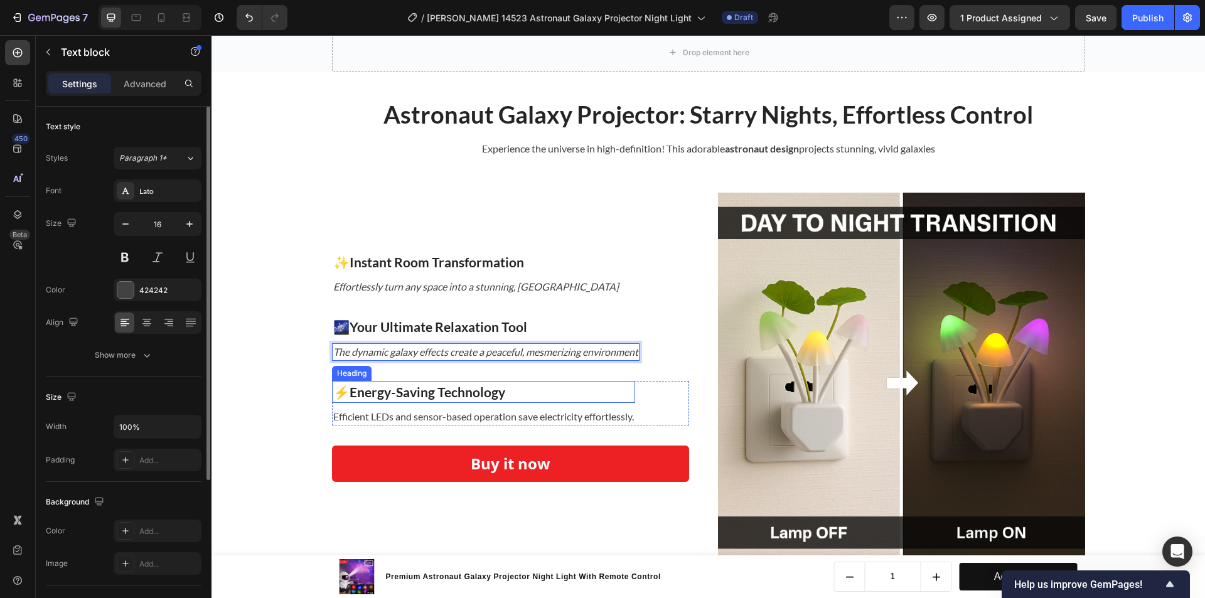
click at [394, 389] on strong "Energy-Saving Technology" at bounding box center [428, 392] width 156 height 16
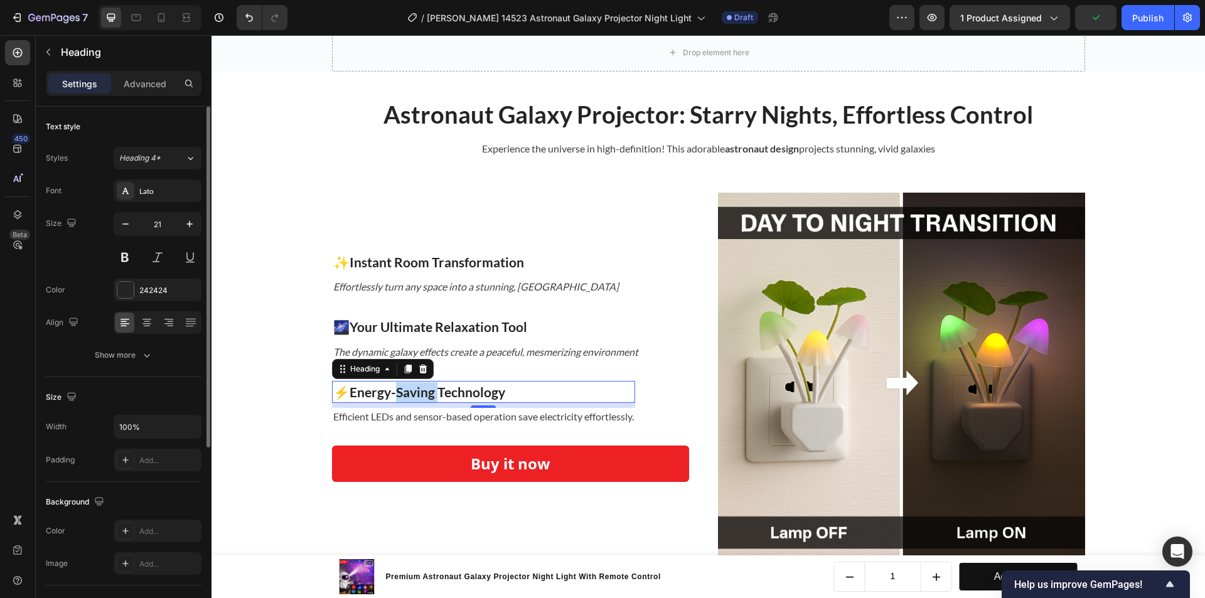
click at [403, 389] on strong "Energy-Saving Technology" at bounding box center [428, 392] width 156 height 16
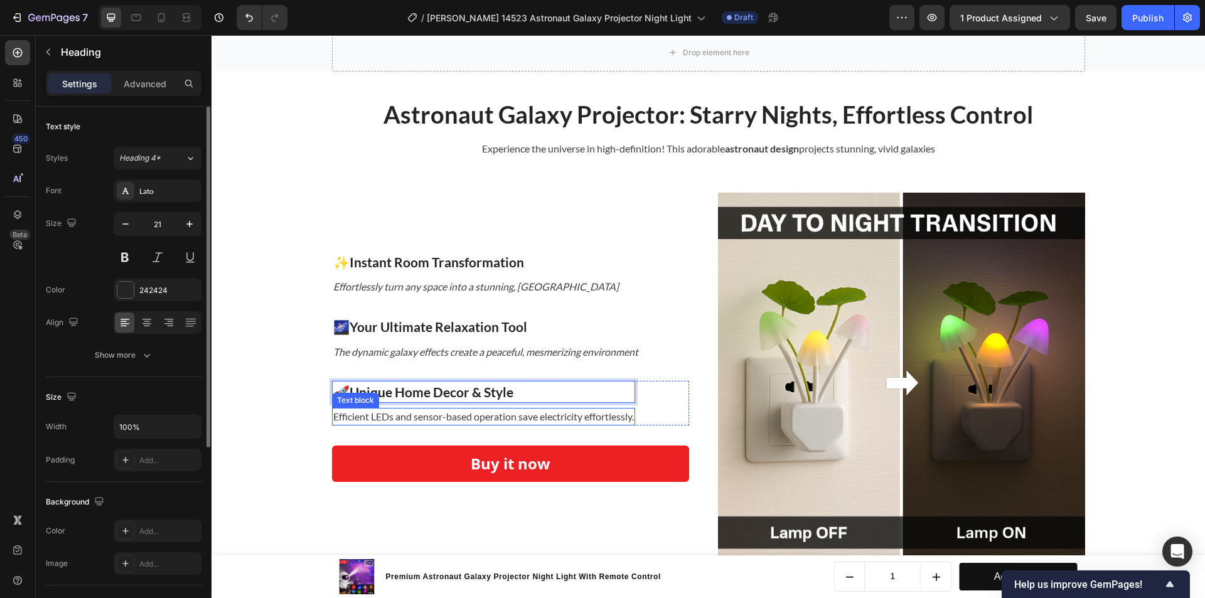
click at [400, 412] on p "Efficient LEDs and sensor-based operation save electricity effortlessly." at bounding box center [483, 416] width 301 height 15
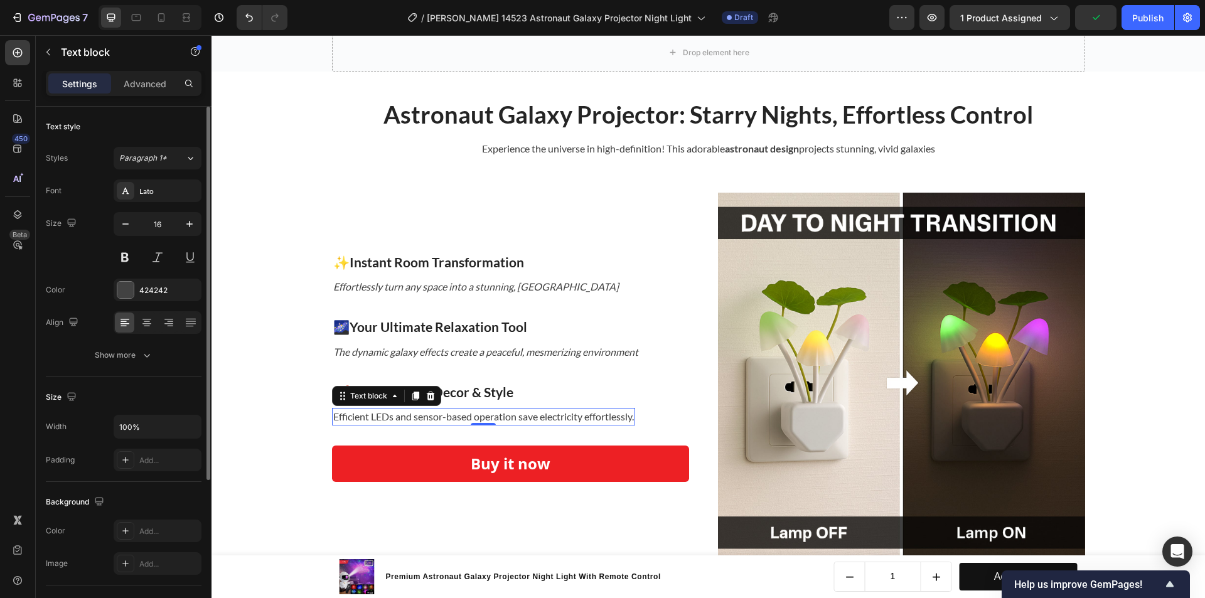
click at [465, 413] on p "Efficient LEDs and sensor-based operation save electricity effortlessly." at bounding box center [483, 416] width 301 height 15
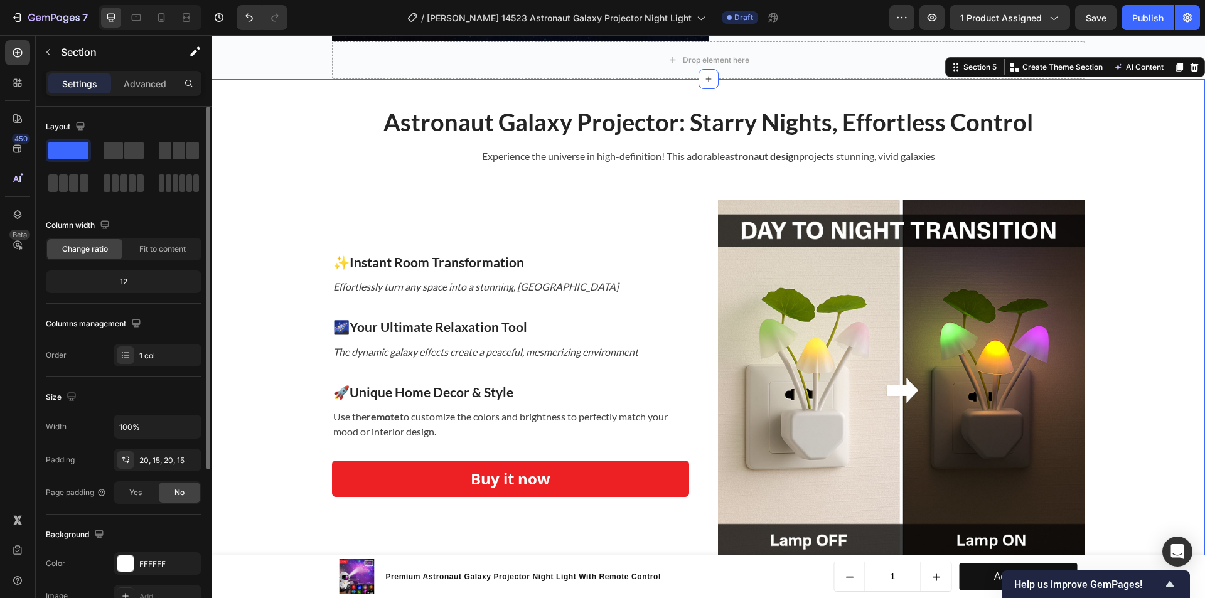
click at [317, 414] on div "Astronaut Galaxy Projector: Starry Nights, Effortless Control Heading Experienc…" at bounding box center [708, 338] width 975 height 492
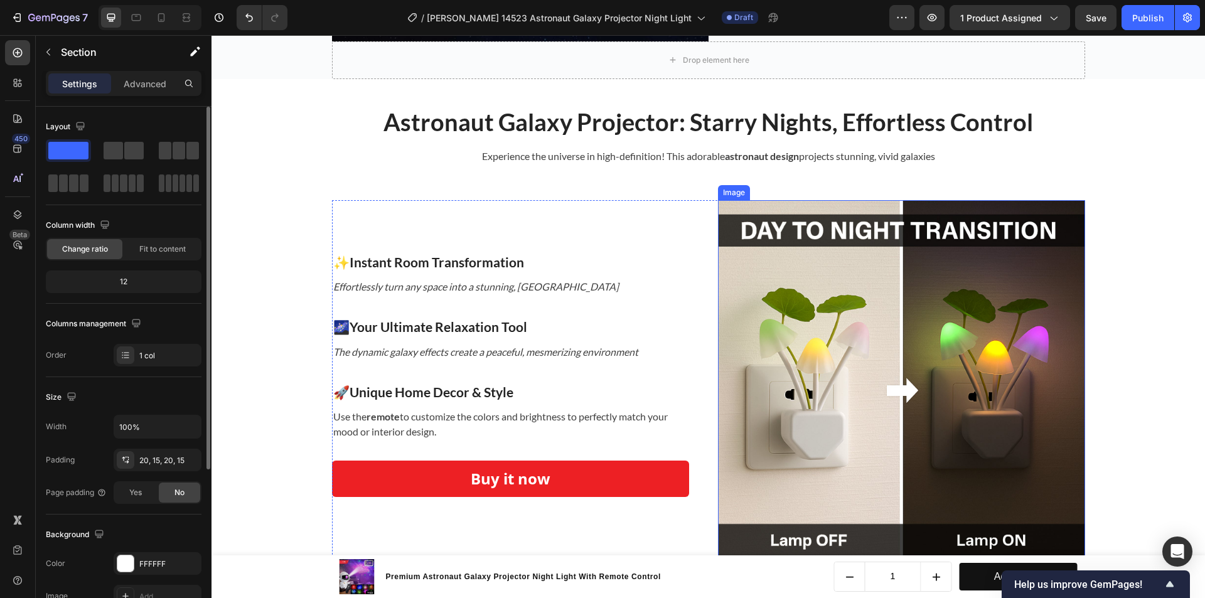
click at [770, 324] on img at bounding box center [901, 383] width 367 height 367
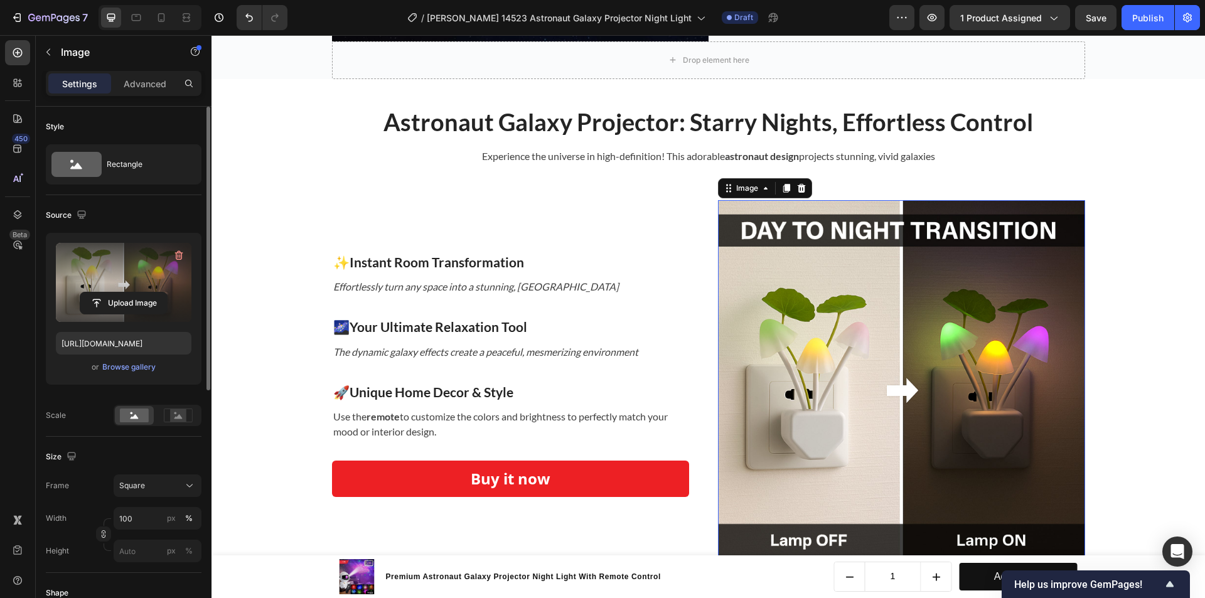
click at [107, 281] on label at bounding box center [124, 282] width 136 height 79
click at [107, 293] on input "file" at bounding box center [123, 303] width 87 height 21
click at [169, 276] on label at bounding box center [124, 282] width 136 height 79
click at [167, 293] on input "file" at bounding box center [123, 303] width 87 height 21
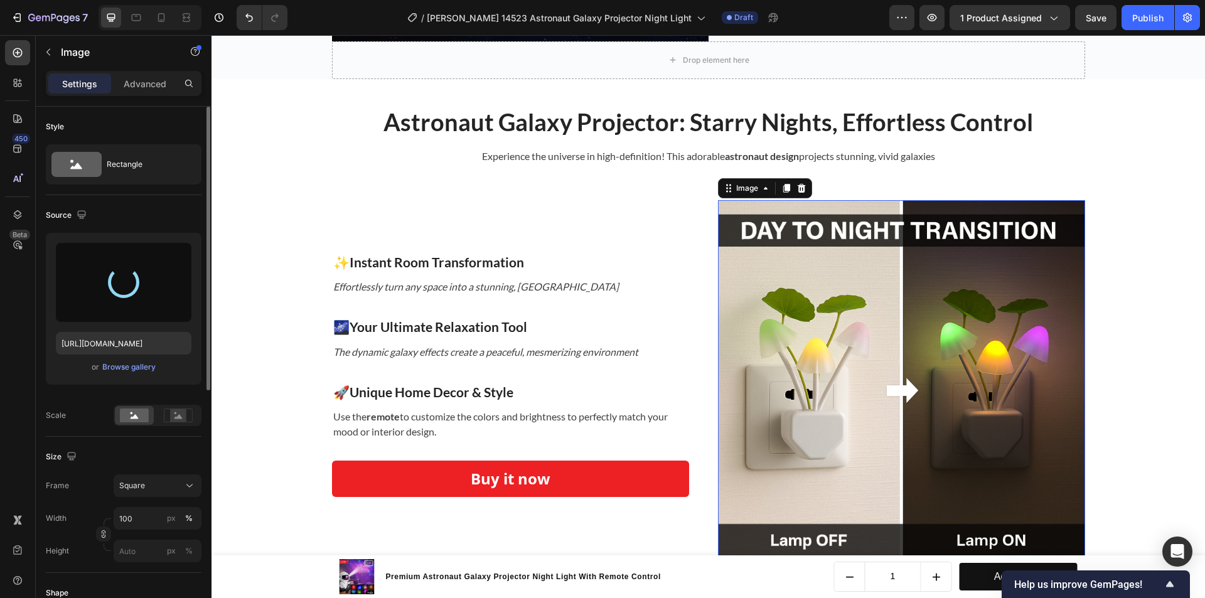
type input "[URL][DOMAIN_NAME]"
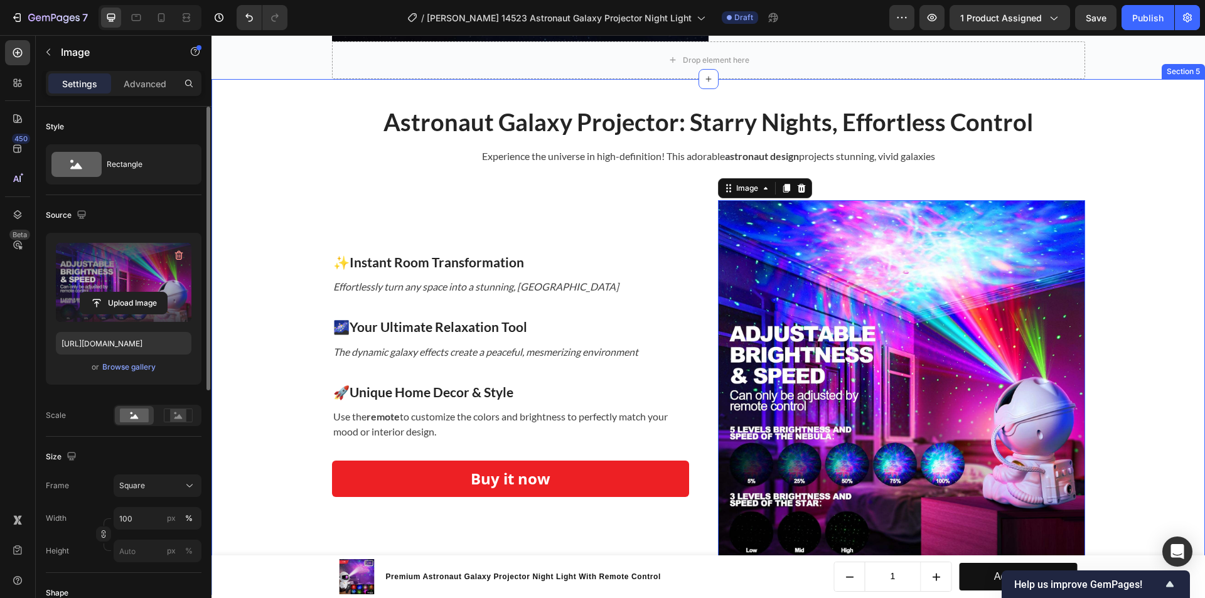
click at [1110, 358] on div "Astronaut Galaxy Projector: Starry Nights, Effortless Control Heading Experienc…" at bounding box center [708, 338] width 975 height 492
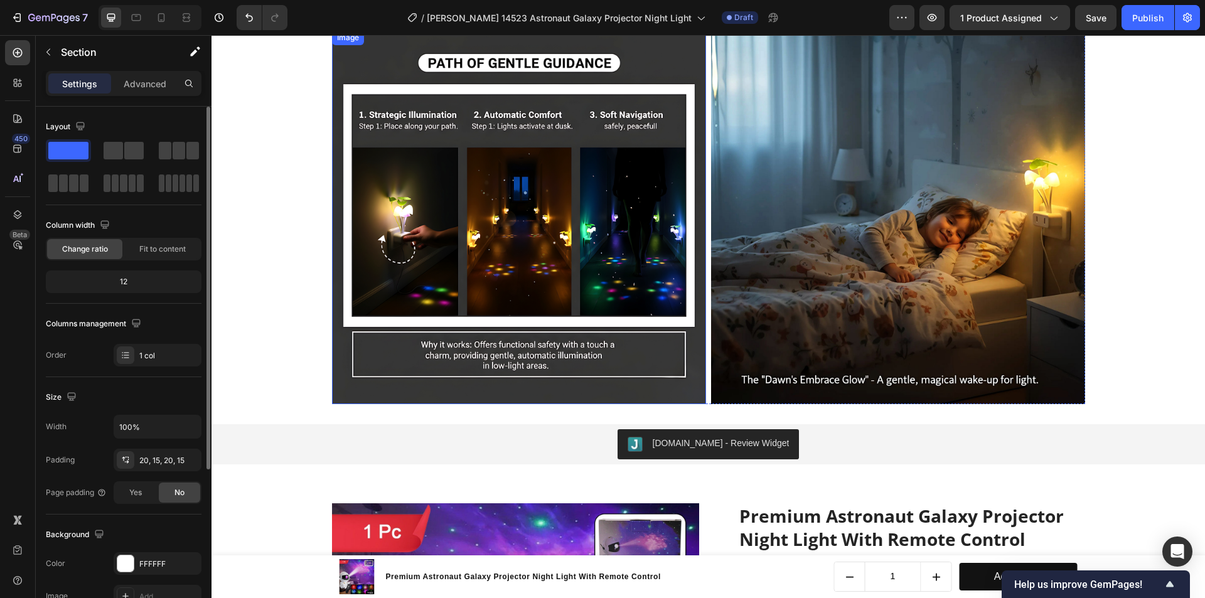
scroll to position [2637, 0]
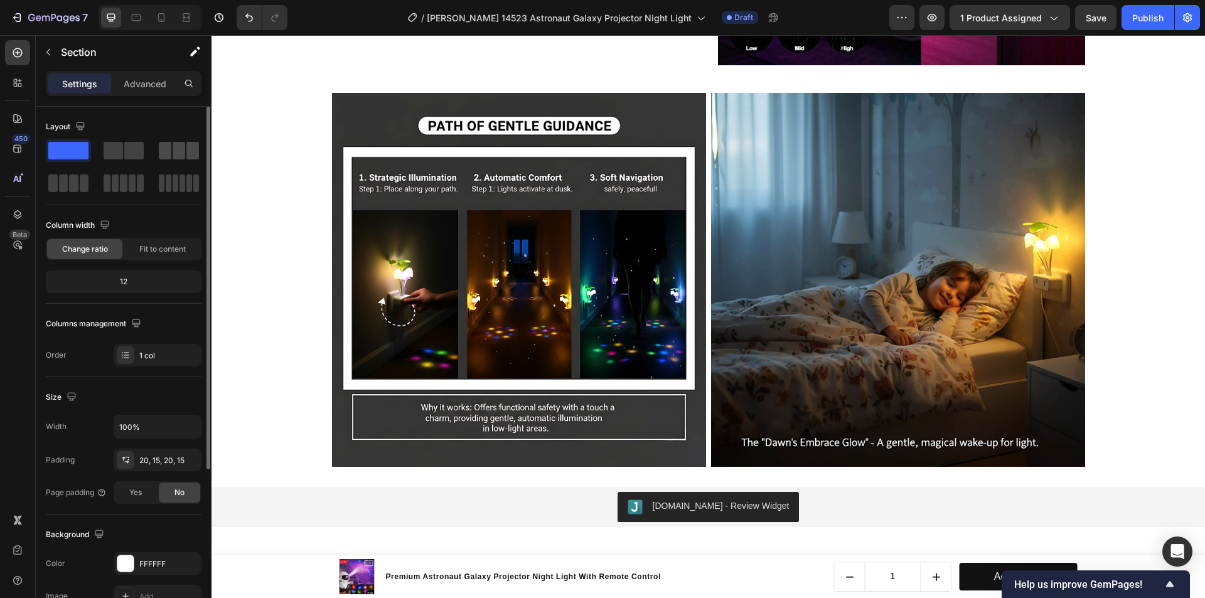
click at [190, 146] on span at bounding box center [192, 151] width 13 height 18
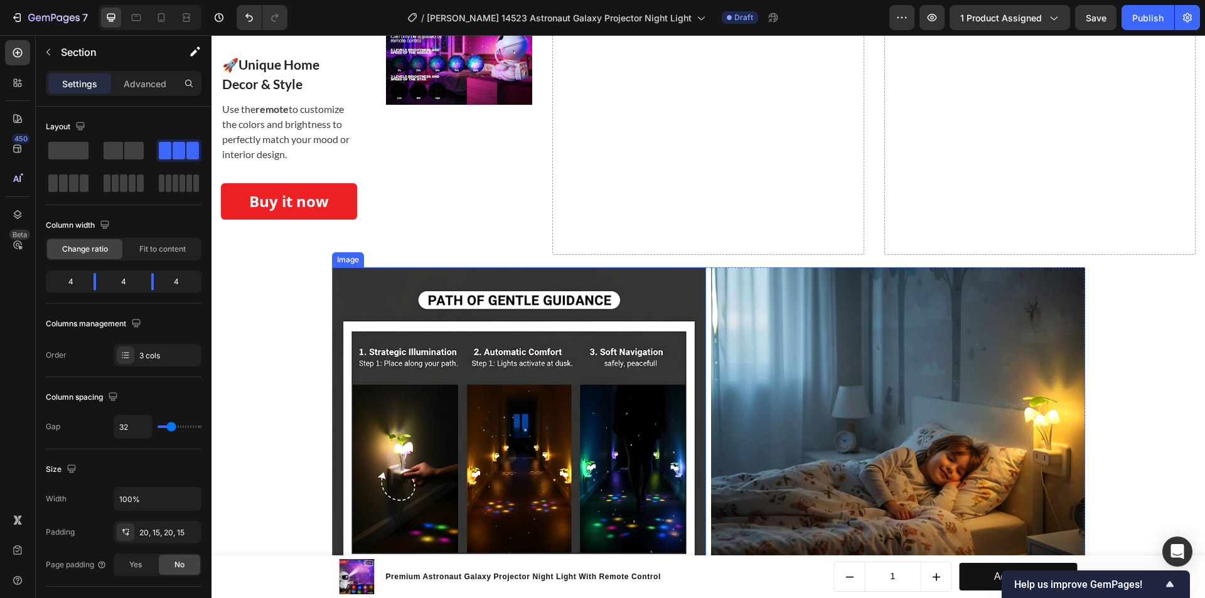
scroll to position [2462, 0]
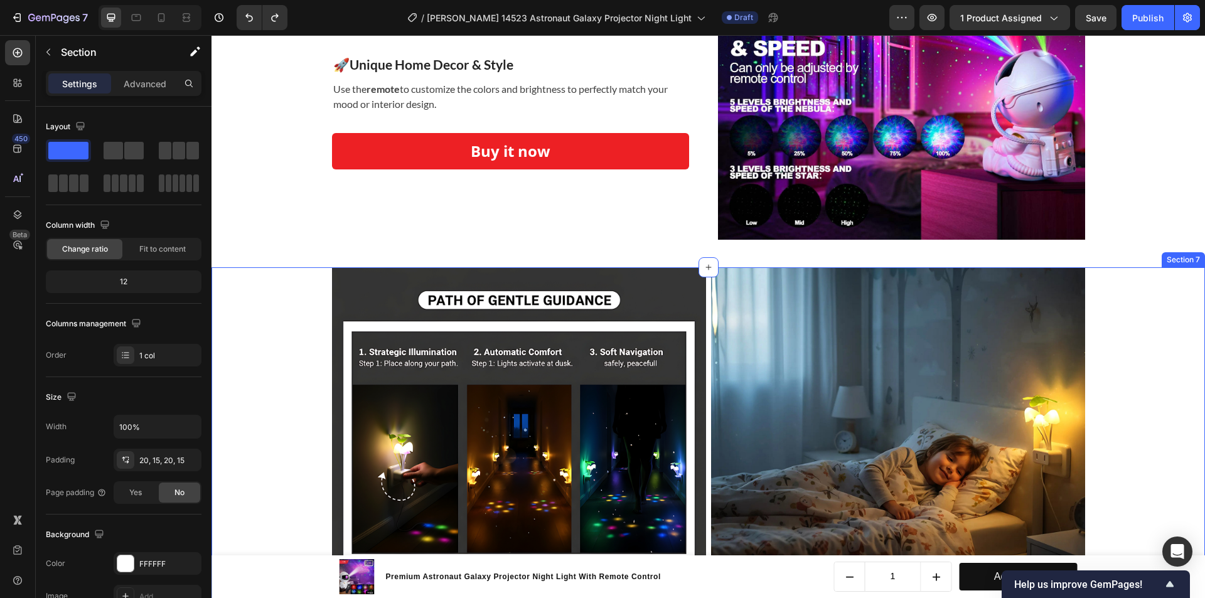
click at [282, 397] on div "Image Image Row" at bounding box center [708, 454] width 975 height 374
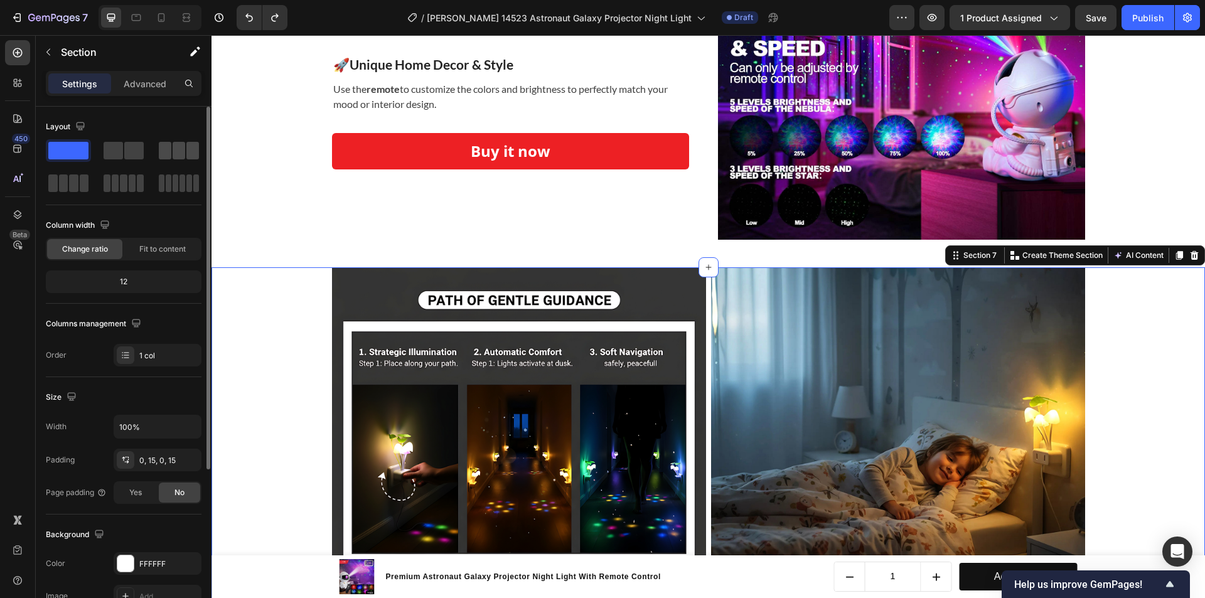
click at [169, 152] on span at bounding box center [165, 151] width 13 height 18
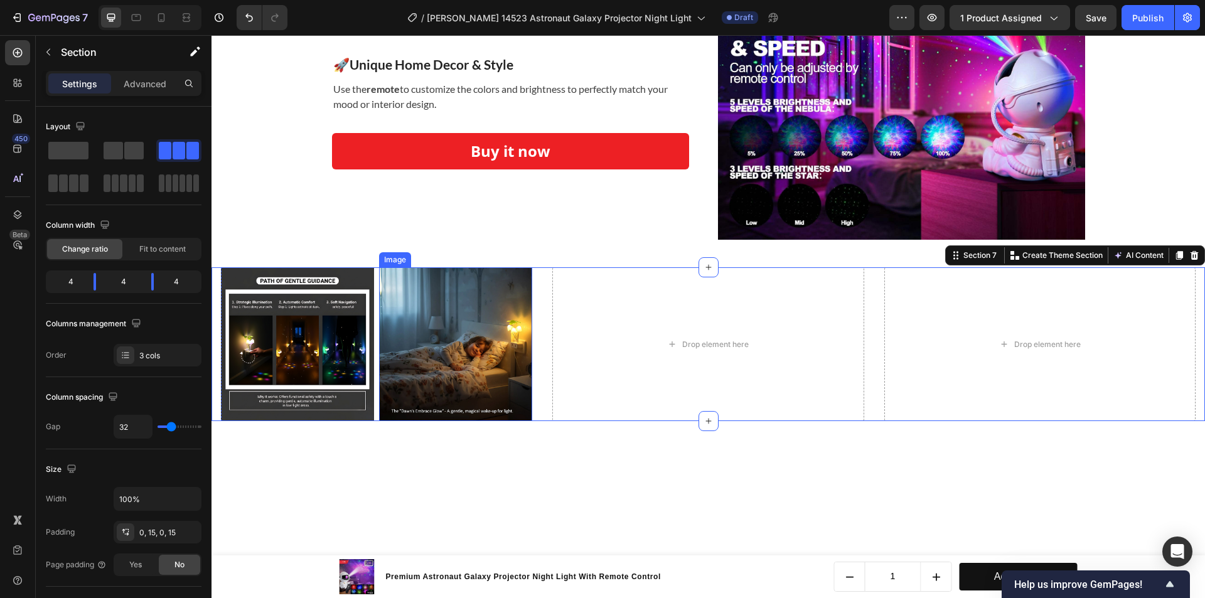
click at [453, 336] on img at bounding box center [455, 343] width 153 height 153
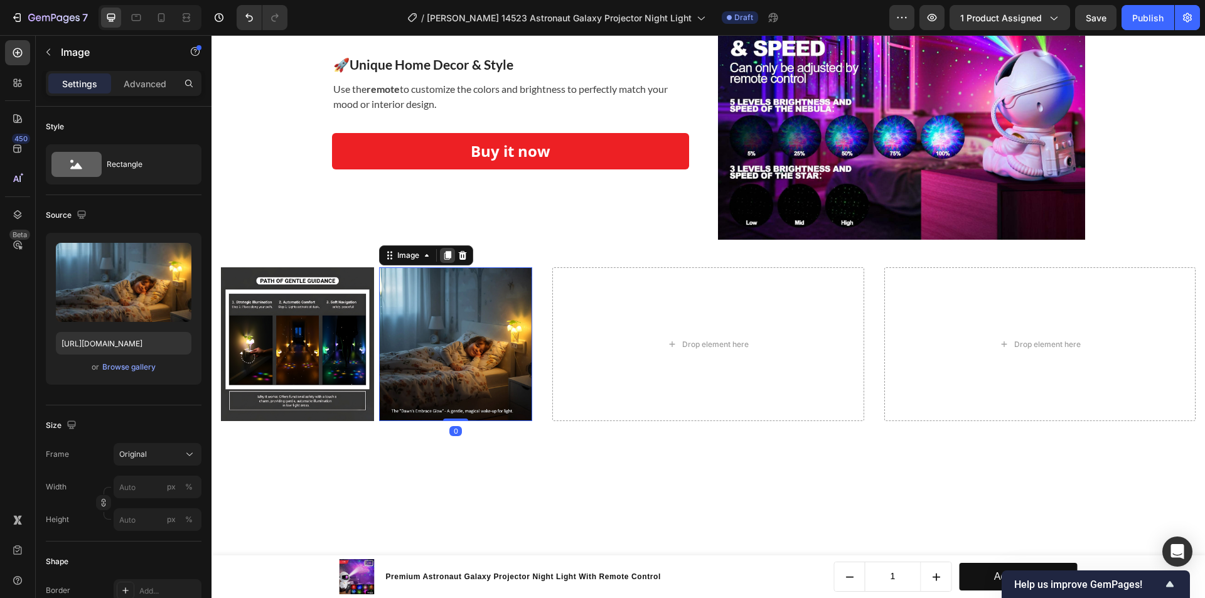
click at [450, 250] on icon at bounding box center [448, 255] width 10 height 10
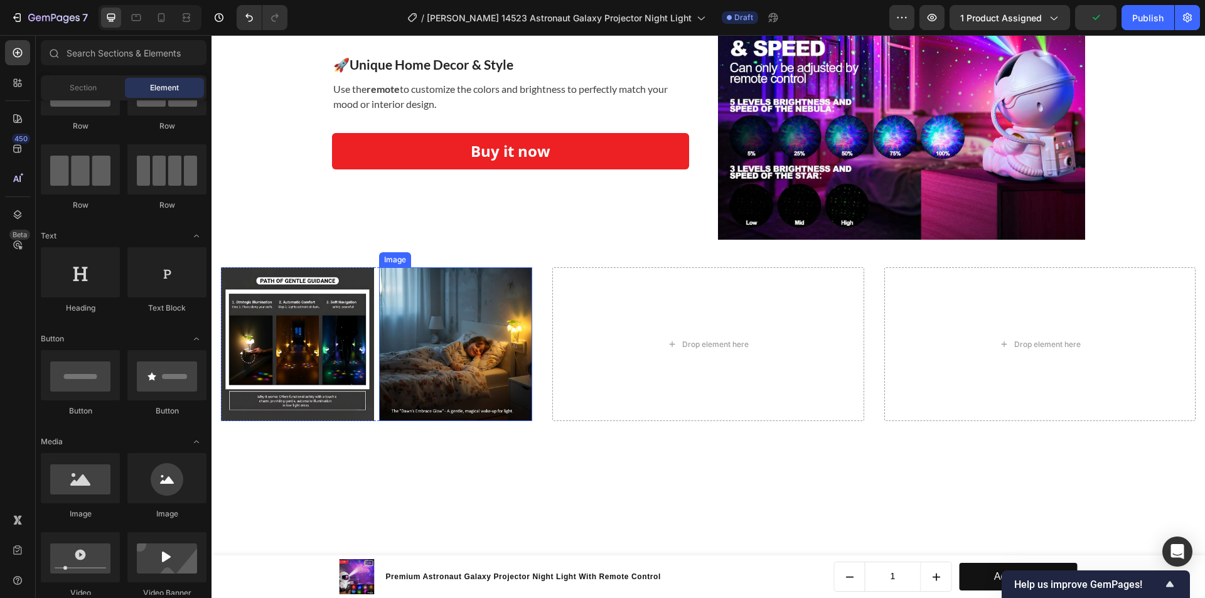
click at [468, 335] on img at bounding box center [455, 343] width 153 height 153
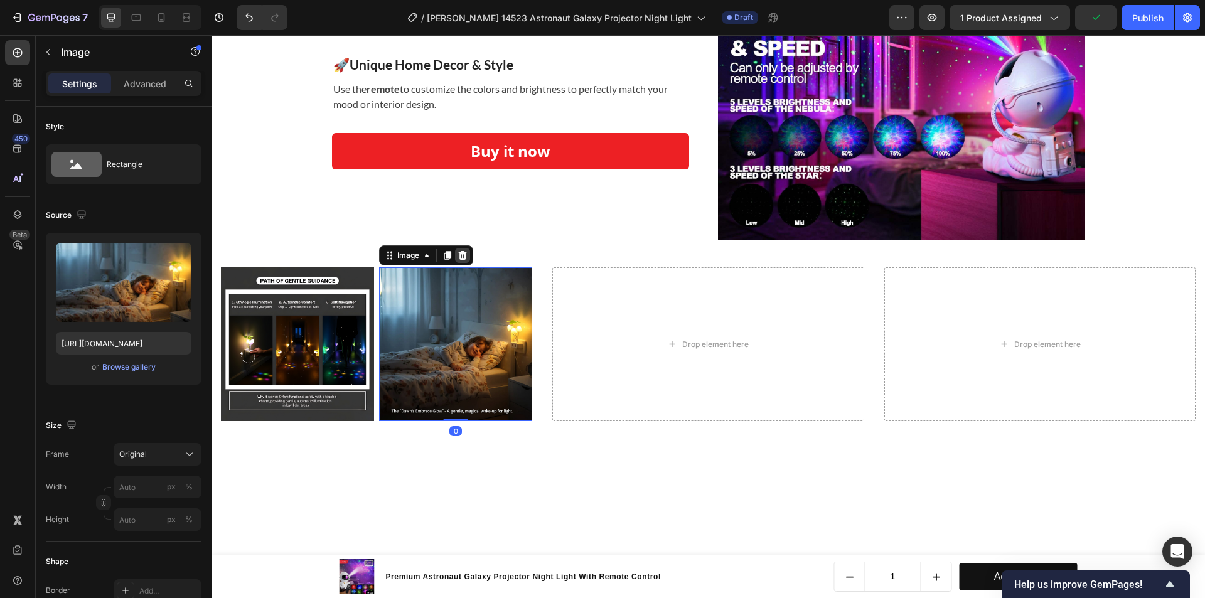
click at [468, 254] on div at bounding box center [462, 255] width 15 height 15
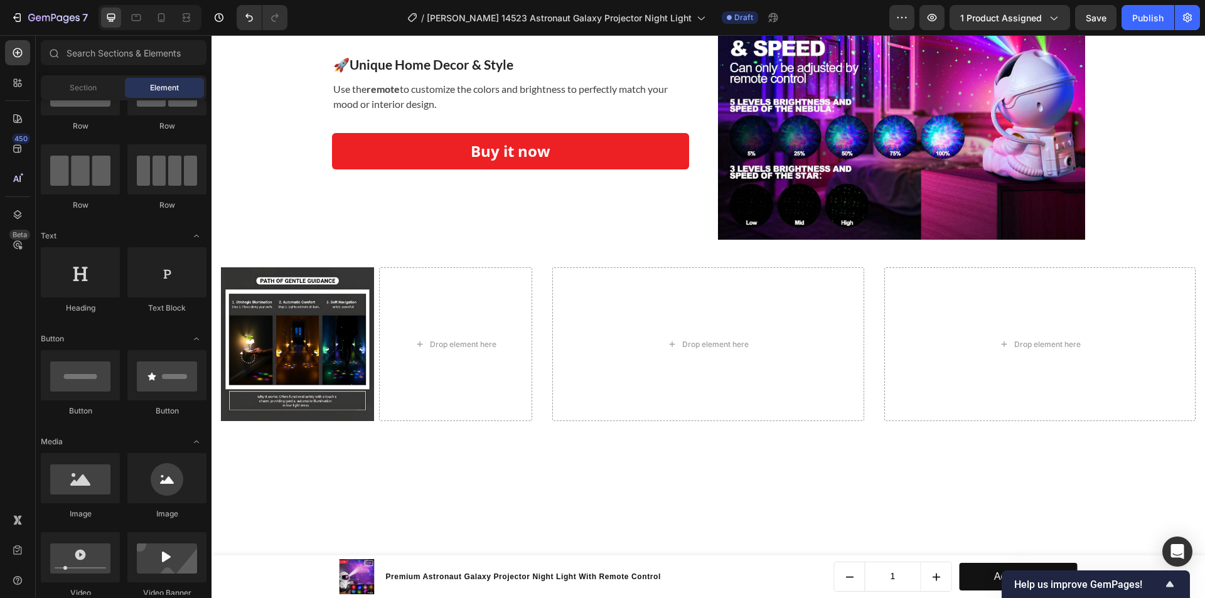
click at [453, 301] on div "Drop element here" at bounding box center [455, 343] width 153 height 153
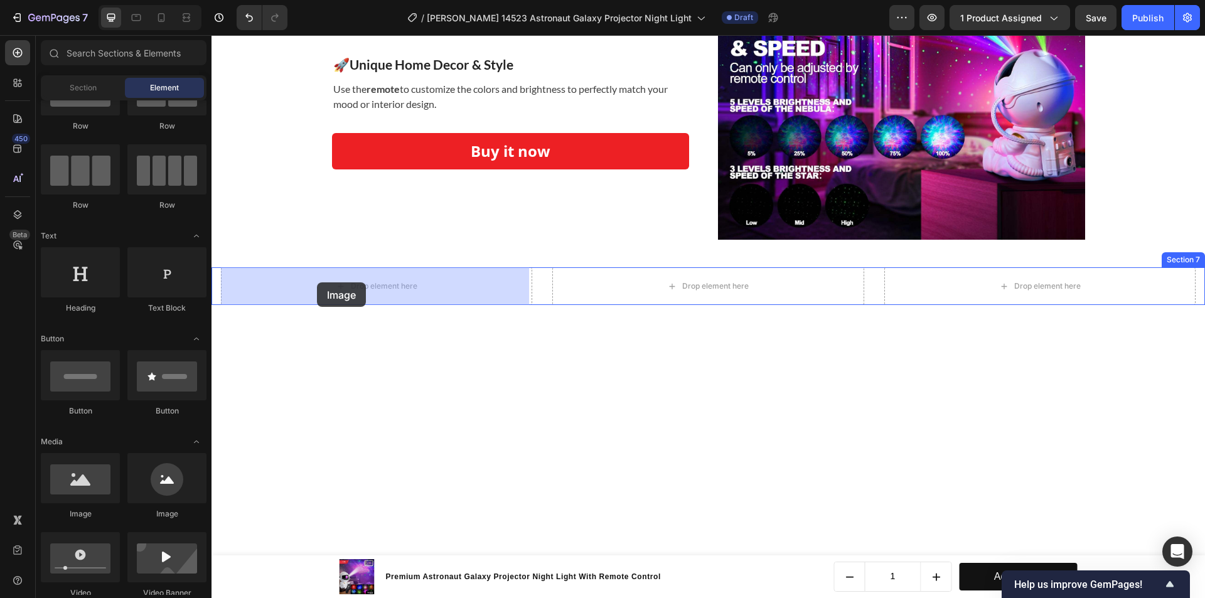
drag, startPoint x: 292, startPoint y: 518, endPoint x: 309, endPoint y: 296, distance: 222.2
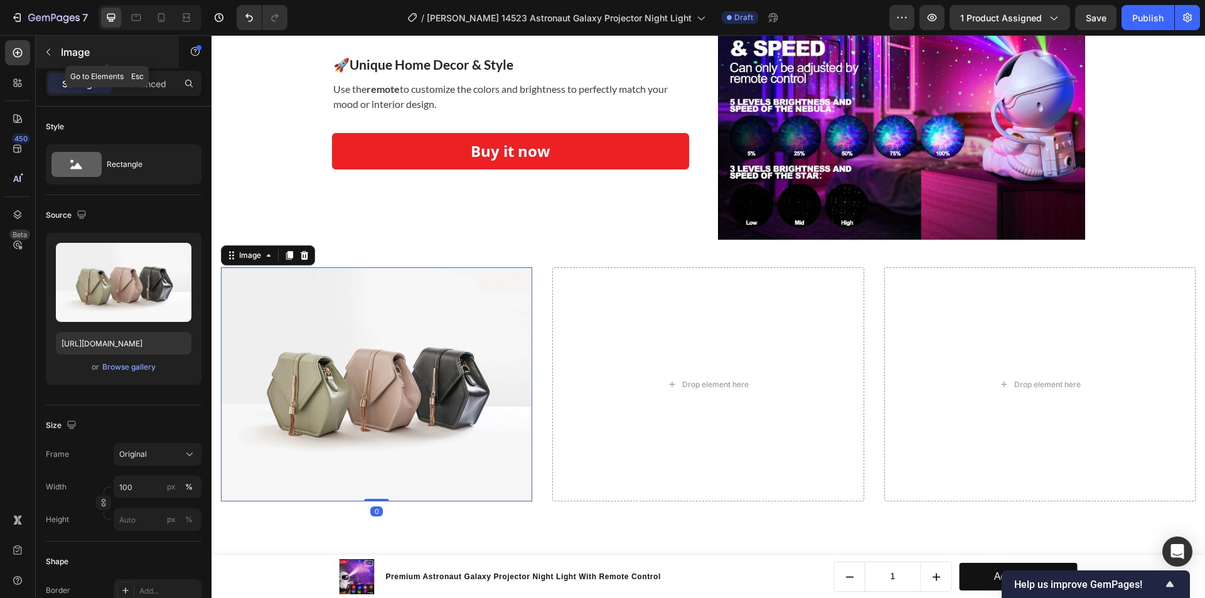
click at [51, 47] on icon "button" at bounding box center [48, 52] width 10 height 10
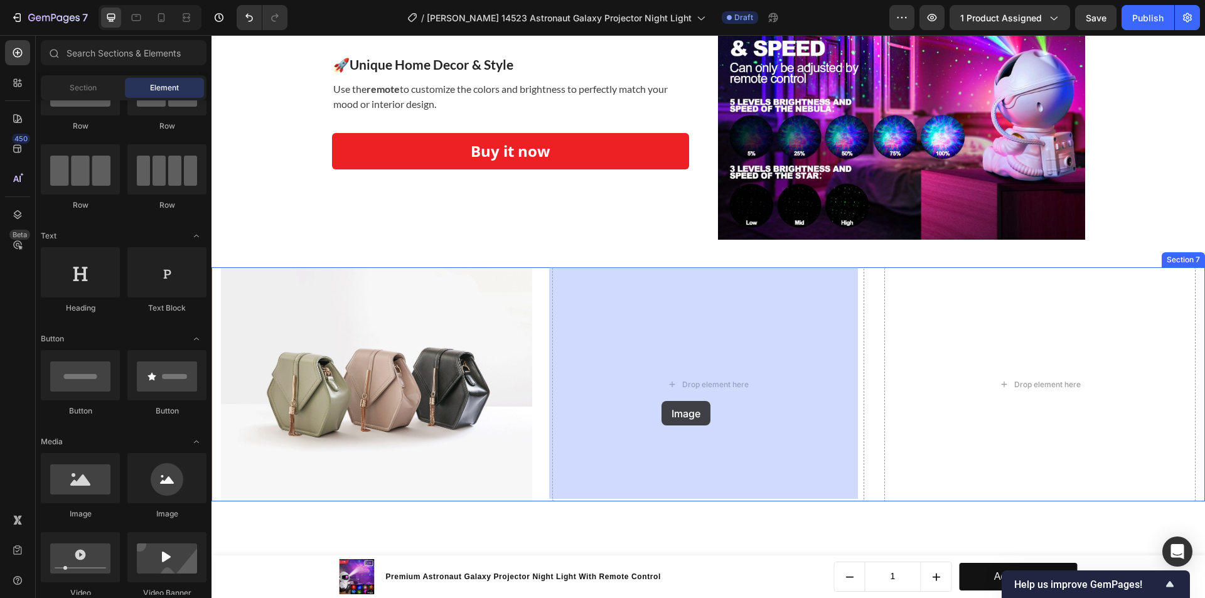
drag, startPoint x: 348, startPoint y: 515, endPoint x: 663, endPoint y: 399, distance: 335.9
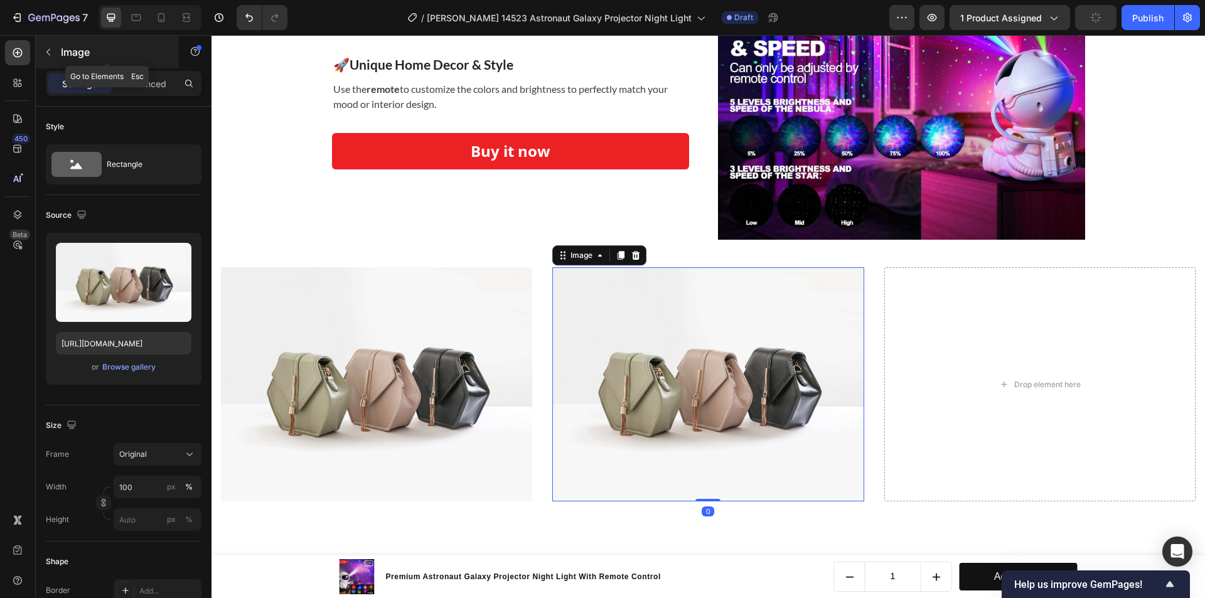
click at [53, 55] on button "button" at bounding box center [48, 52] width 20 height 20
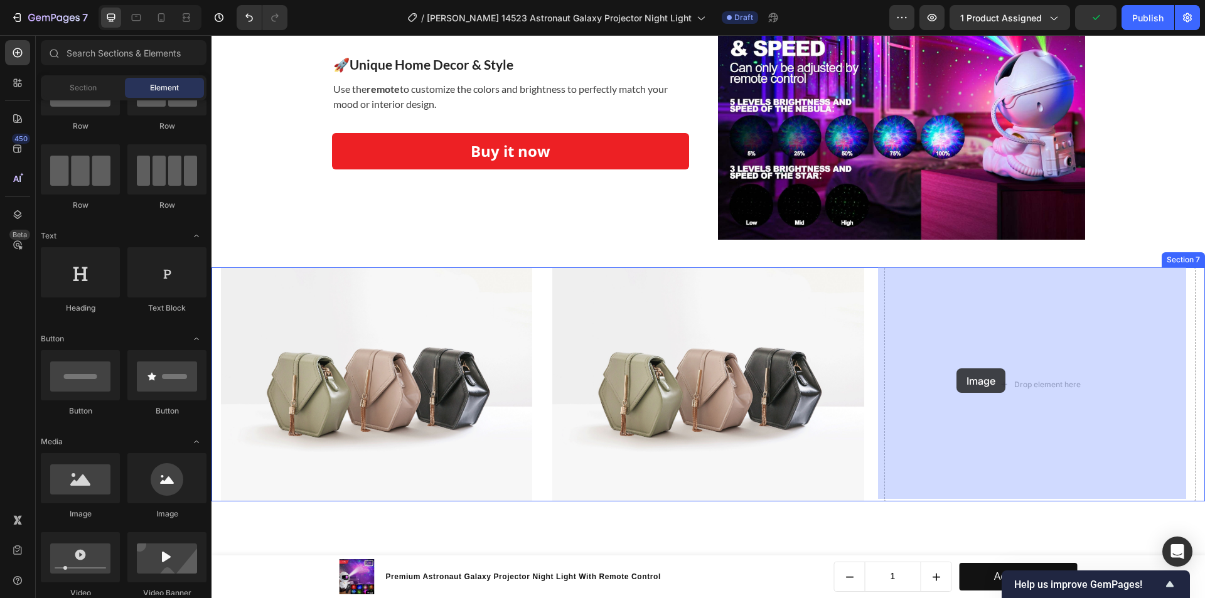
drag, startPoint x: 370, startPoint y: 538, endPoint x: 960, endPoint y: 368, distance: 614.1
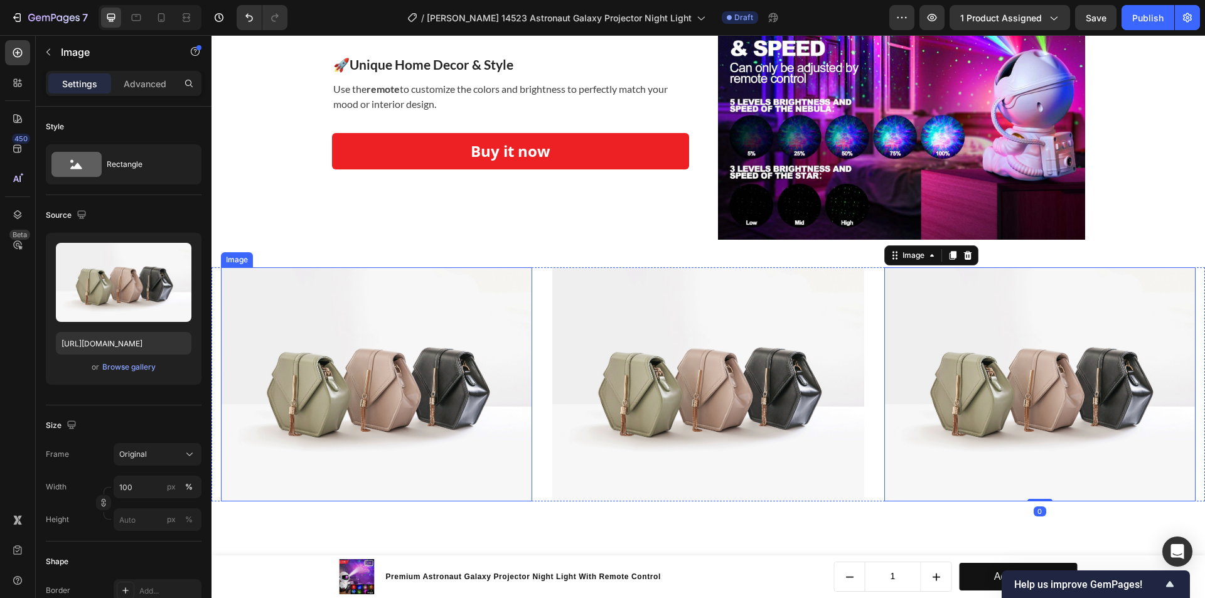
click at [291, 304] on img at bounding box center [376, 384] width 311 height 234
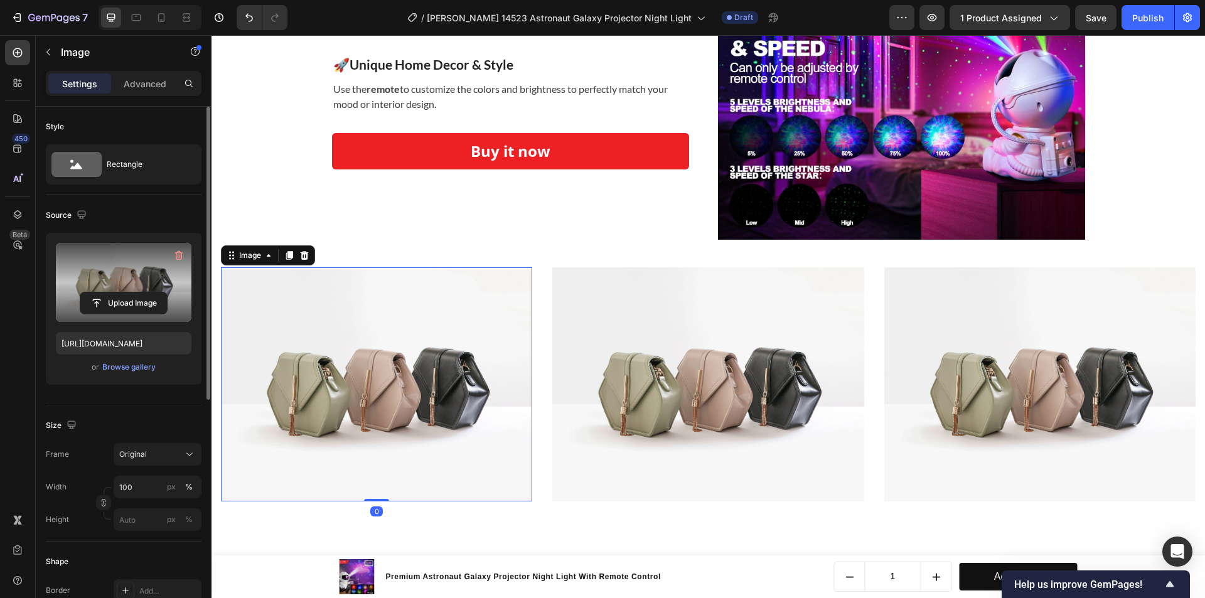
click at [144, 271] on label at bounding box center [124, 282] width 136 height 79
click at [144, 293] on input "file" at bounding box center [123, 303] width 87 height 21
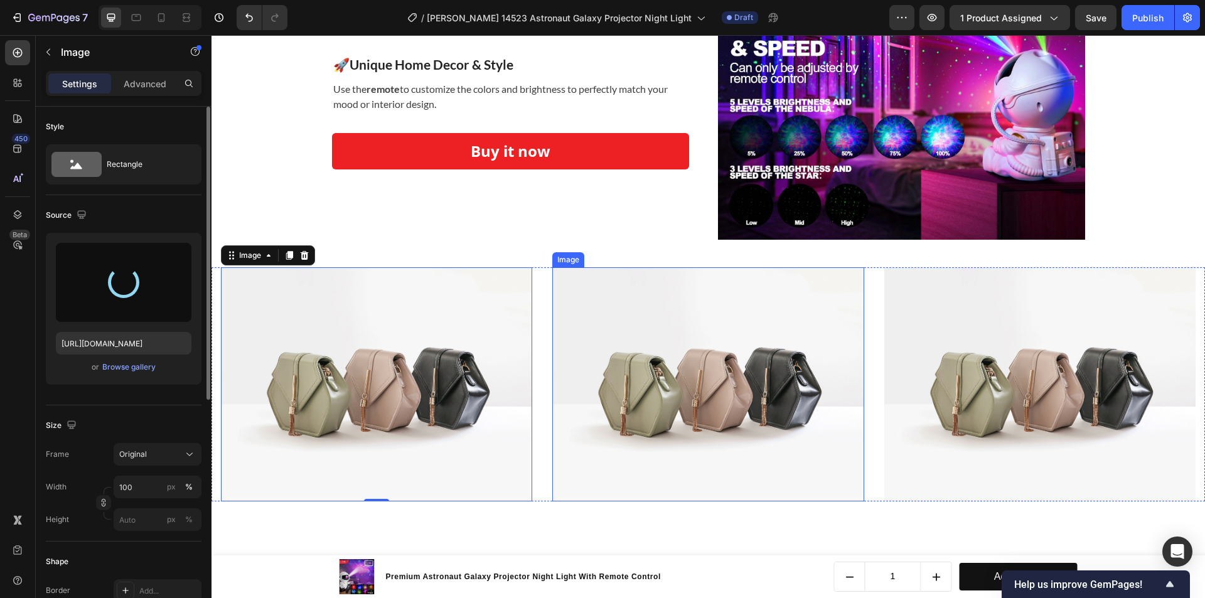
type input "[URL][DOMAIN_NAME]"
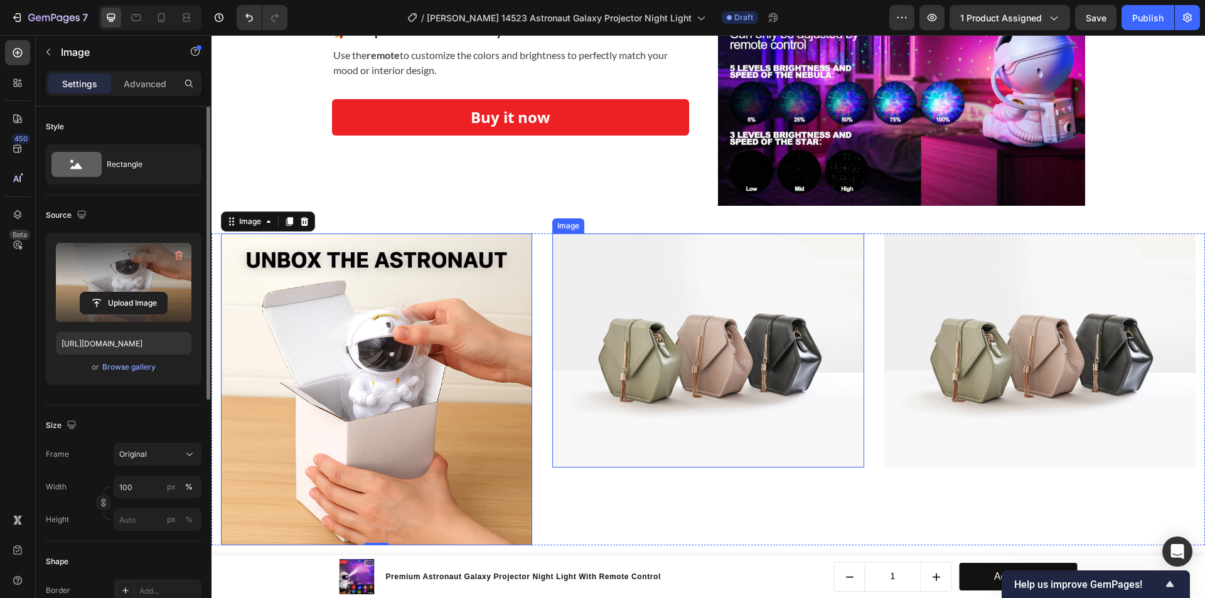
scroll to position [2525, 0]
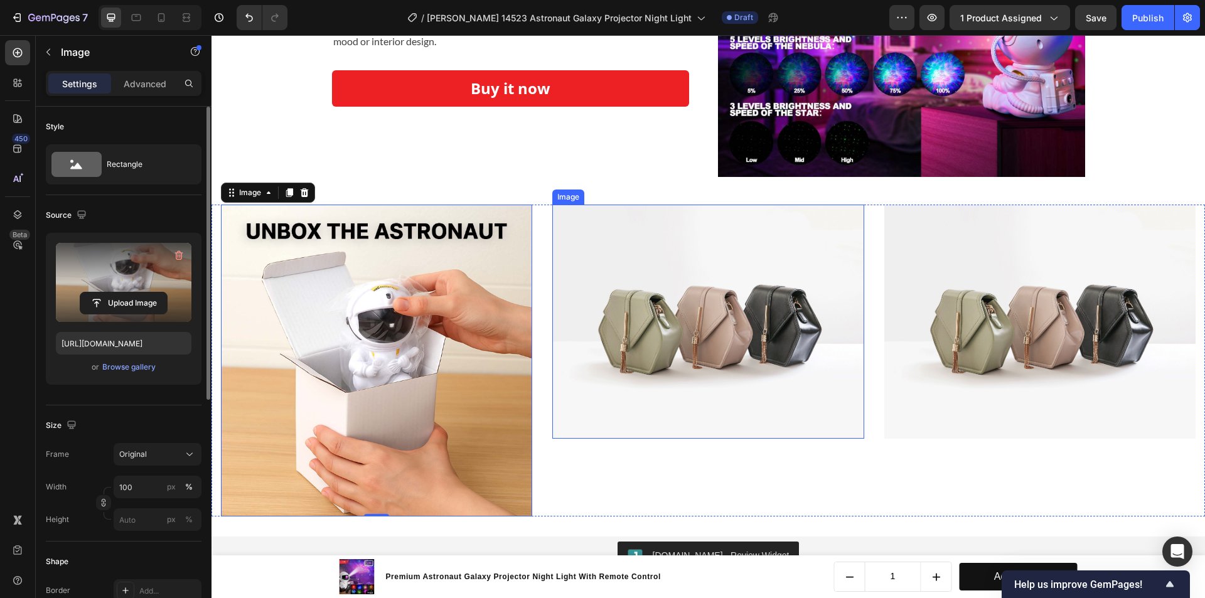
click at [721, 317] on img at bounding box center [707, 322] width 311 height 234
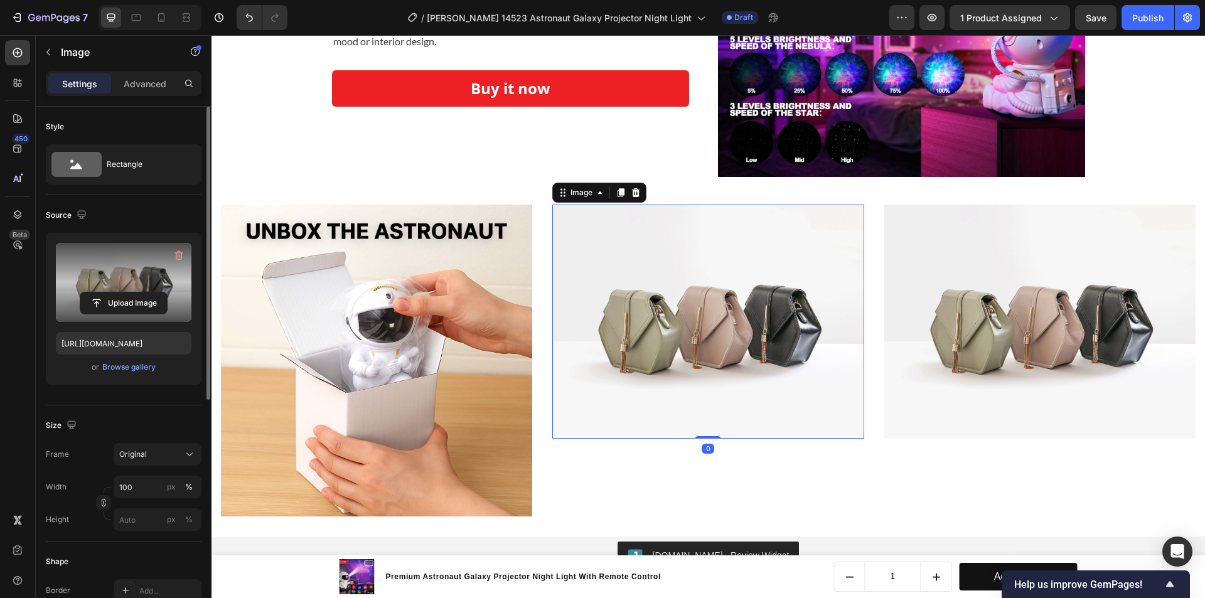
click at [84, 260] on label at bounding box center [124, 282] width 136 height 79
click at [84, 293] on input "file" at bounding box center [123, 303] width 87 height 21
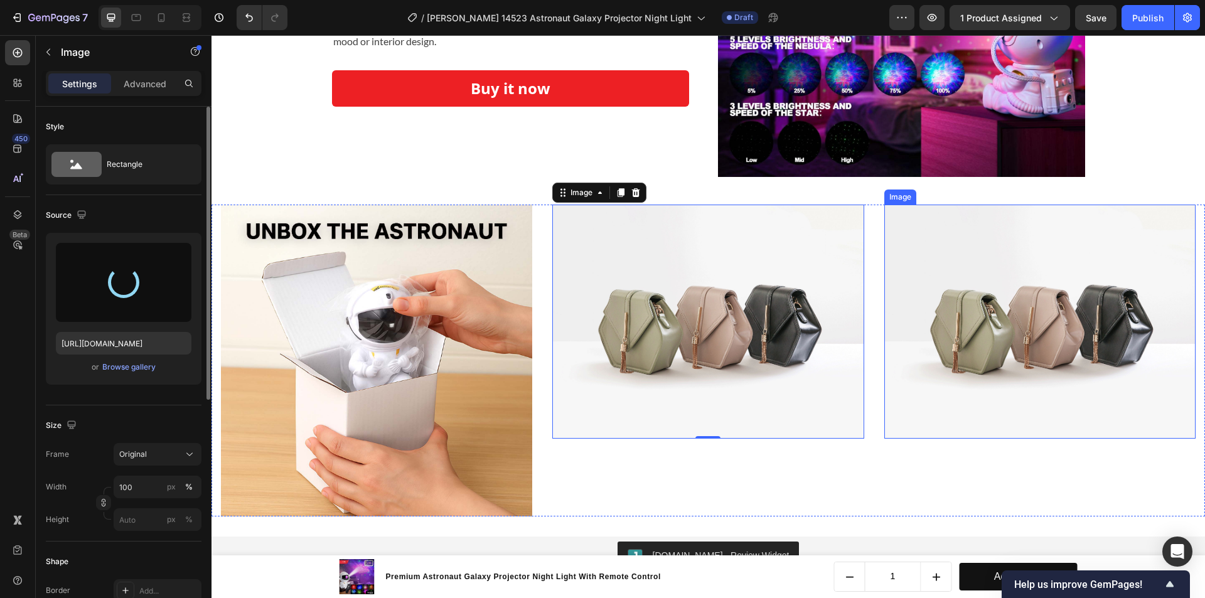
type input "[URL][DOMAIN_NAME]"
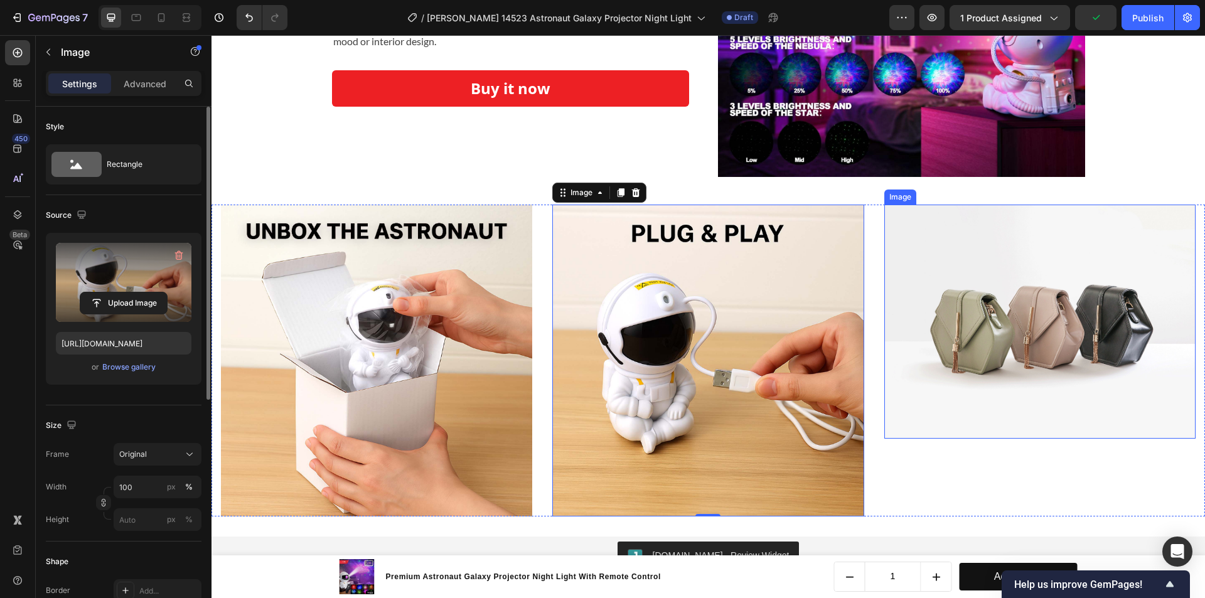
click at [1029, 274] on img at bounding box center [1040, 322] width 311 height 234
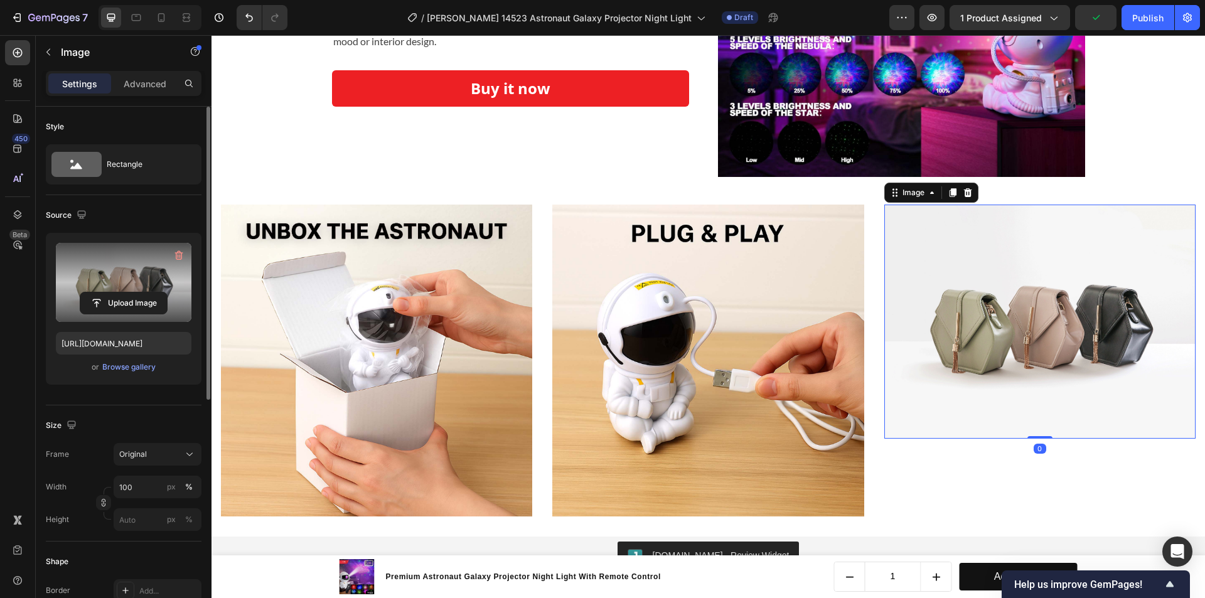
click at [158, 262] on label at bounding box center [124, 282] width 136 height 79
click at [158, 293] on input "file" at bounding box center [123, 303] width 87 height 21
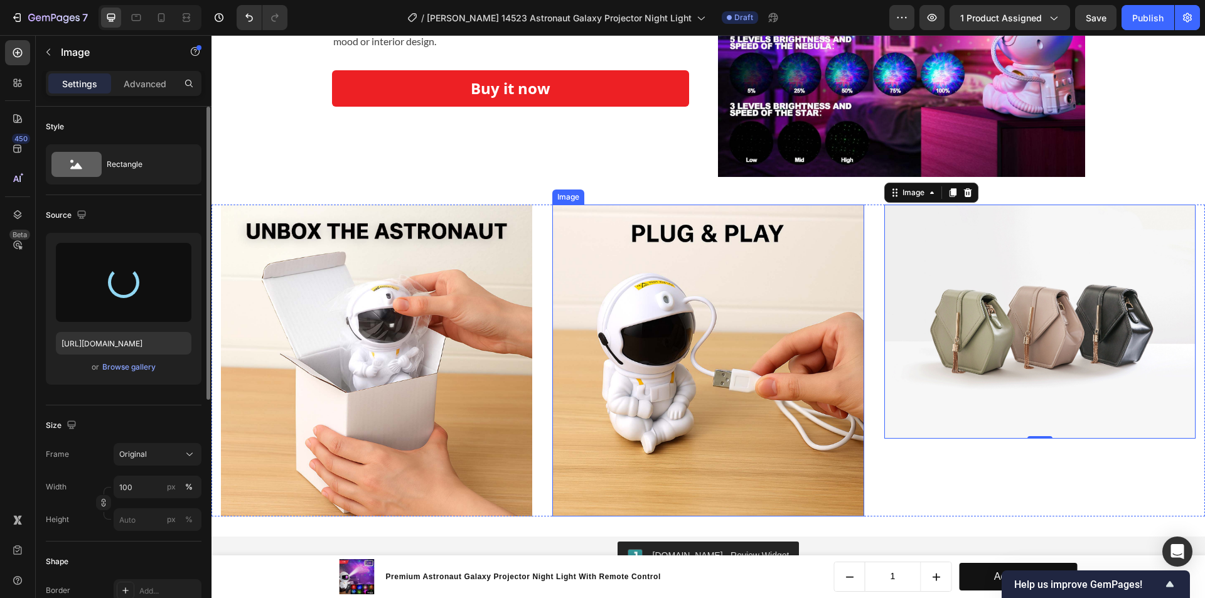
scroll to position [2588, 0]
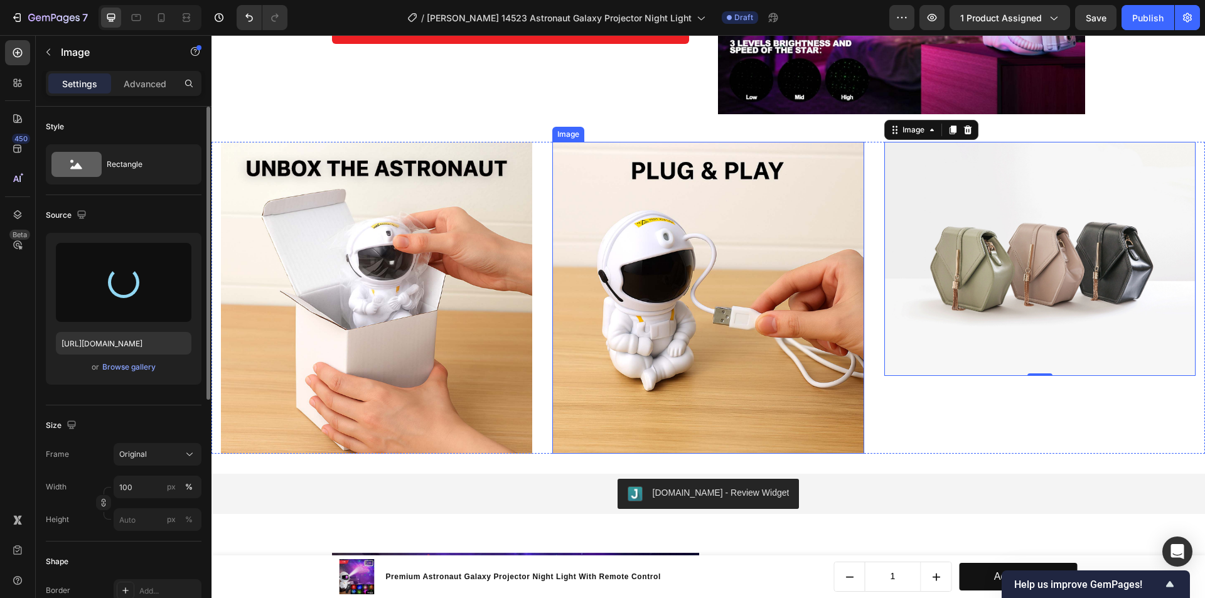
type input "[URL][DOMAIN_NAME]"
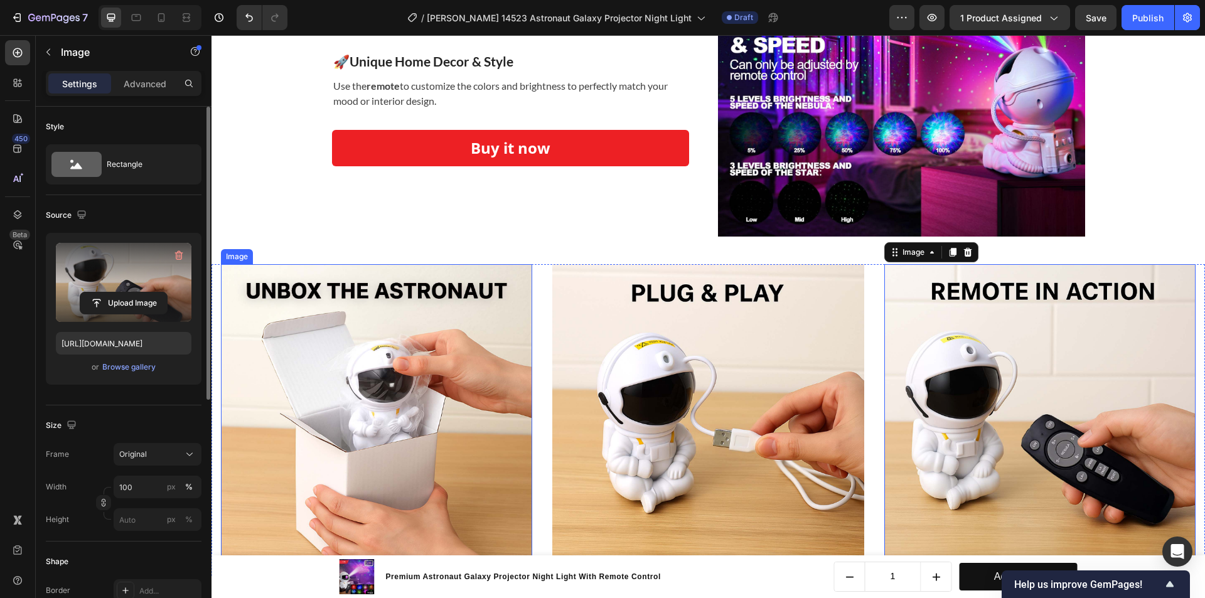
scroll to position [2462, 0]
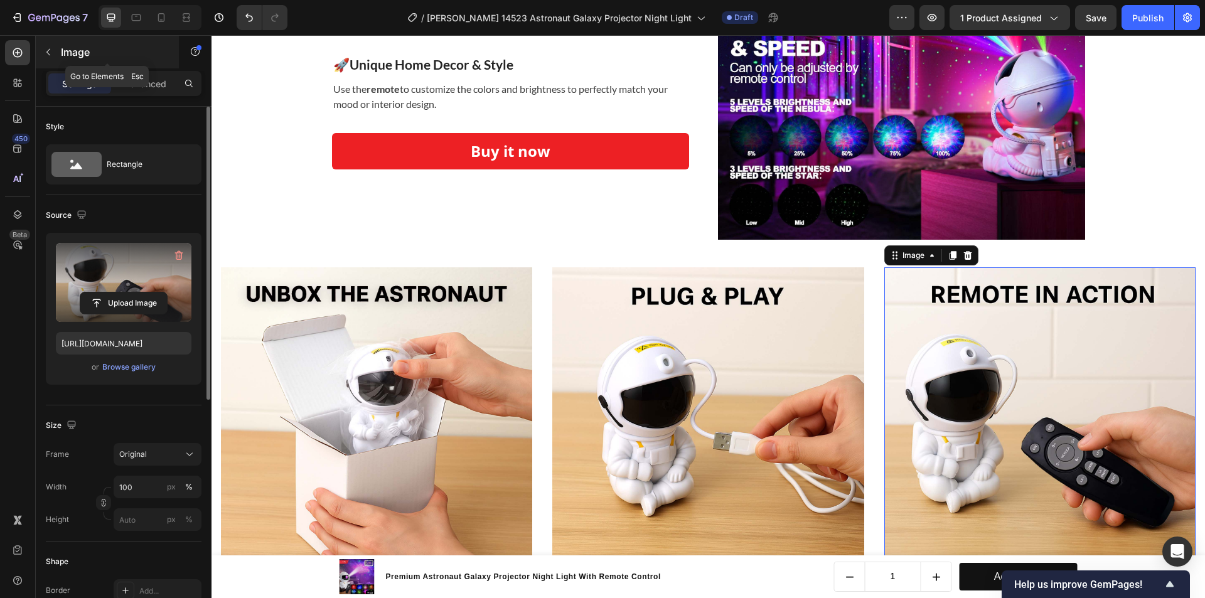
click at [46, 47] on icon "button" at bounding box center [48, 52] width 10 height 10
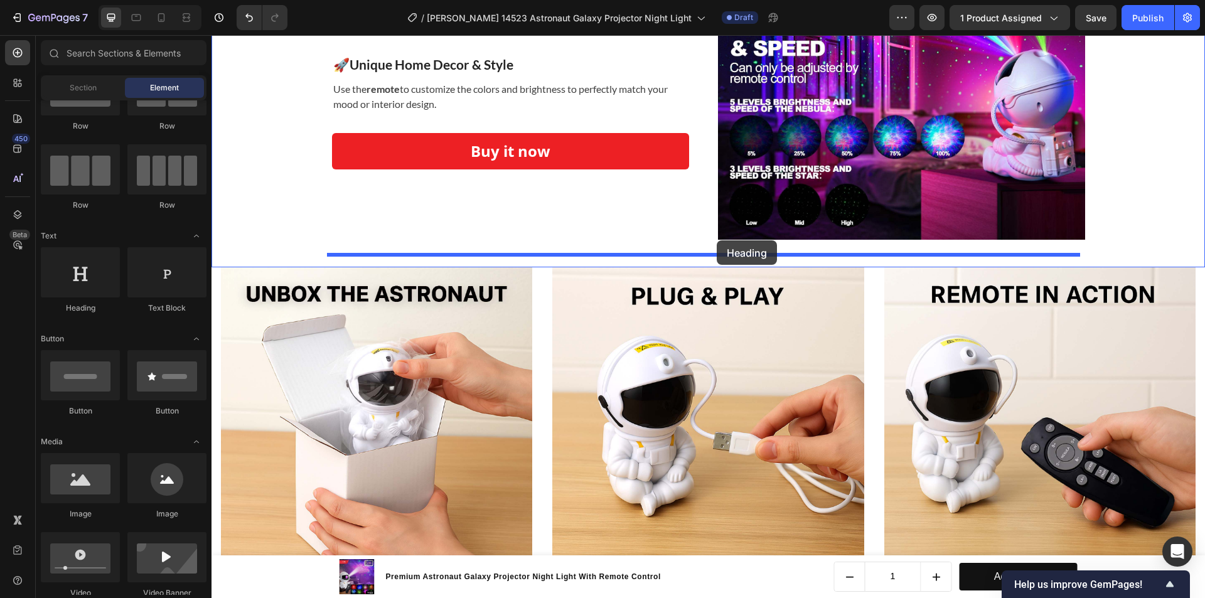
drag, startPoint x: 298, startPoint y: 311, endPoint x: 717, endPoint y: 240, distance: 425.3
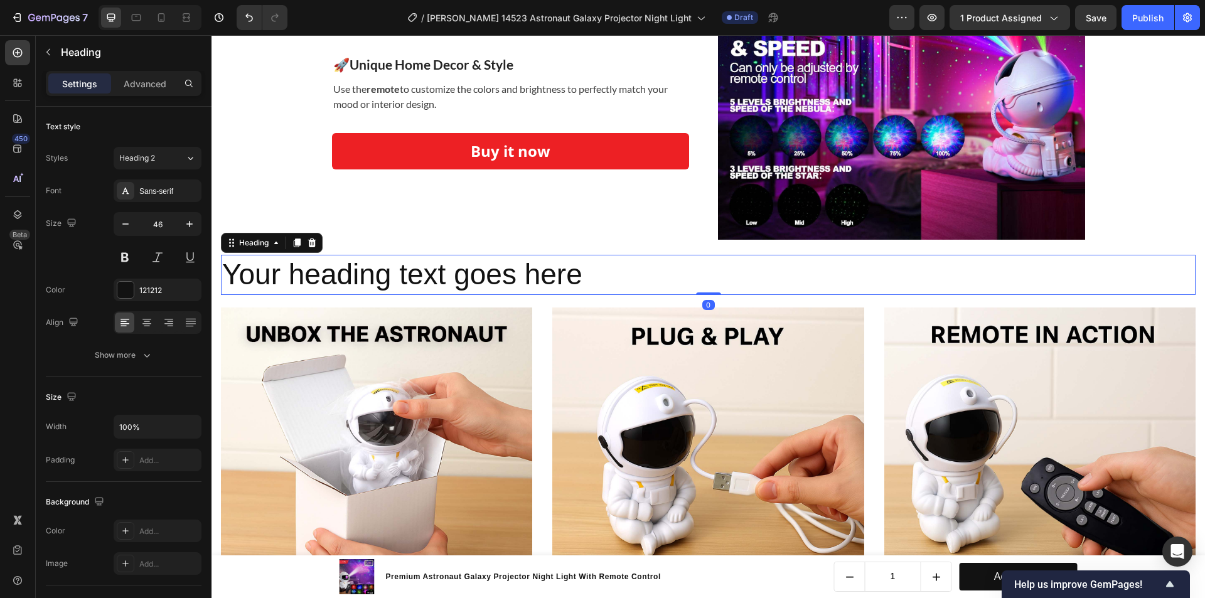
click at [620, 277] on h2 "Your heading text goes here" at bounding box center [708, 275] width 975 height 40
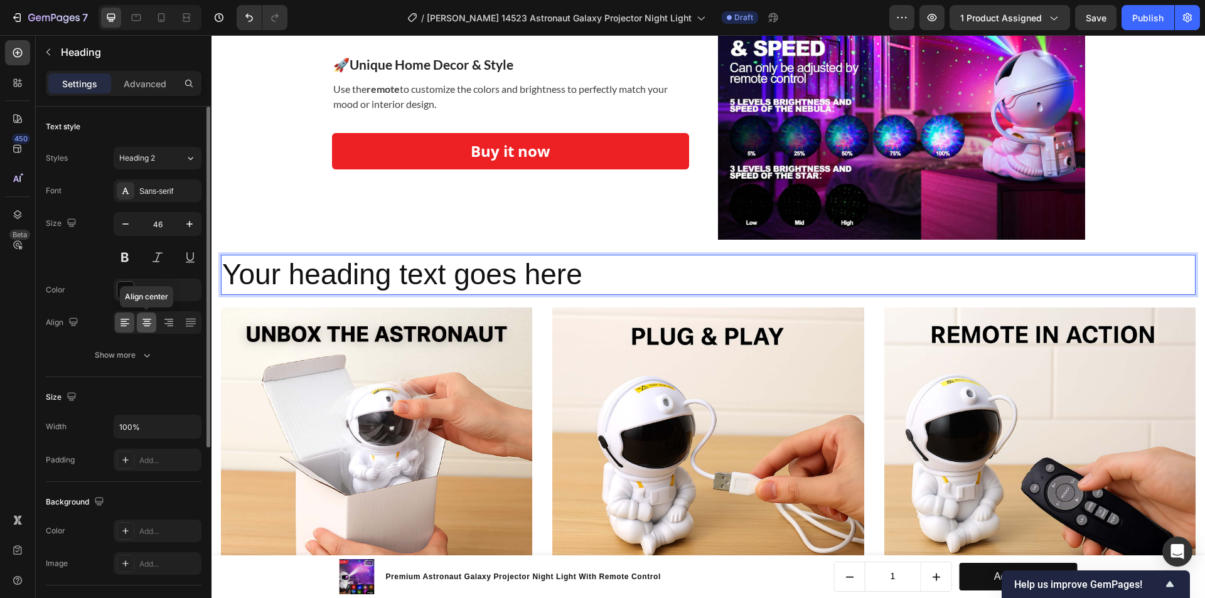
click at [141, 318] on icon at bounding box center [147, 322] width 13 height 13
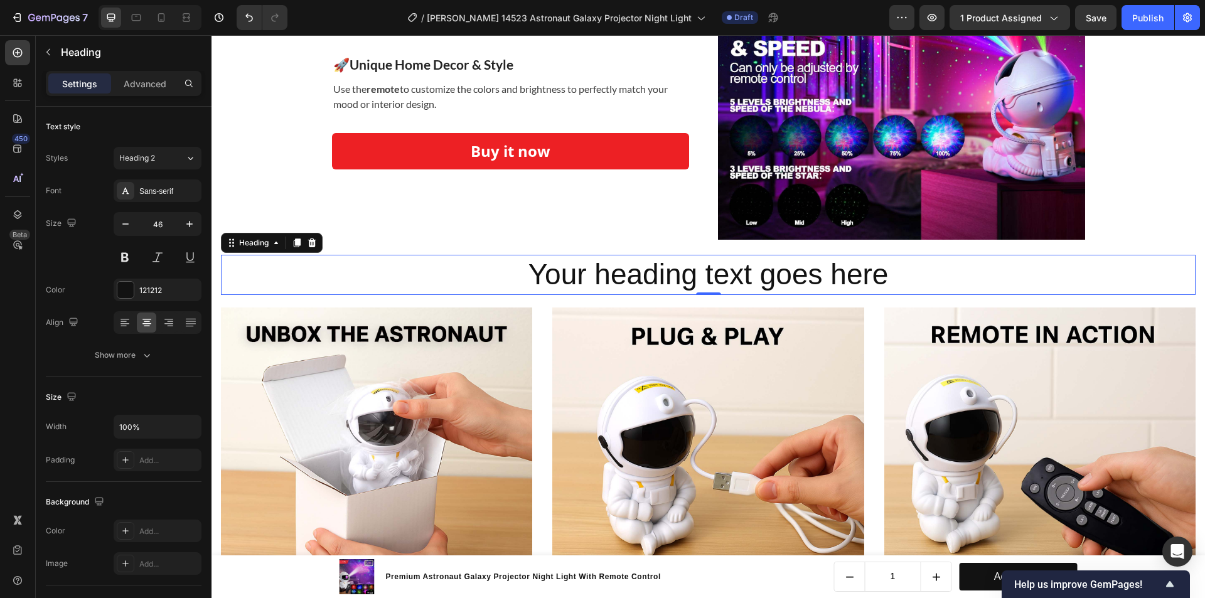
click at [609, 276] on p "Your heading text goes here" at bounding box center [708, 275] width 972 height 38
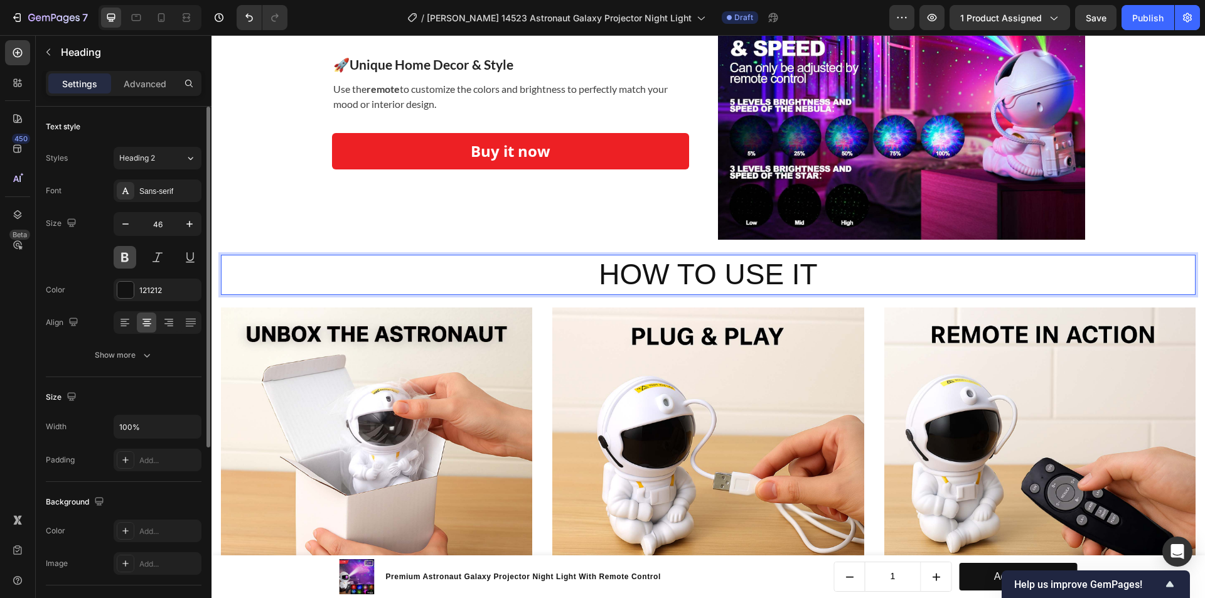
click at [126, 258] on button at bounding box center [125, 257] width 23 height 23
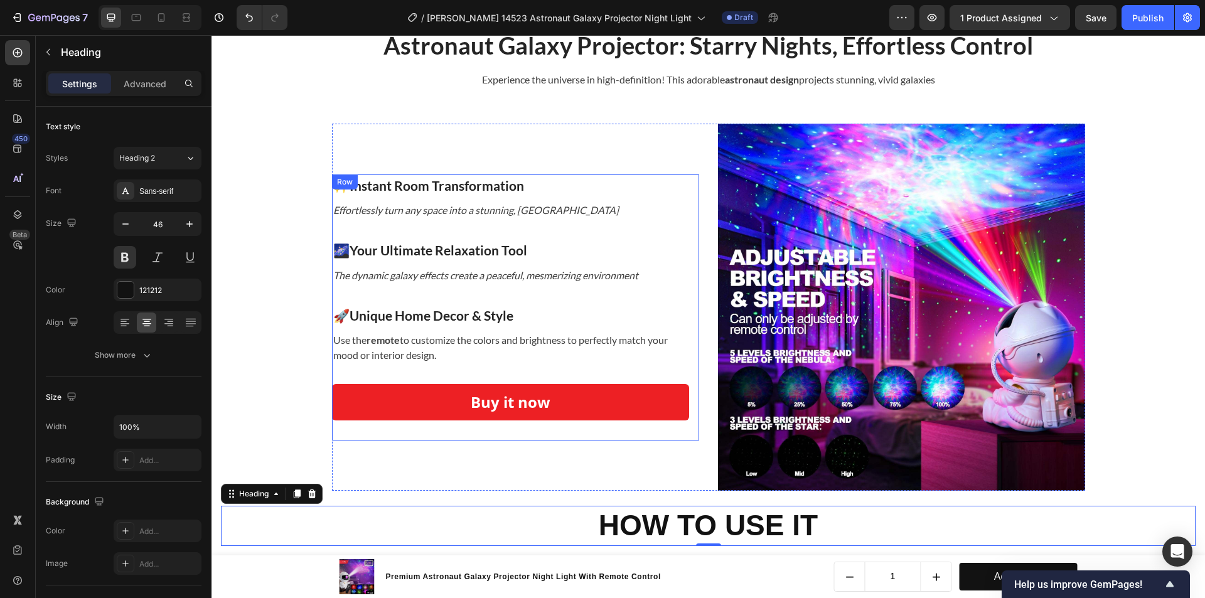
scroll to position [2023, 0]
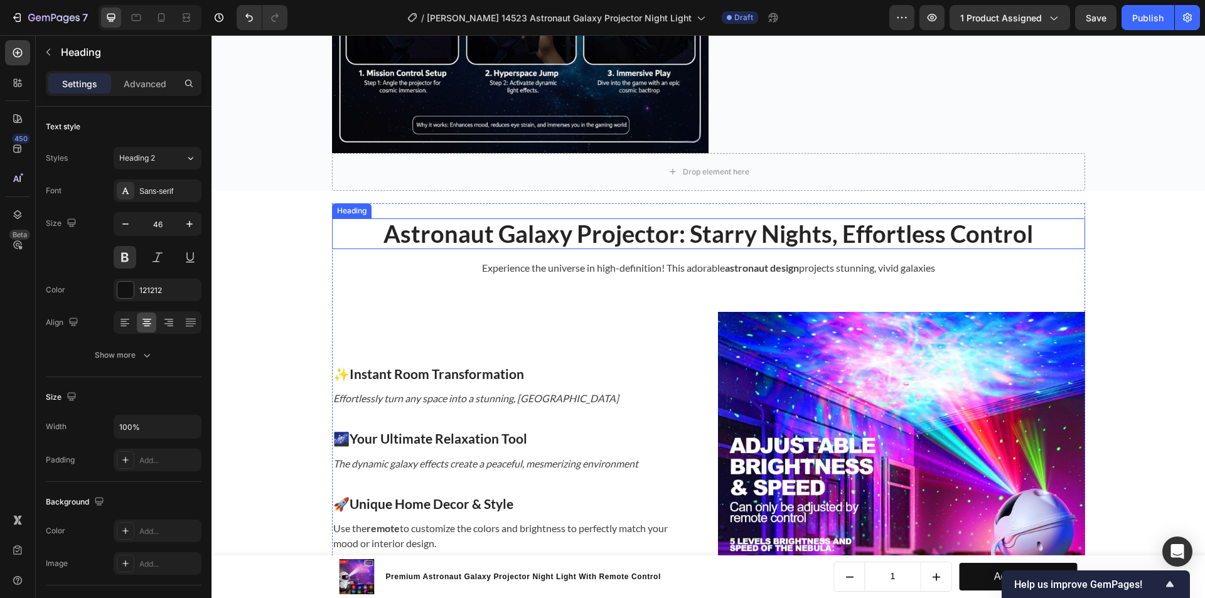
click at [428, 226] on strong "Astronaut Galaxy Projector: Starry Nights, Effortless Control" at bounding box center [709, 233] width 650 height 29
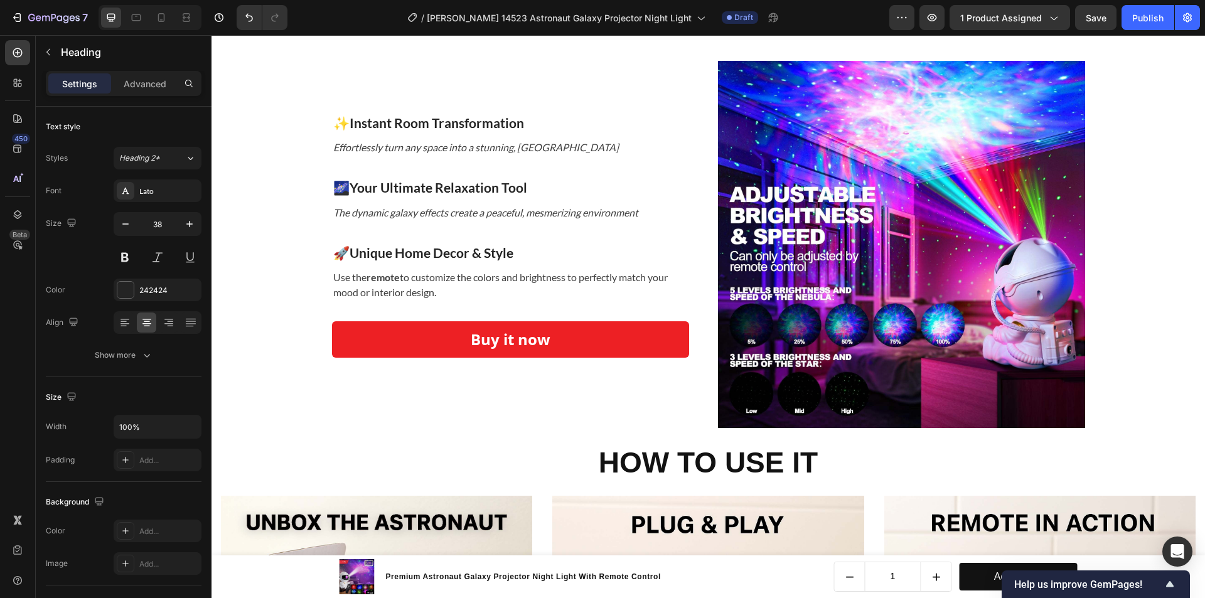
scroll to position [2462, 0]
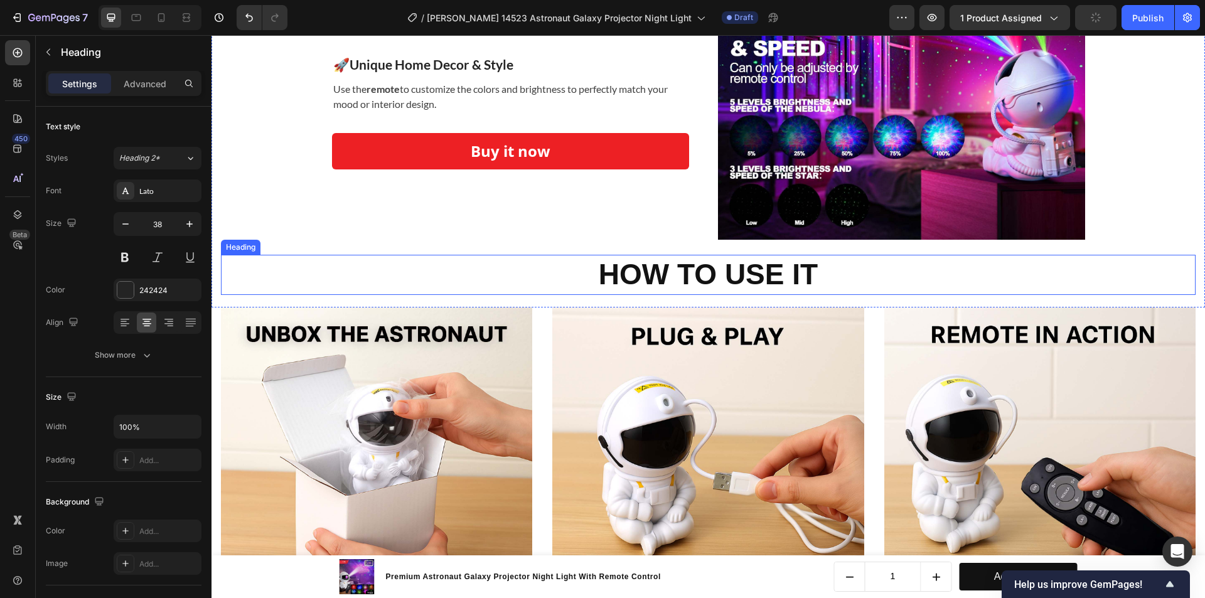
click at [646, 265] on p "HOW TO USE IT" at bounding box center [708, 275] width 972 height 38
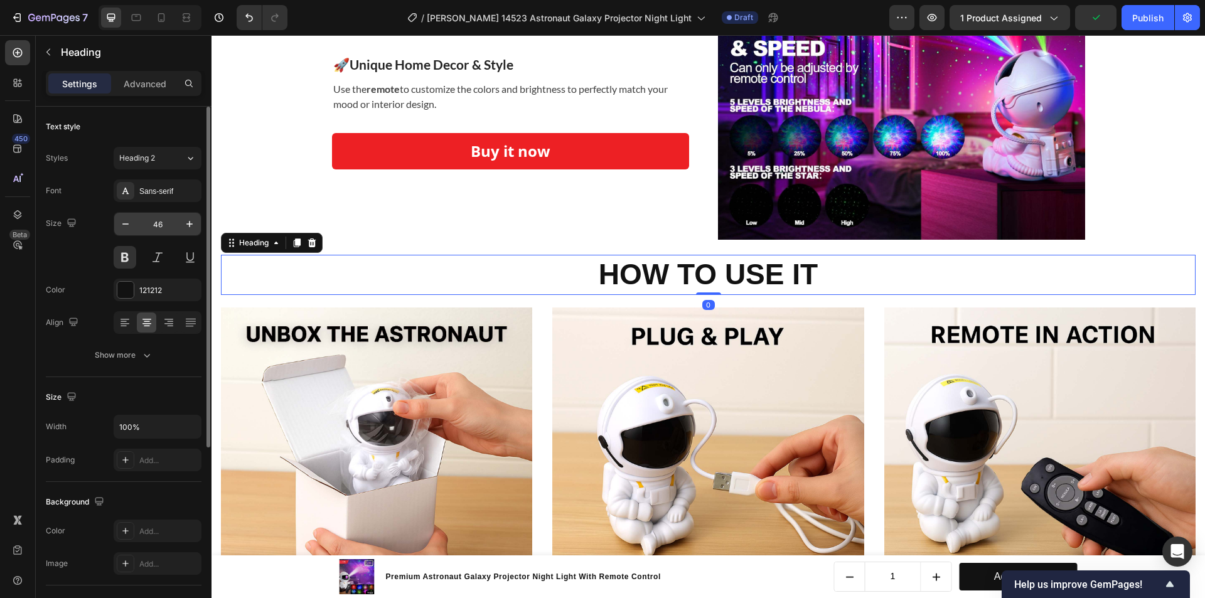
click at [151, 223] on input "46" at bounding box center [157, 224] width 41 height 23
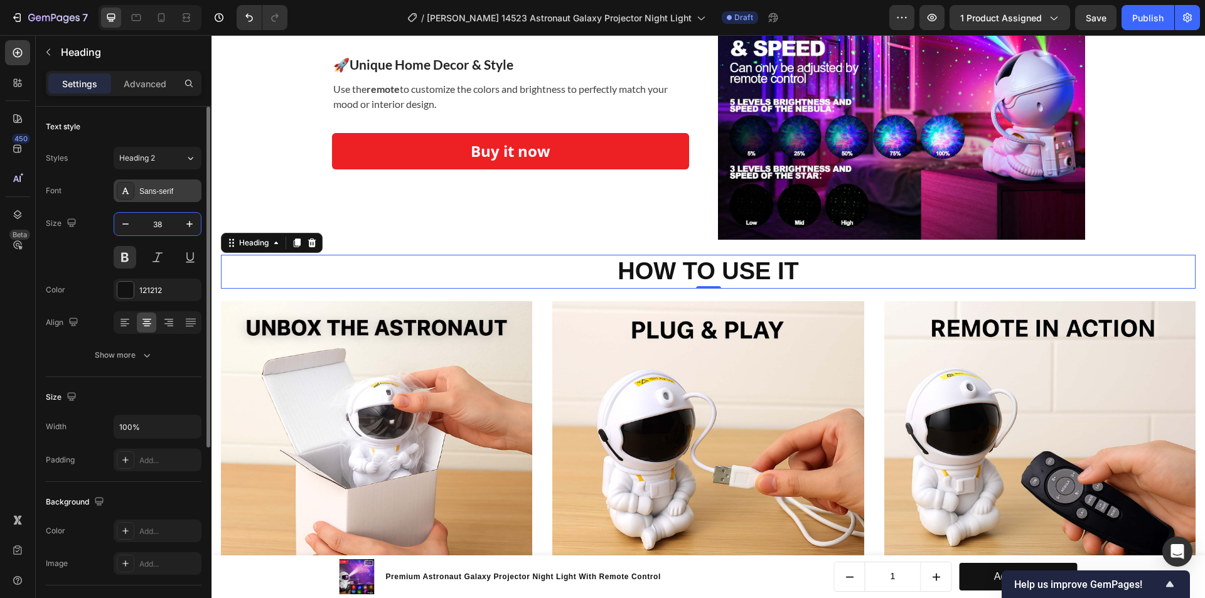
type input "38"
click at [156, 187] on div "Sans-serif" at bounding box center [168, 191] width 59 height 11
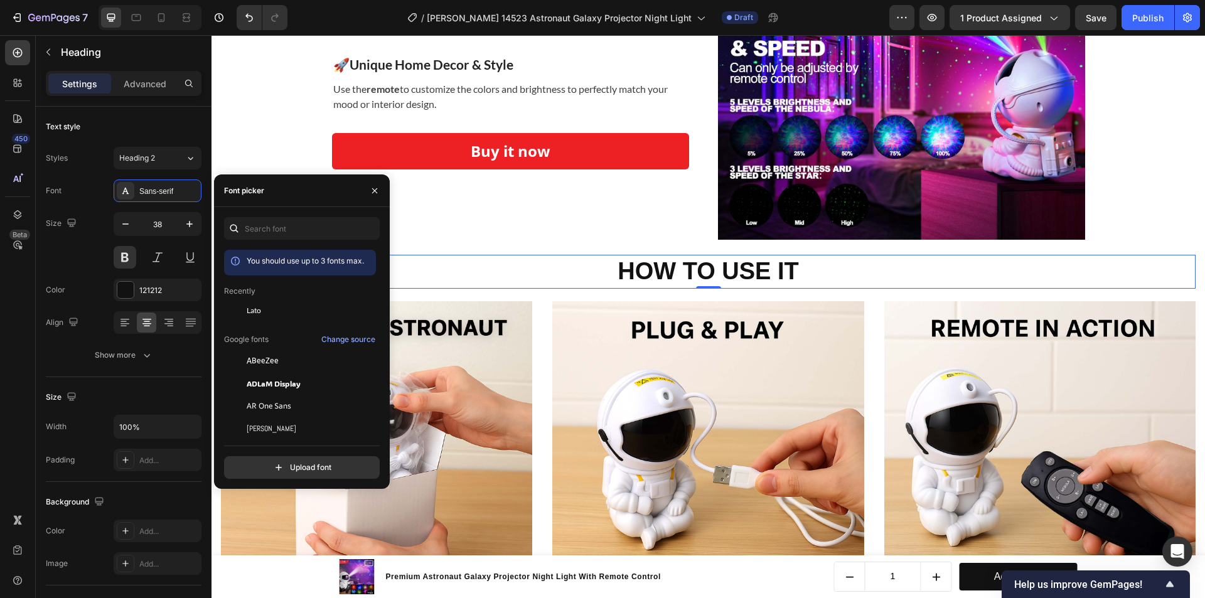
click at [287, 242] on div "You should use up to 3 fonts max. Recently Lato Google fonts Change source ABee…" at bounding box center [302, 348] width 156 height 262
click at [288, 235] on input "text" at bounding box center [302, 228] width 156 height 23
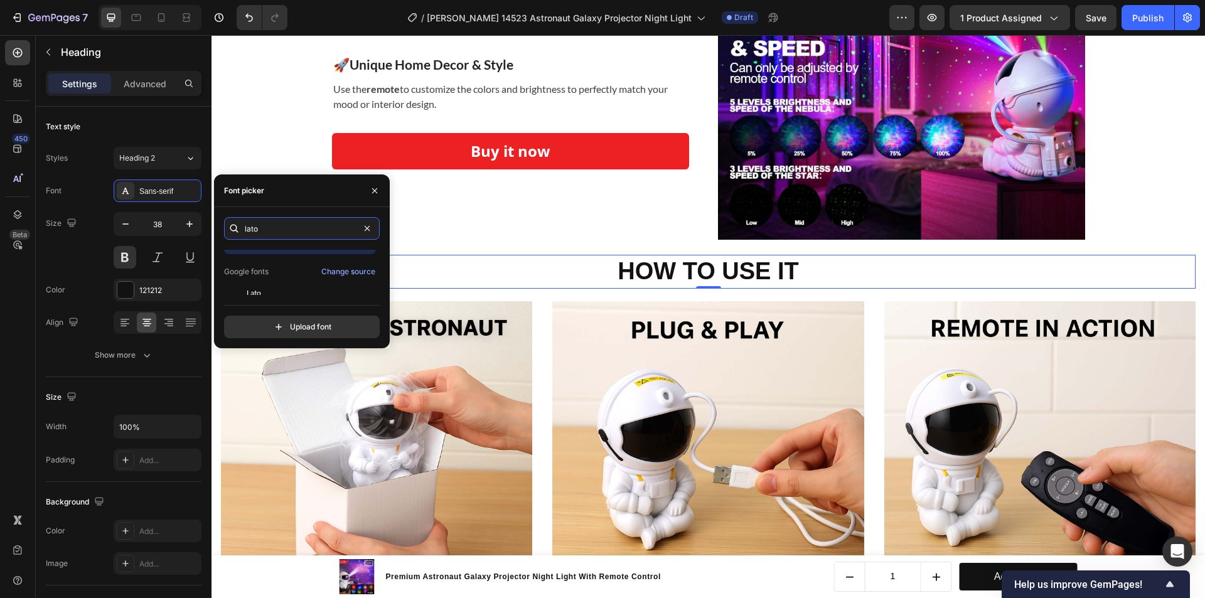
scroll to position [31, 0]
type input "lato"
click at [289, 279] on div "Lato" at bounding box center [310, 283] width 127 height 11
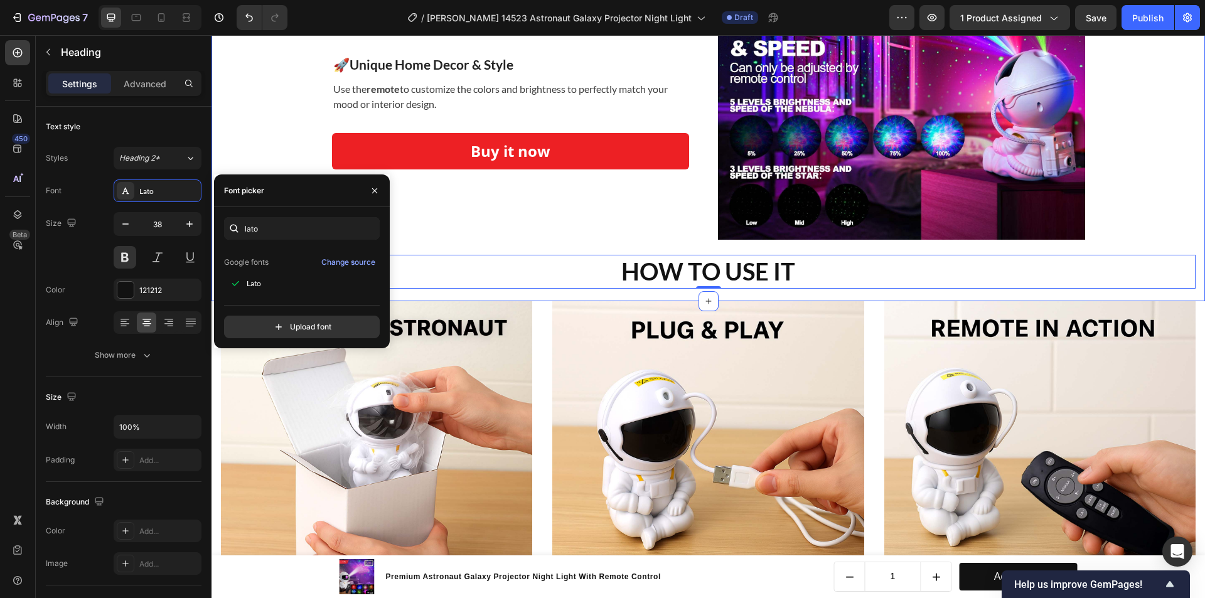
click at [1193, 294] on div "Astronaut Galaxy Projector: Starry Nights, Effortless Control Heading Experienc…" at bounding box center [709, 26] width 994 height 550
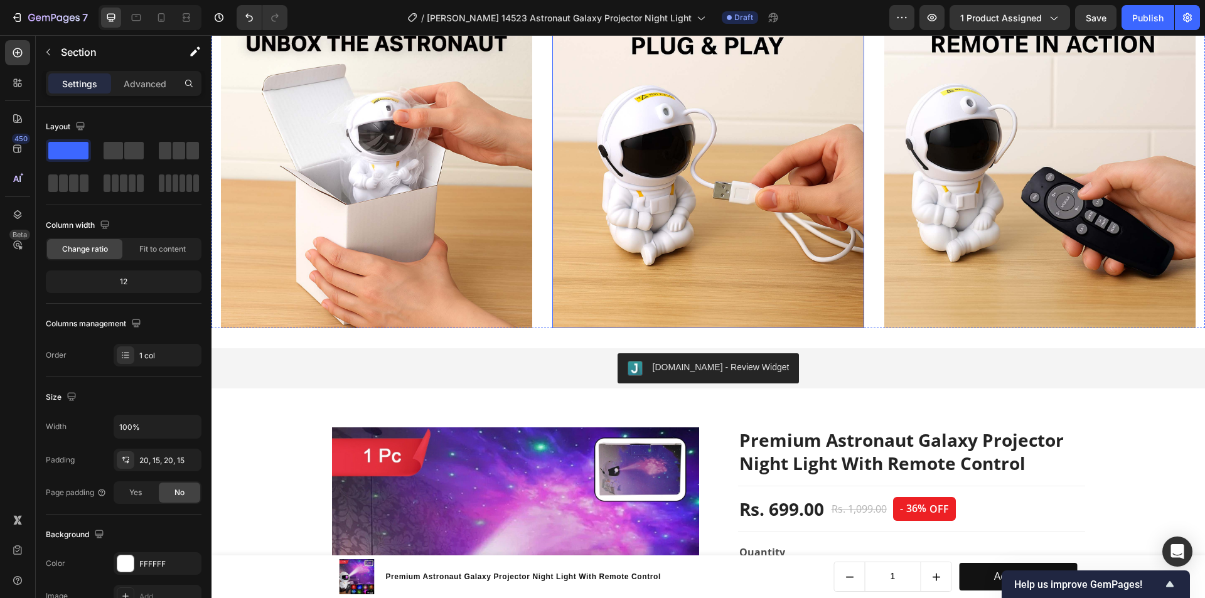
scroll to position [2795, 0]
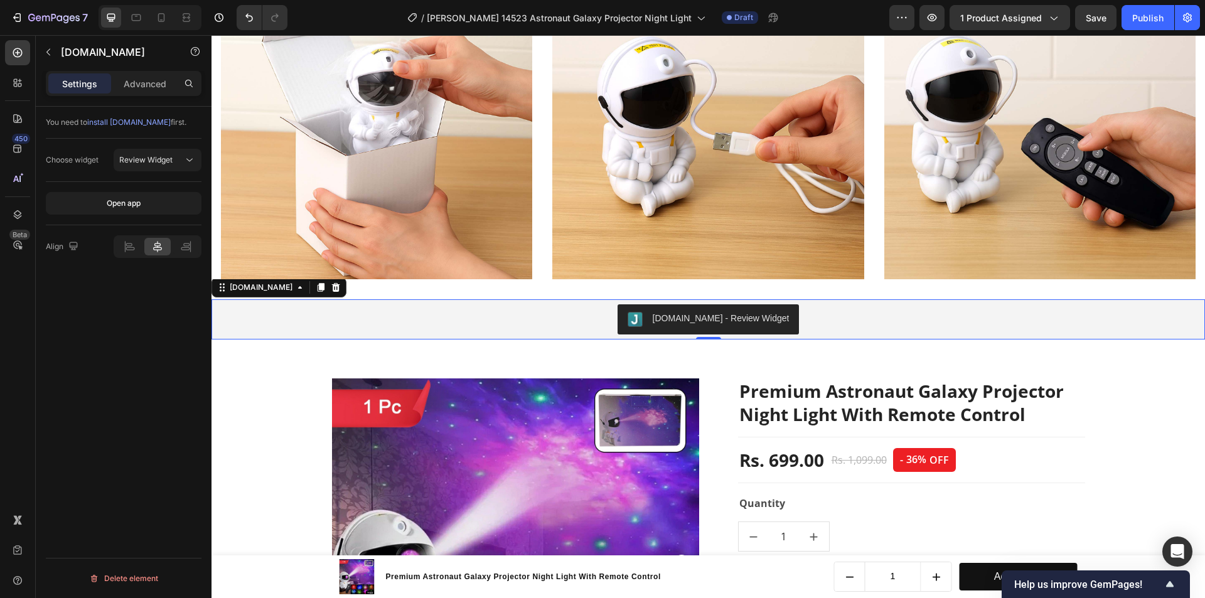
click at [609, 325] on div "[DOMAIN_NAME] - Review Widget" at bounding box center [709, 319] width 984 height 30
click at [124, 239] on div at bounding box center [129, 247] width 26 height 18
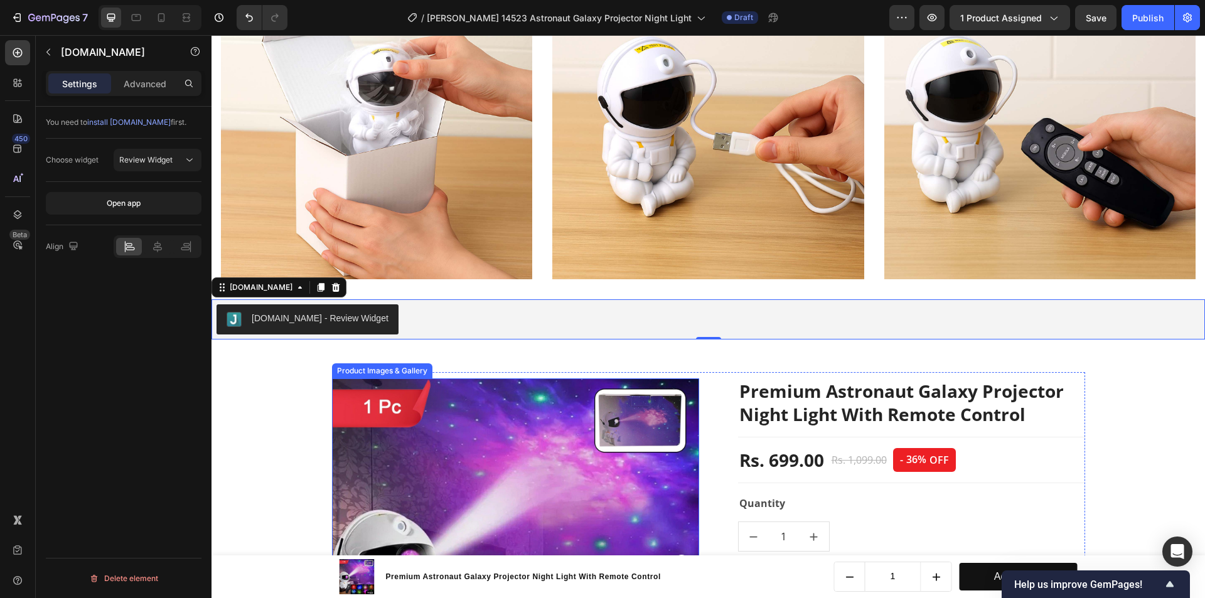
click at [262, 399] on div "Product Images & Gallery Premium Astronaut Galaxy Projector Night Light With Re…" at bounding box center [708, 562] width 975 height 380
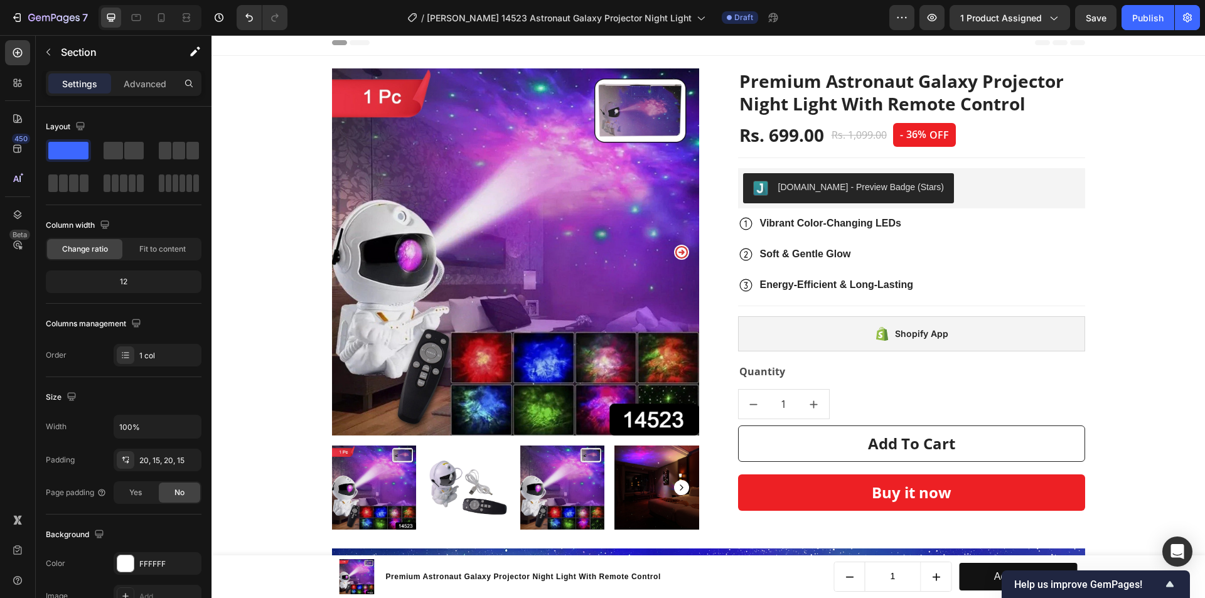
scroll to position [0, 0]
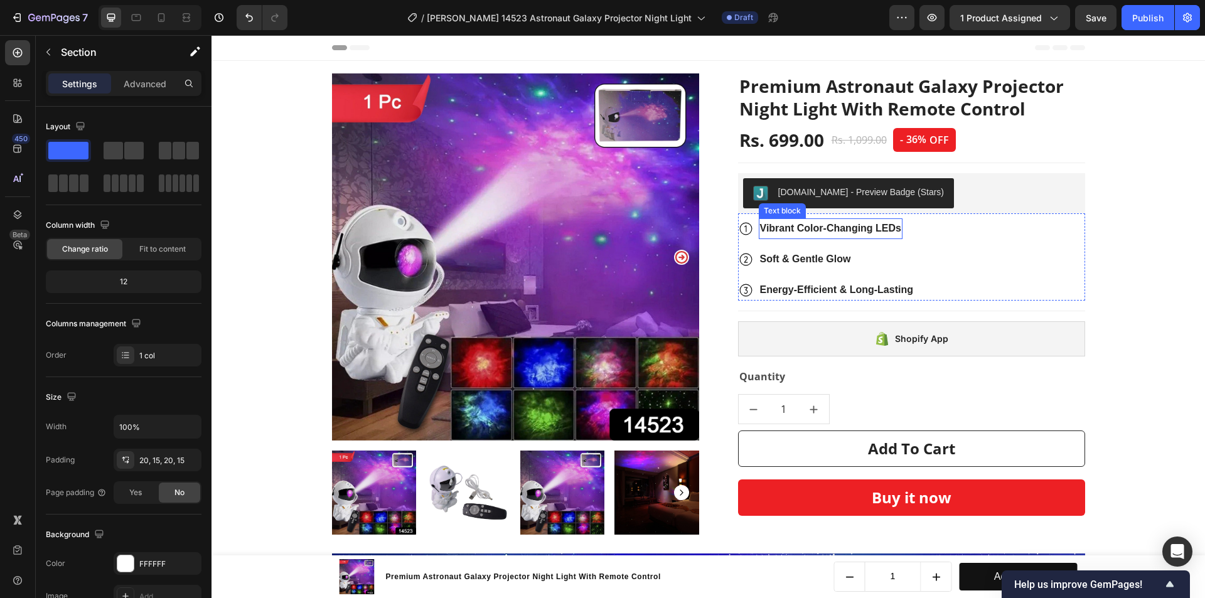
click at [863, 232] on strong "Vibrant Color-Changing LEDs" at bounding box center [830, 228] width 141 height 11
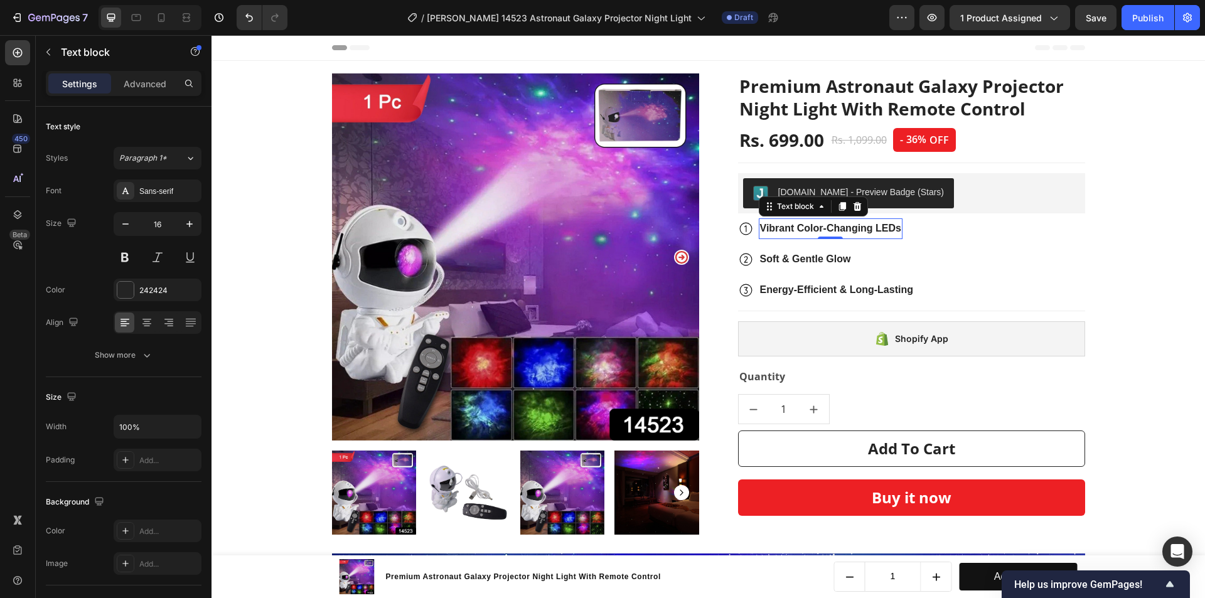
click at [863, 232] on strong "Vibrant Color-Changing LEDs" at bounding box center [830, 228] width 141 height 11
click at [817, 227] on strong "Celestial Command Post" at bounding box center [819, 228] width 118 height 11
click at [795, 259] on strong "Soft & Gentle Glow" at bounding box center [805, 259] width 91 height 11
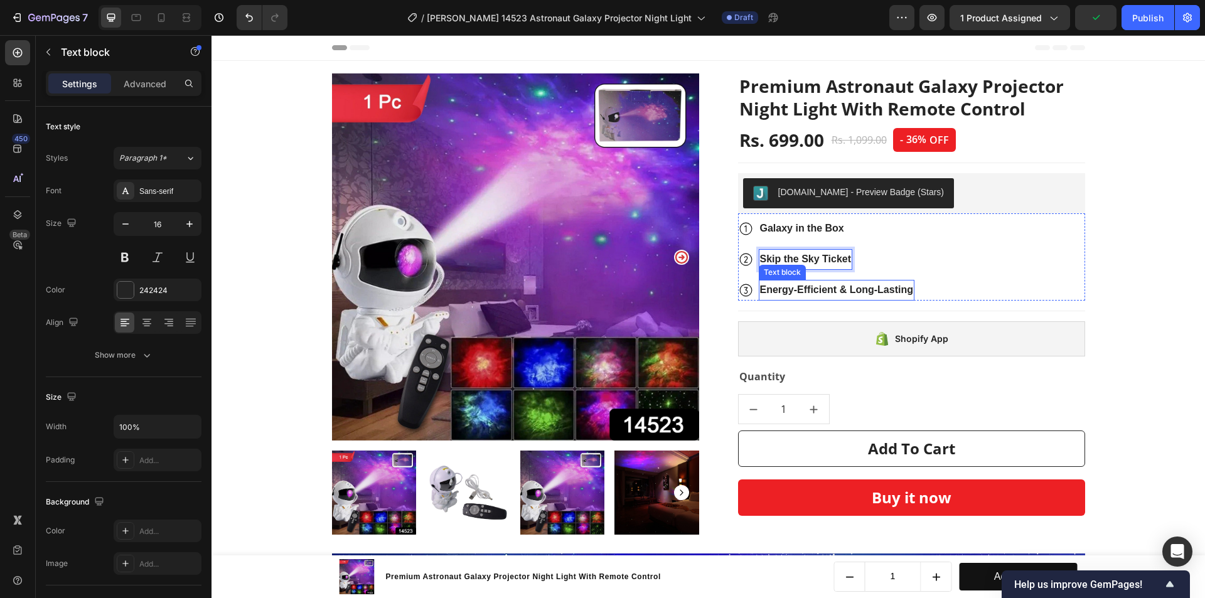
click at [784, 288] on strong "Energy-Efficient & Long-Lasting" at bounding box center [836, 289] width 153 height 11
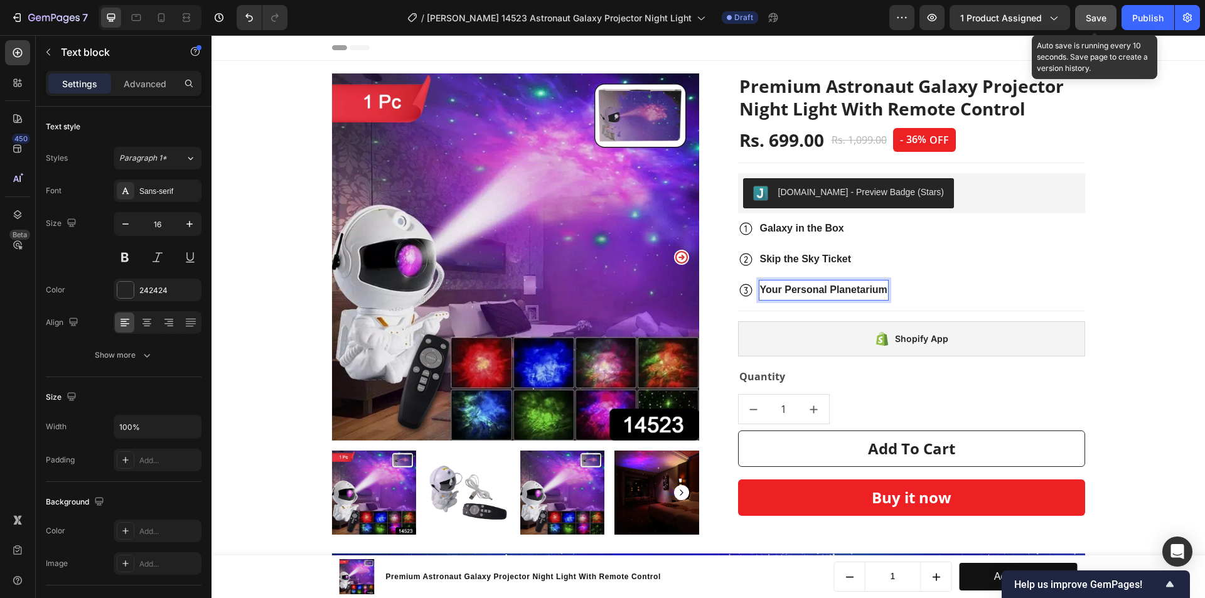
click at [1093, 21] on span "Save" at bounding box center [1096, 18] width 21 height 11
